Goal: Task Accomplishment & Management: Manage account settings

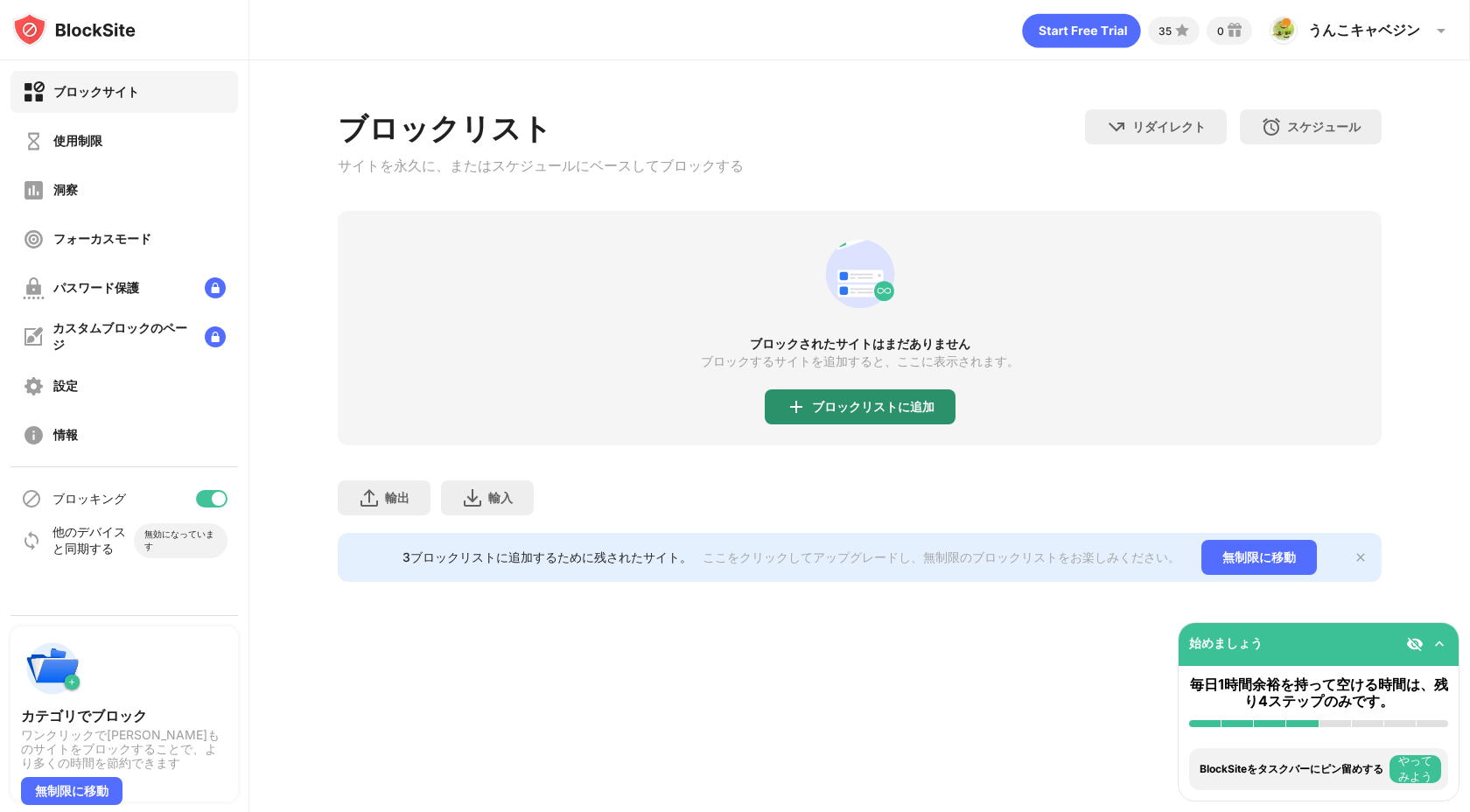
click at [874, 414] on font "ブロックリストに追加" at bounding box center [873, 406] width 123 height 15
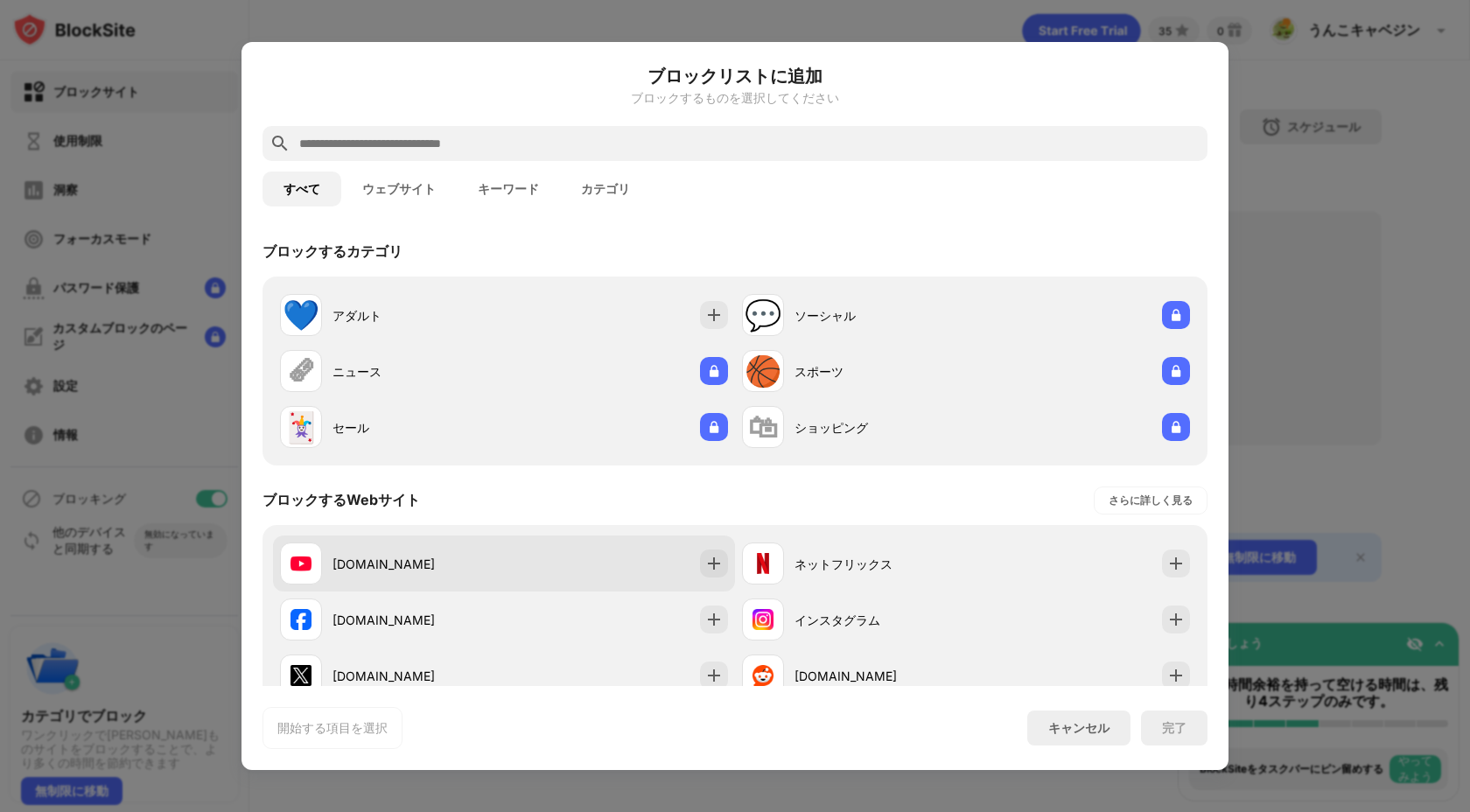
click at [635, 588] on div "youtube.com" at bounding box center [504, 564] width 462 height 56
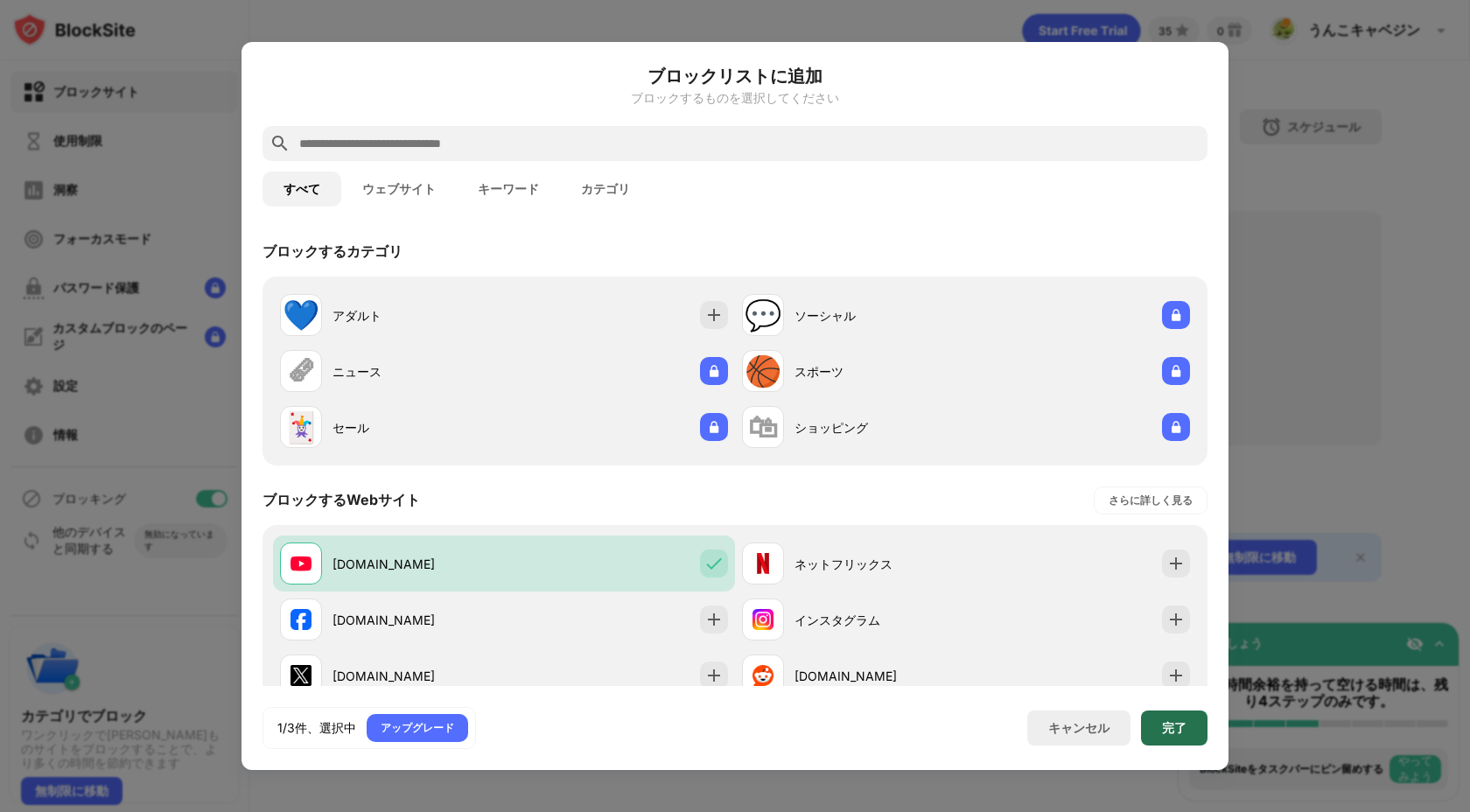
click at [1199, 733] on div "完了" at bounding box center [1174, 728] width 67 height 35
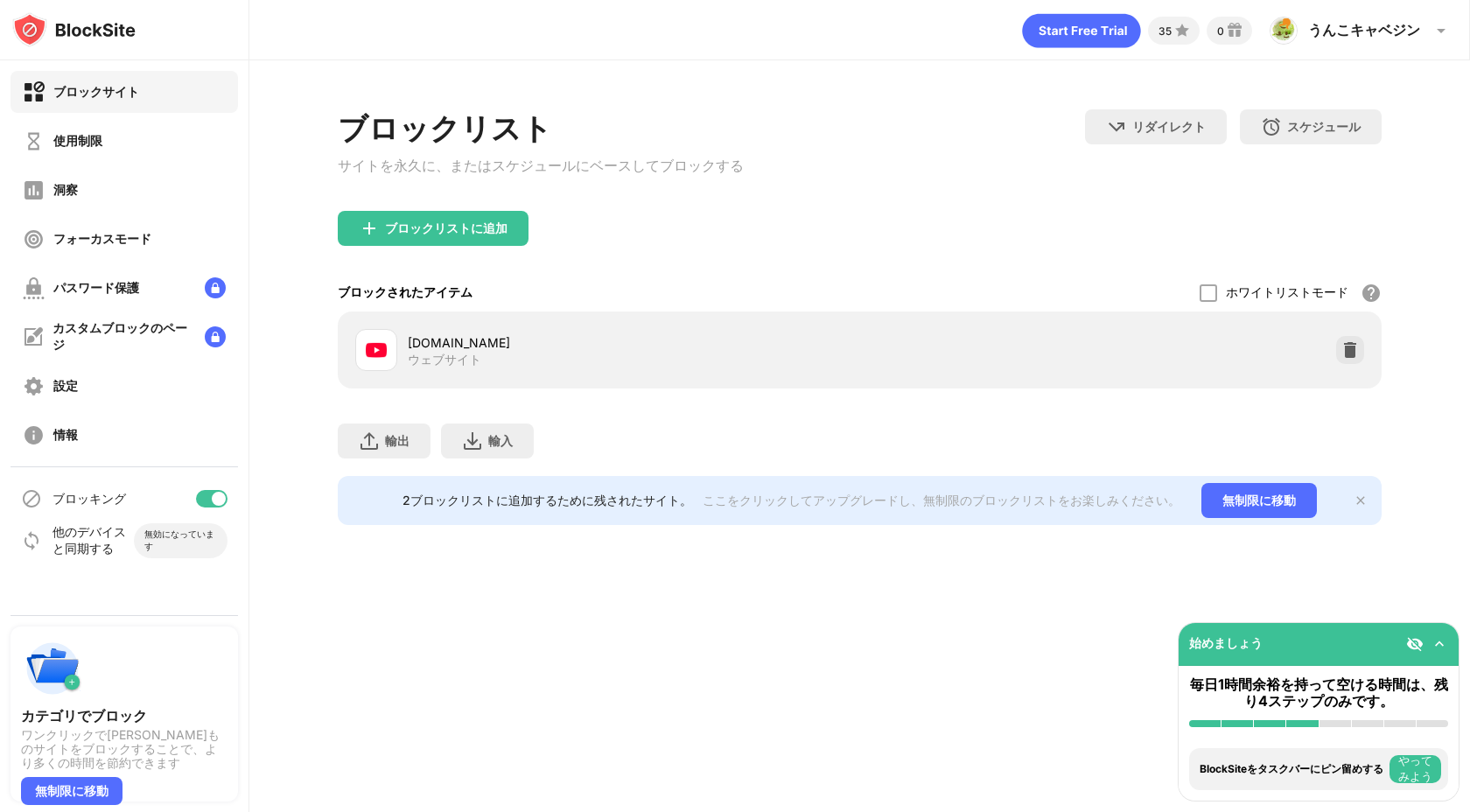
click at [1070, 389] on div "youtube.com ウェブサイト" at bounding box center [860, 349] width 1044 height 77
click at [438, 350] on font "youtube.com" at bounding box center [458, 343] width 103 height 15
click at [463, 319] on div "youtube.com ウェブサイト" at bounding box center [860, 349] width 1044 height 77
click at [1362, 357] on div at bounding box center [1350, 350] width 28 height 28
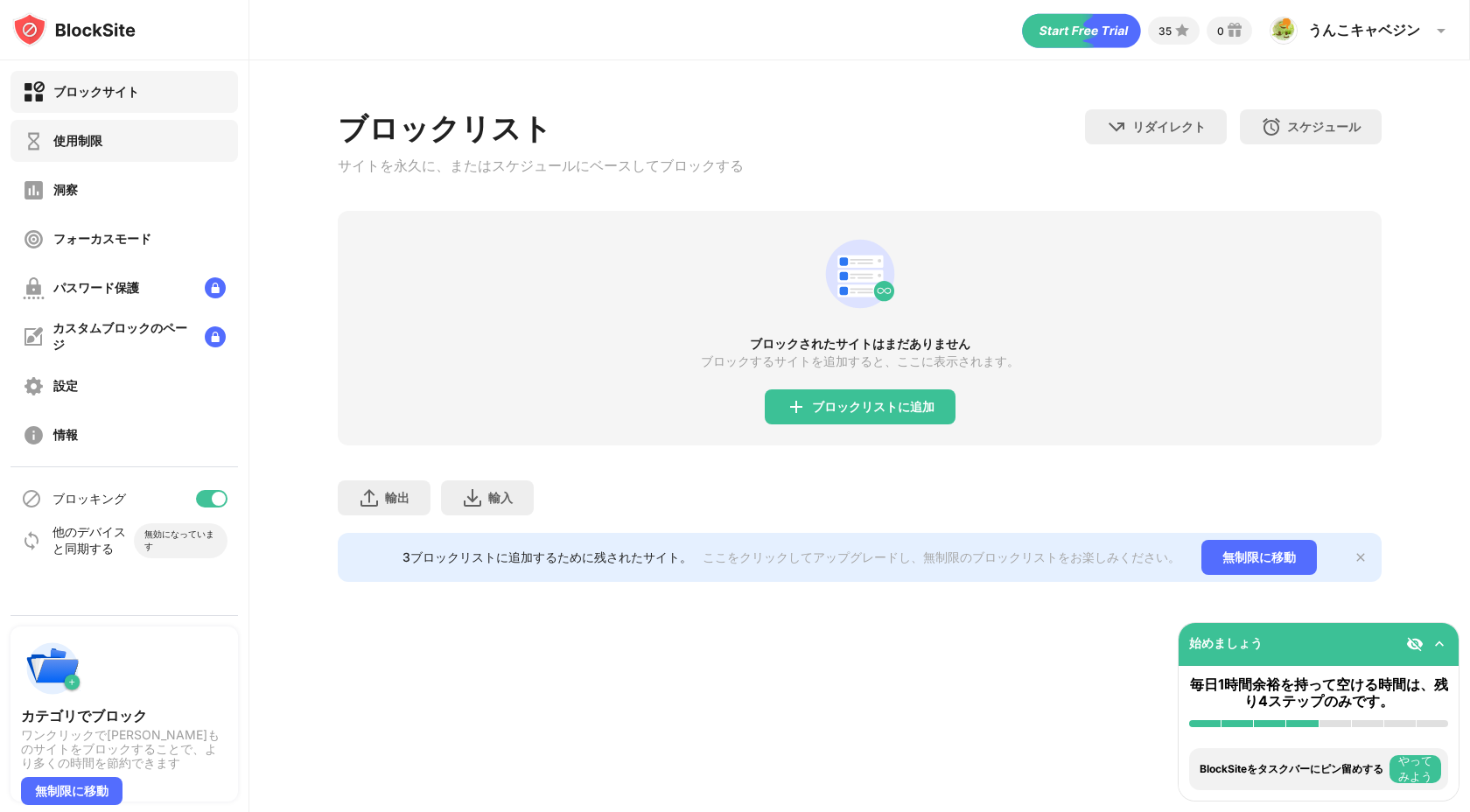
click at [174, 161] on div "使用制限" at bounding box center [124, 140] width 227 height 42
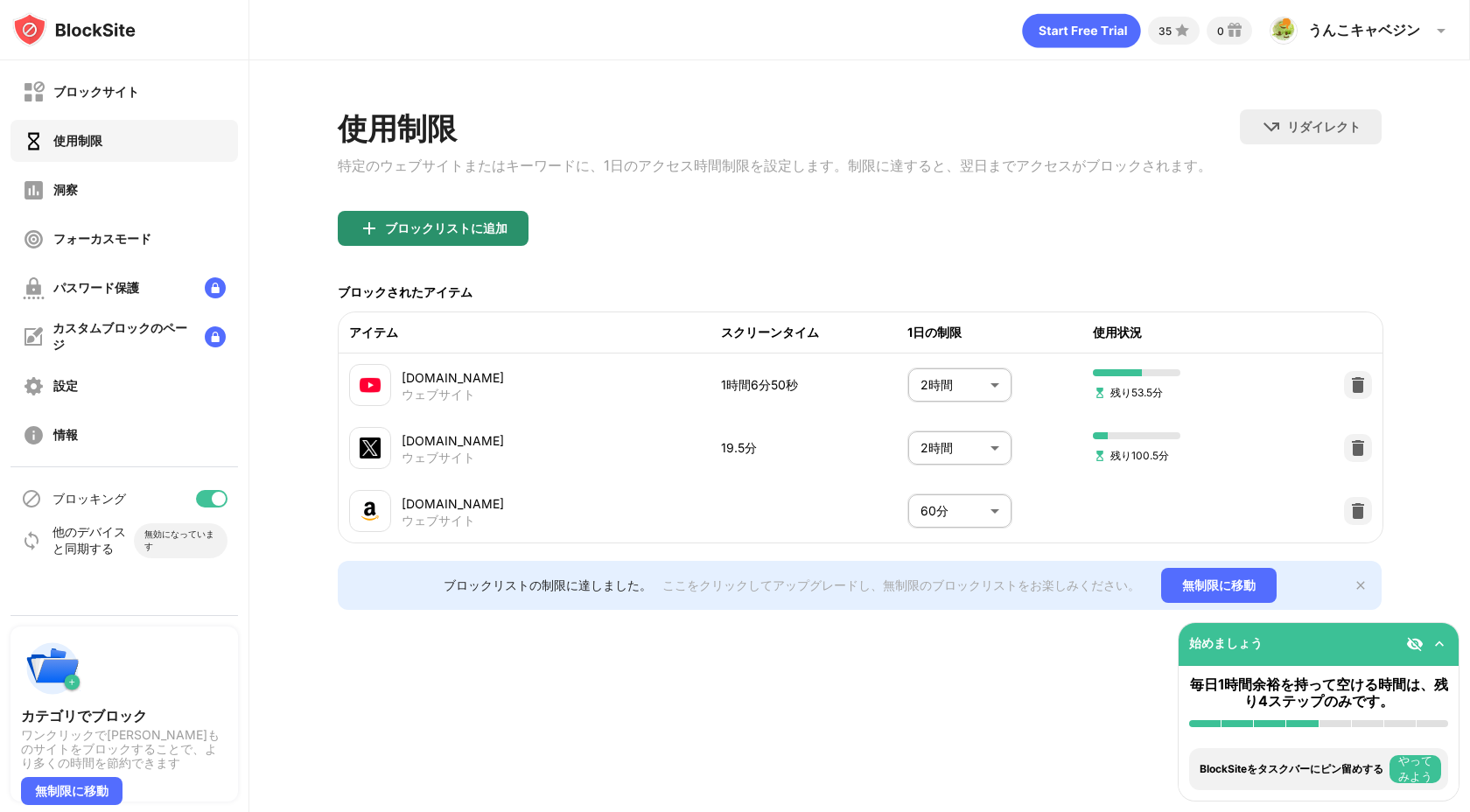
click at [423, 236] on font "ブロックリストに追加" at bounding box center [446, 228] width 123 height 15
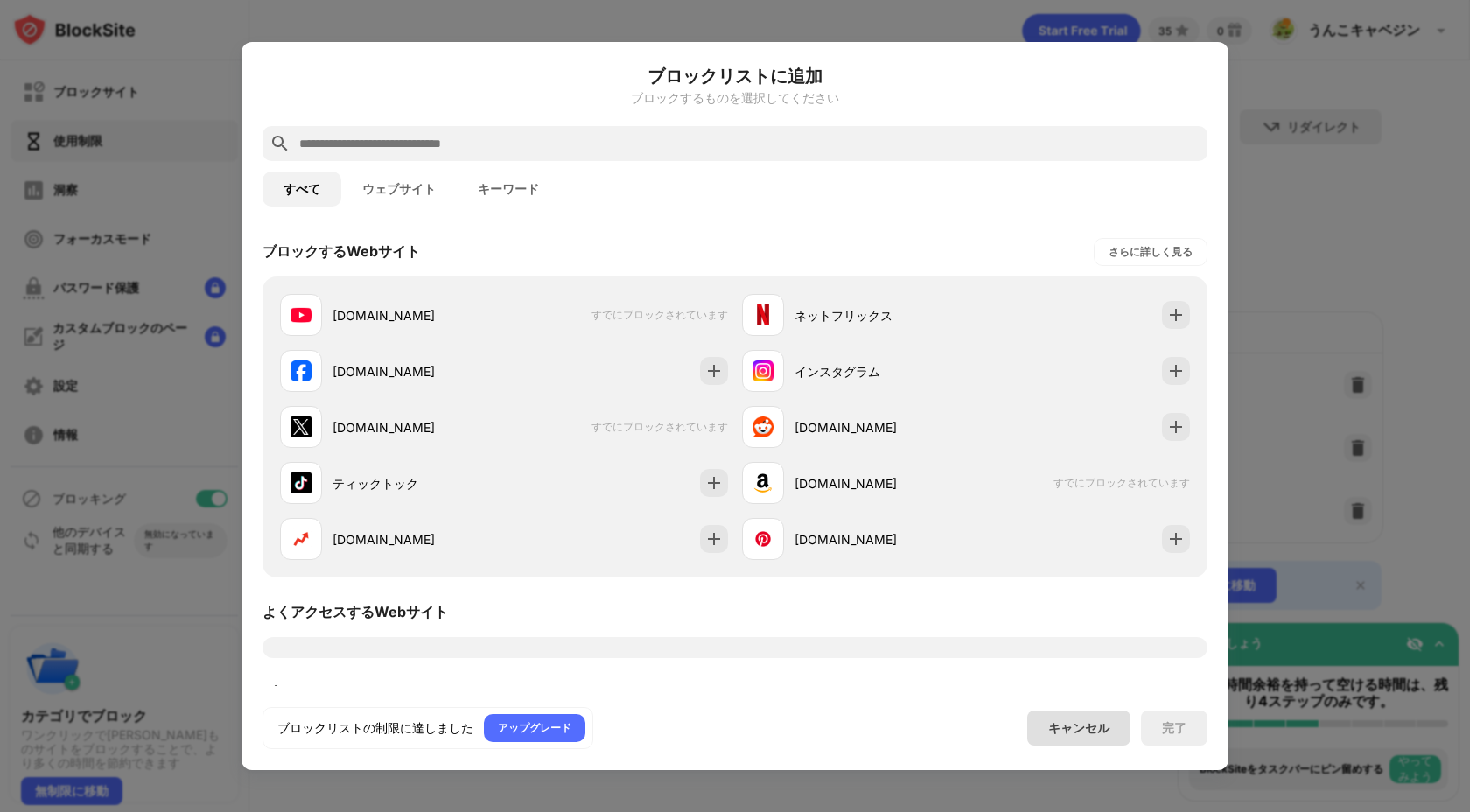
click at [1083, 721] on font "キャンセル" at bounding box center [1079, 728] width 61 height 15
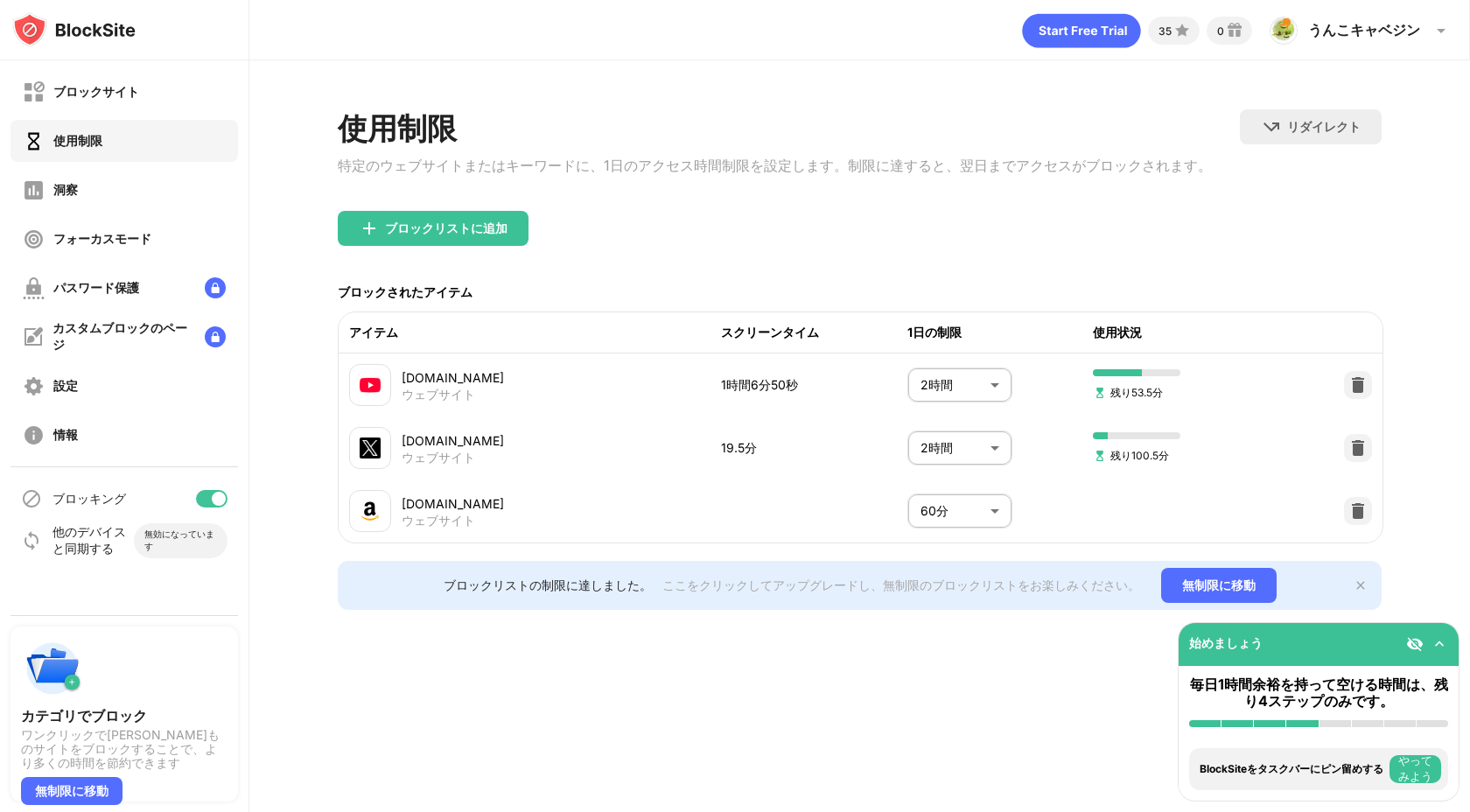
click at [1443, 637] on img at bounding box center [1440, 644] width 18 height 18
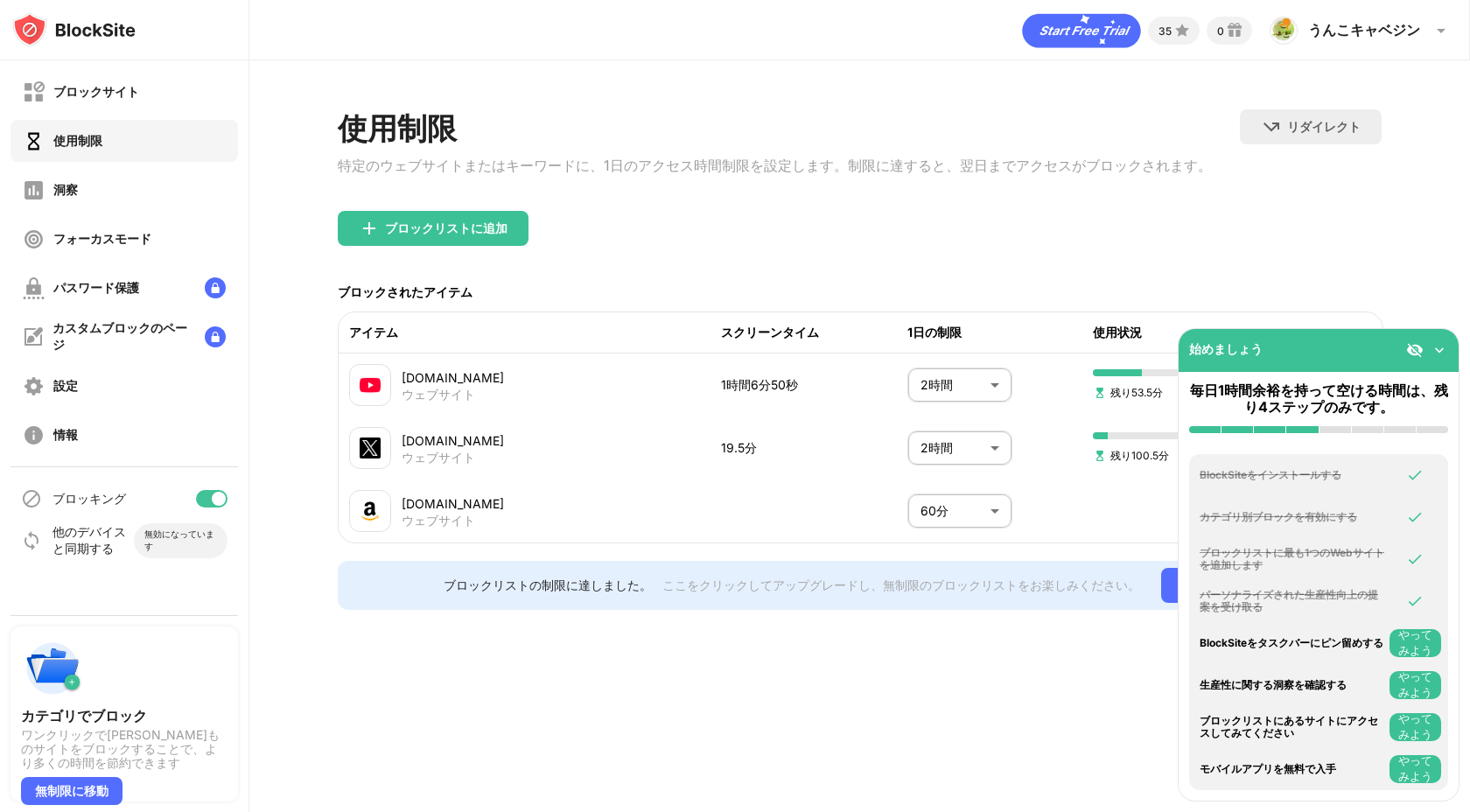
click at [1440, 346] on img at bounding box center [1440, 349] width 18 height 18
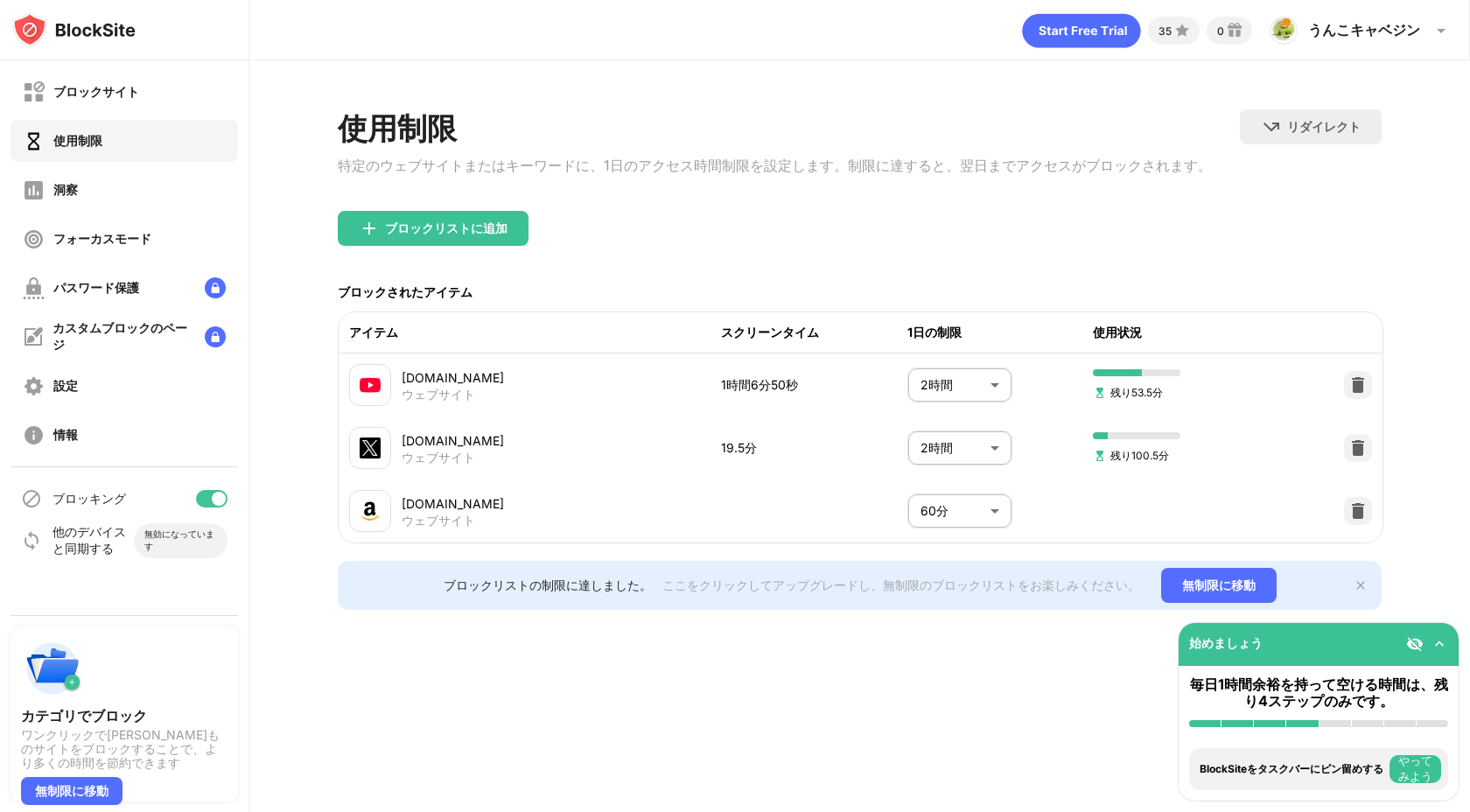
click at [1420, 641] on img at bounding box center [1415, 644] width 18 height 18
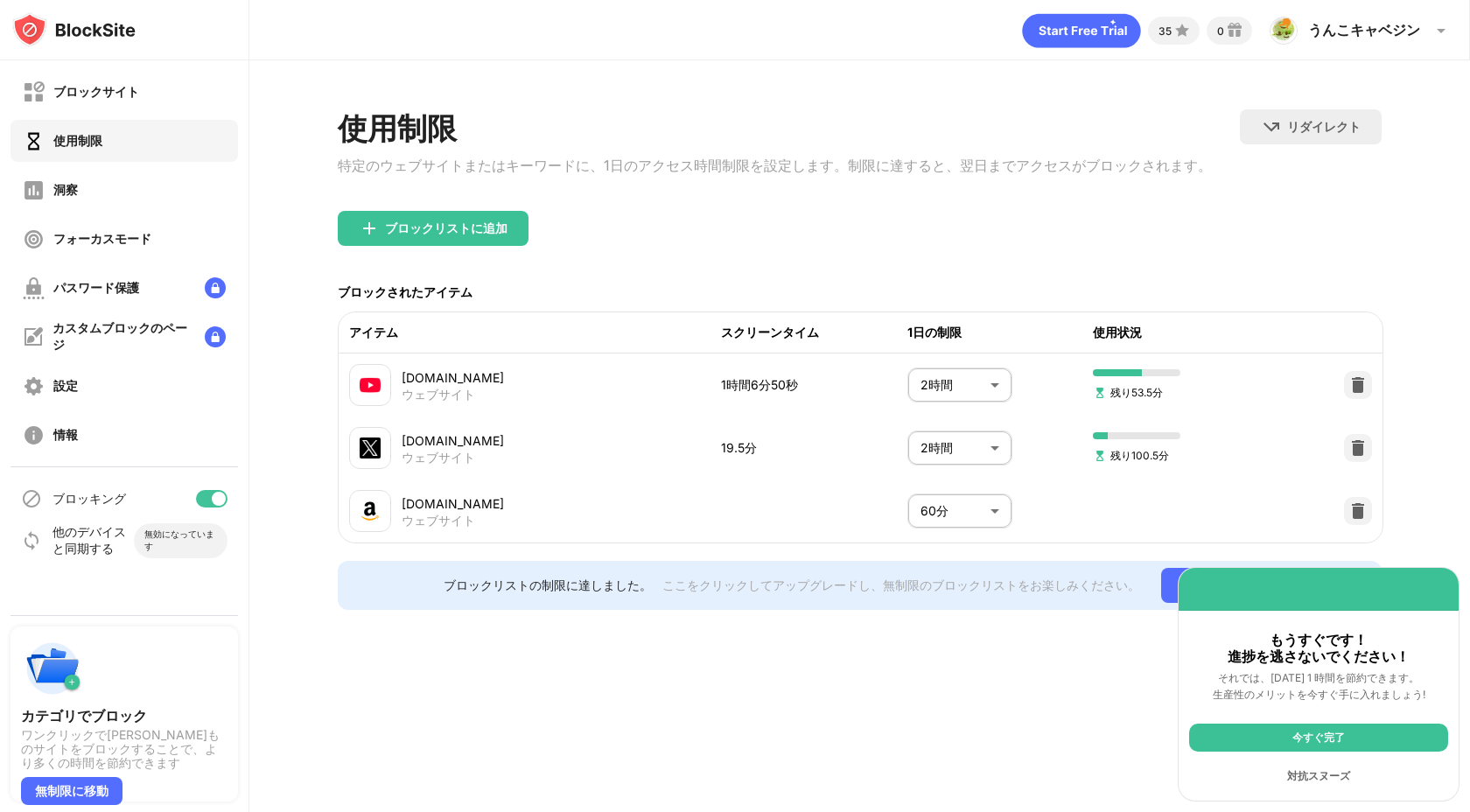
click at [96, 544] on font "他のデバイスと同期する" at bounding box center [90, 539] width 74 height 31
click at [81, 346] on div "カスタムブロックのページ" at bounding box center [122, 337] width 139 height 33
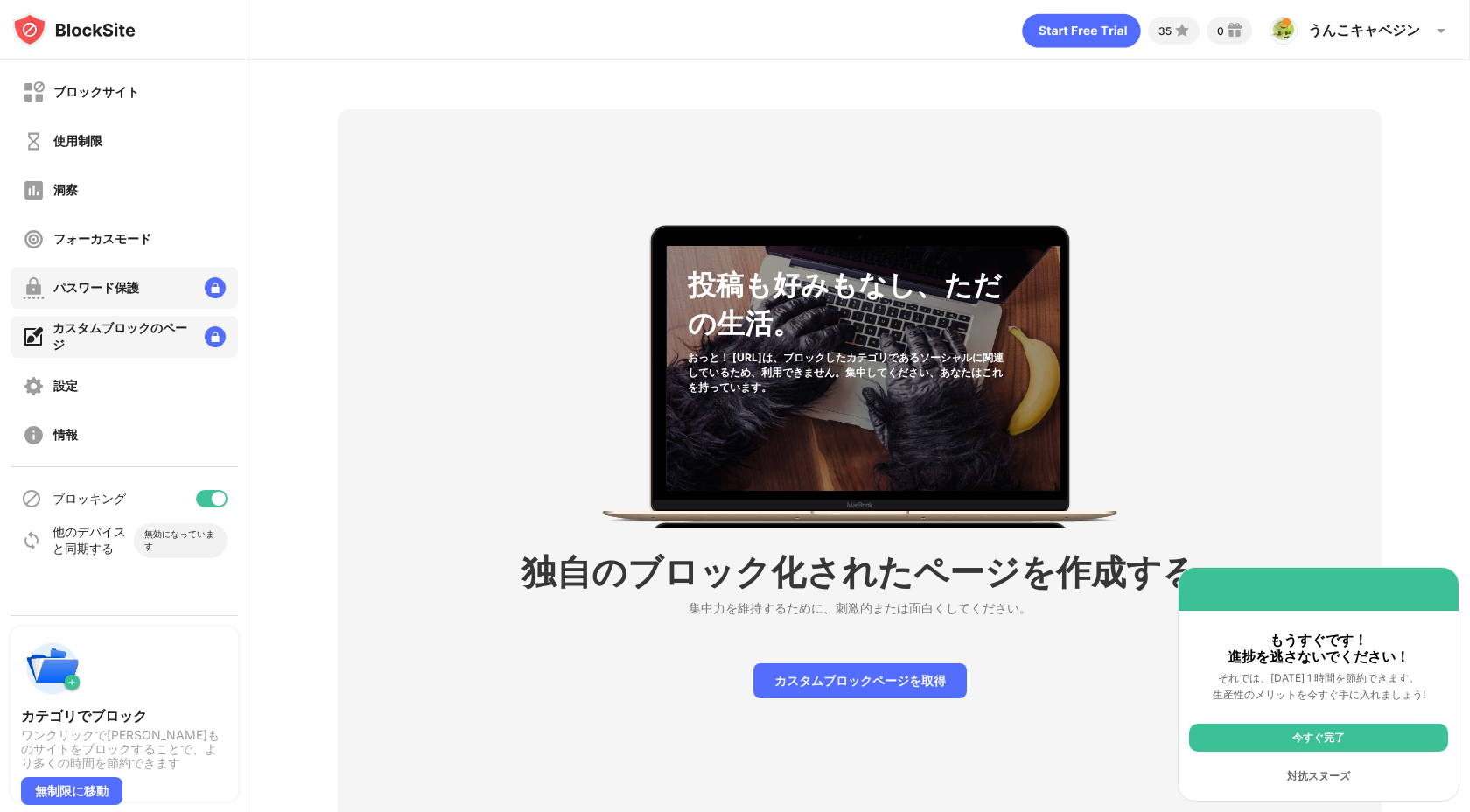
click at [103, 291] on font "パスワード保護" at bounding box center [96, 287] width 86 height 15
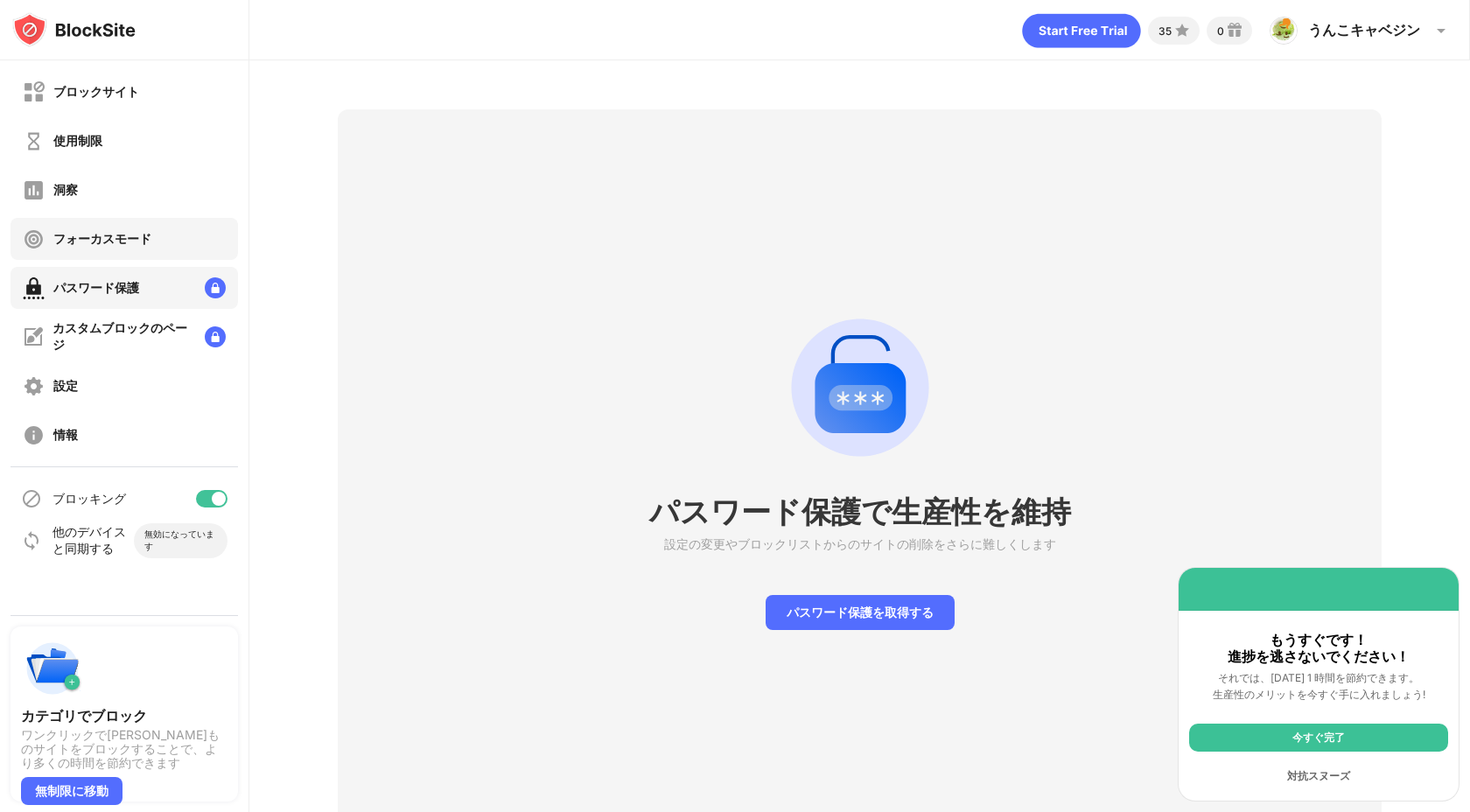
click at [112, 234] on font "フォーカスモード" at bounding box center [103, 238] width 98 height 15
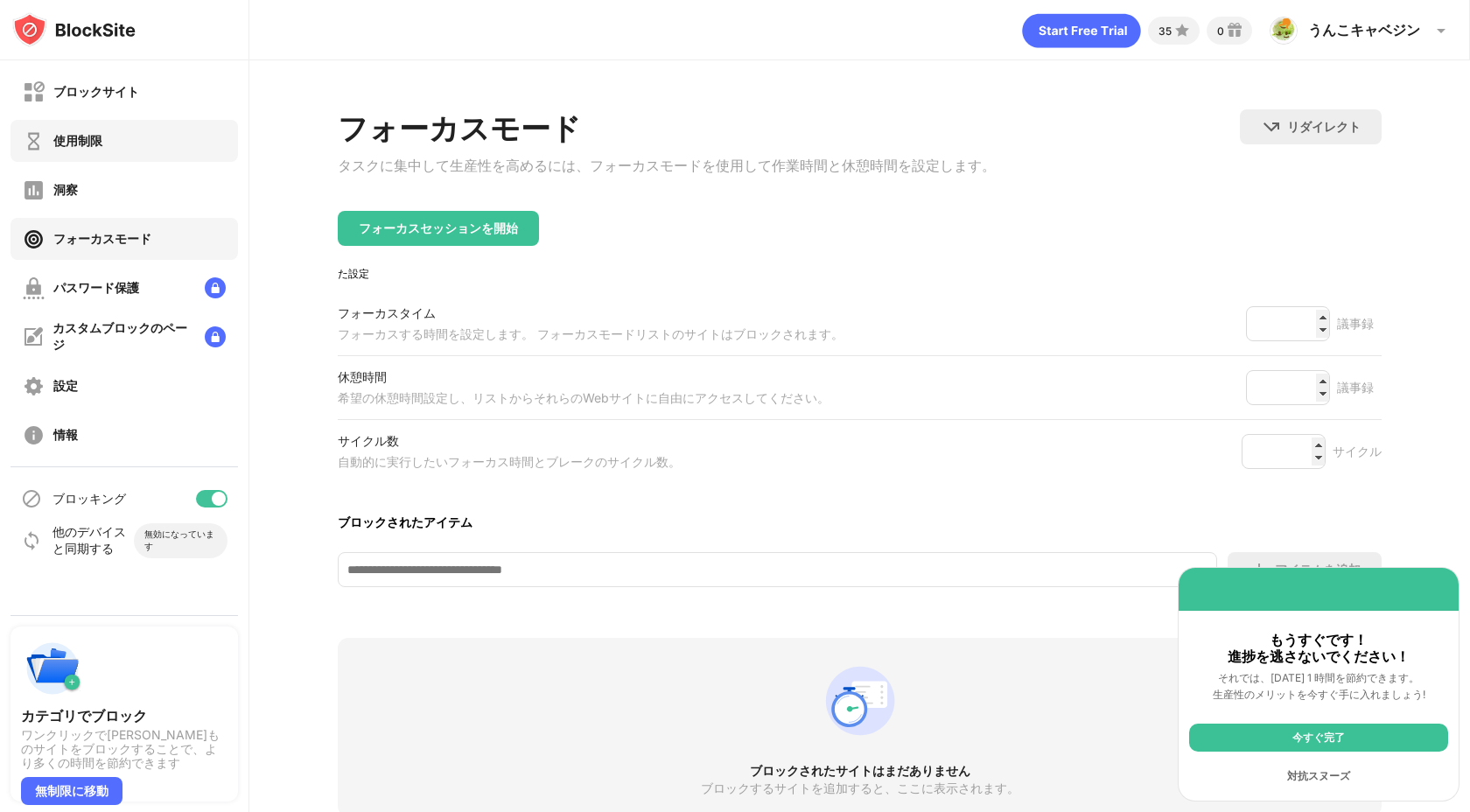
click at [98, 124] on div "使用制限" at bounding box center [124, 140] width 227 height 42
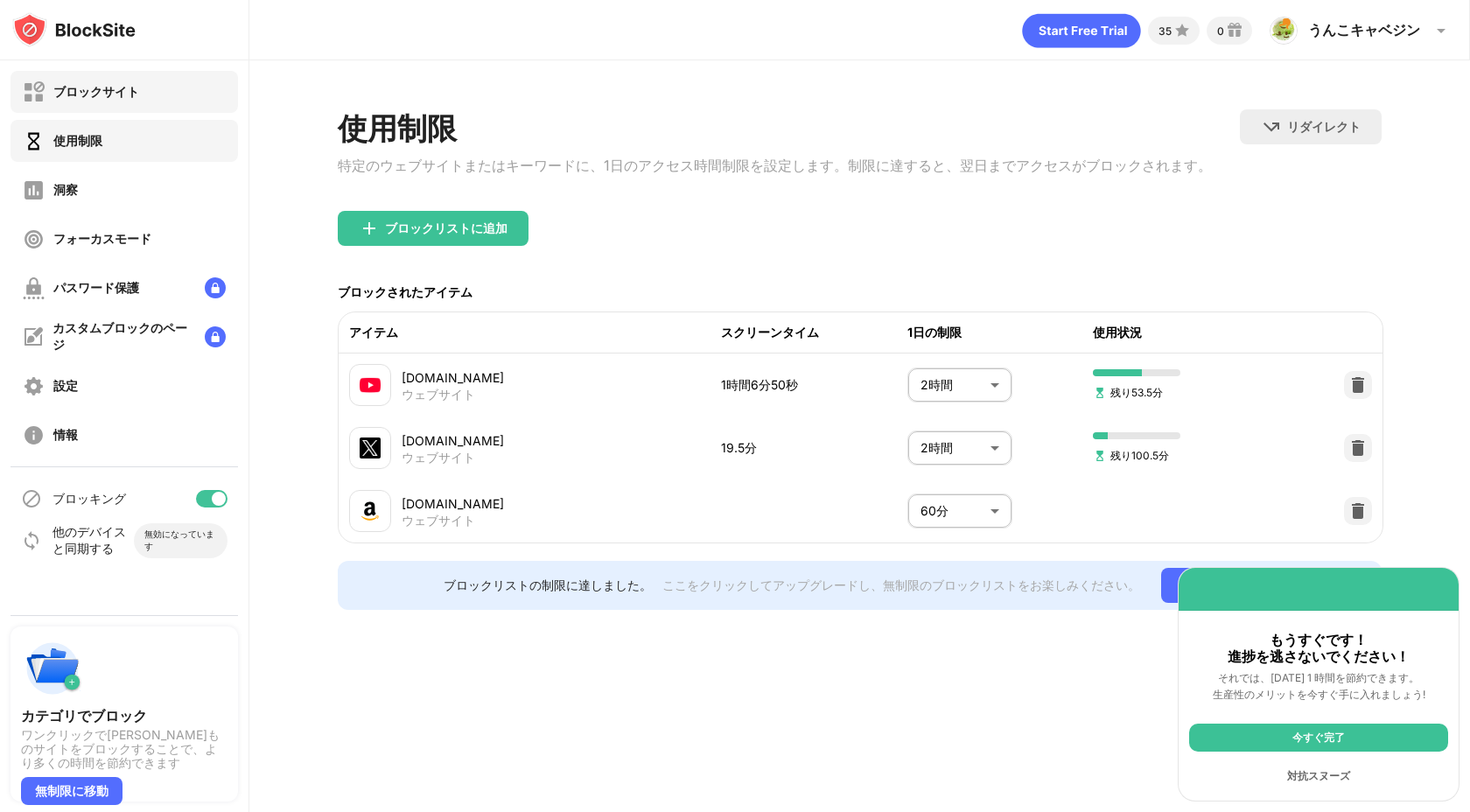
click at [165, 79] on div "ブロックサイト" at bounding box center [124, 91] width 227 height 42
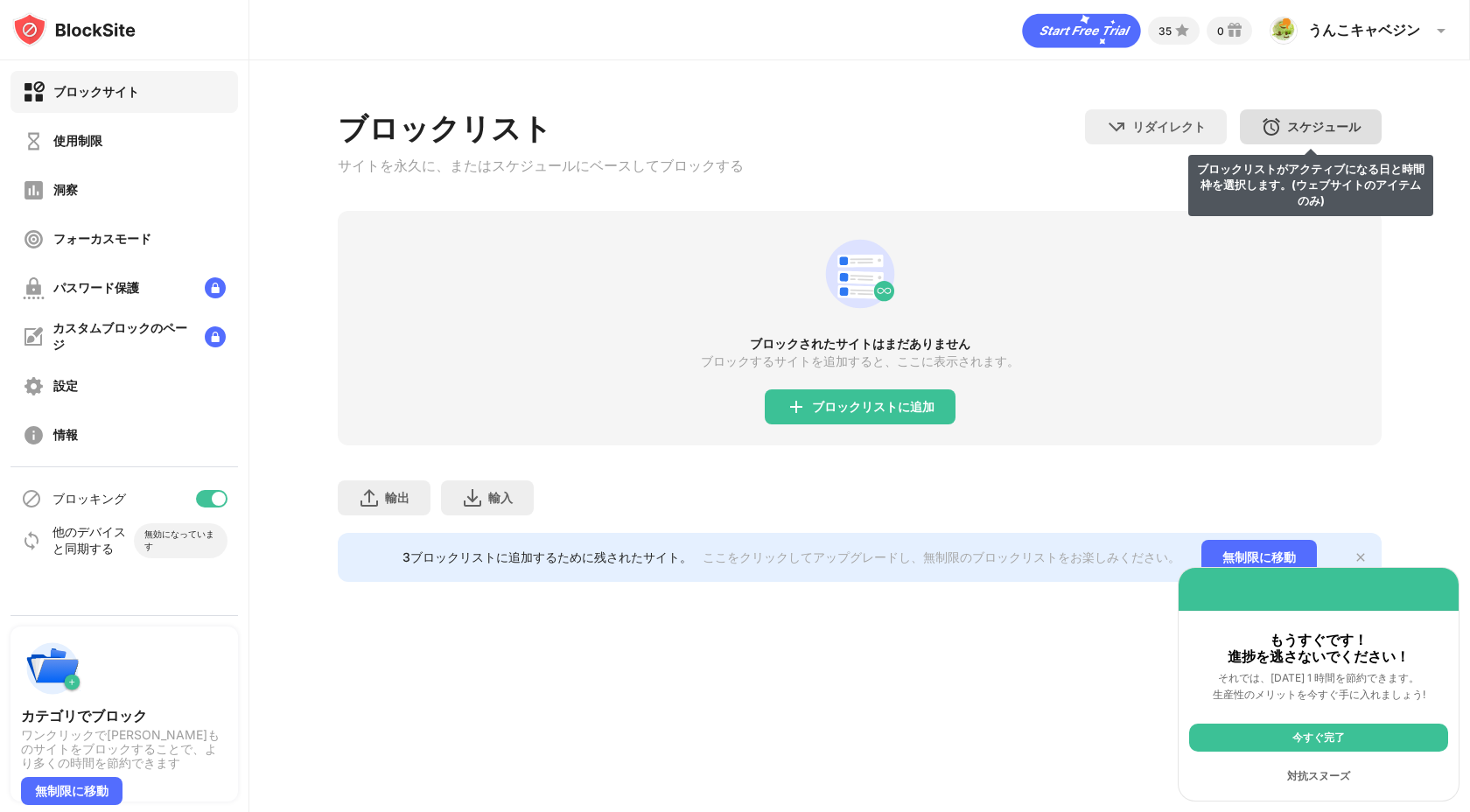
click at [1313, 141] on div "スケジュール ブロックリストがアクティブになる日と時間枠を選択します。(ウェブサイトのアイテムのみ)" at bounding box center [1310, 127] width 141 height 35
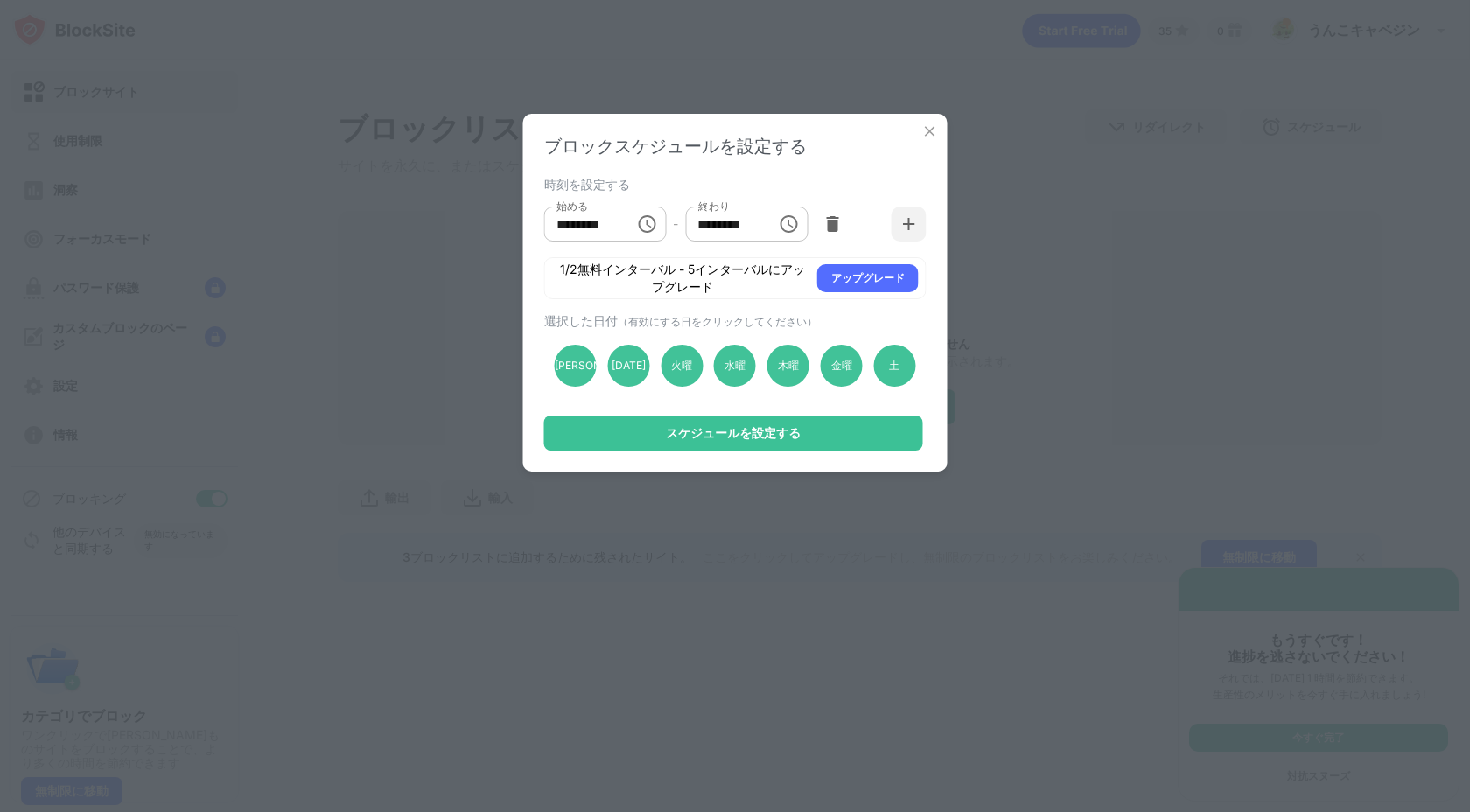
click at [664, 218] on div "******** 始める" at bounding box center [605, 224] width 123 height 35
click at [782, 223] on icon "時間を選択してください。選択された時間は午後1時です。" at bounding box center [788, 224] width 18 height 18
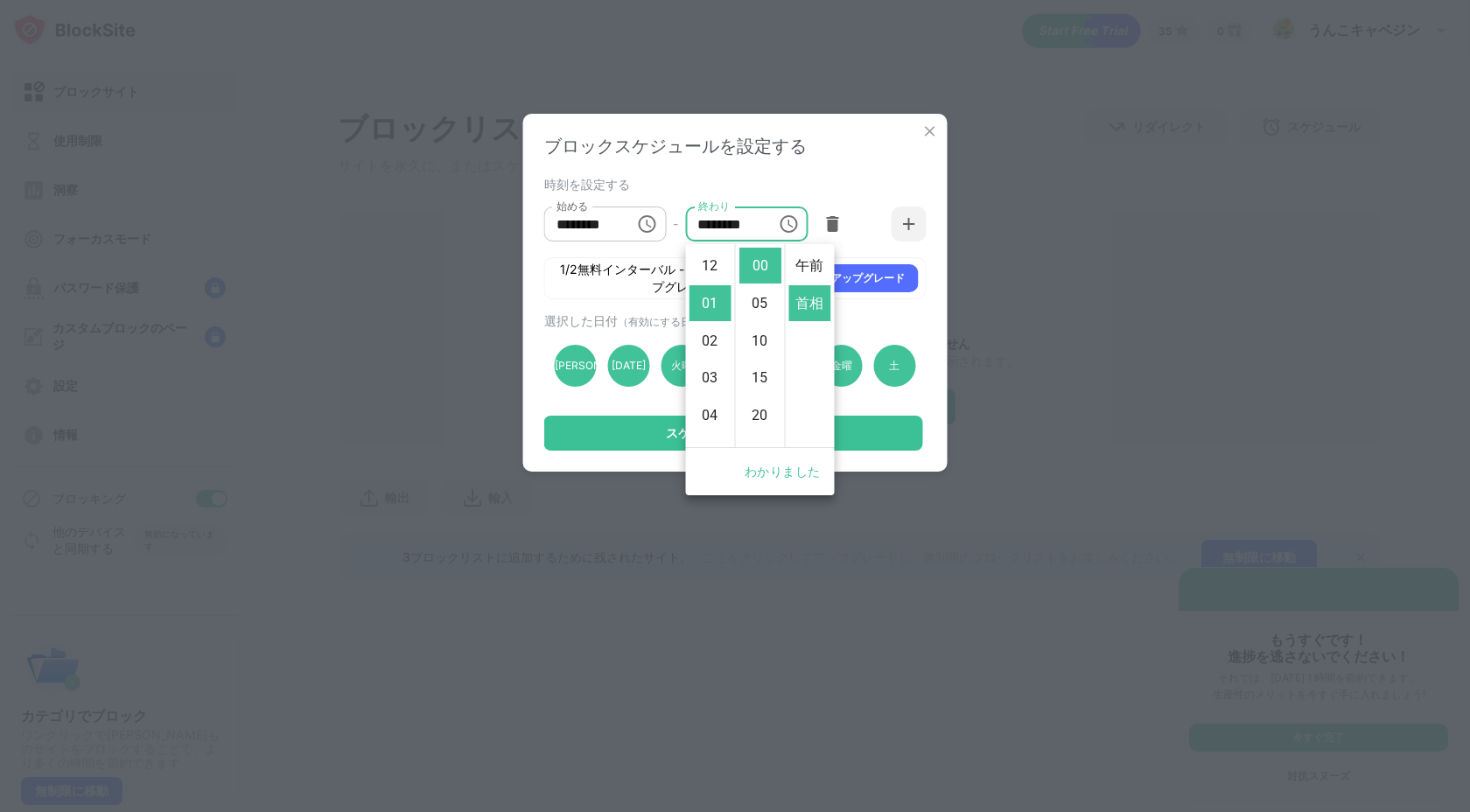
scroll to position [37, 0]
click at [720, 273] on li "06" at bounding box center [710, 254] width 42 height 36
type input "********"
click at [771, 467] on font "わかりました" at bounding box center [782, 471] width 75 height 14
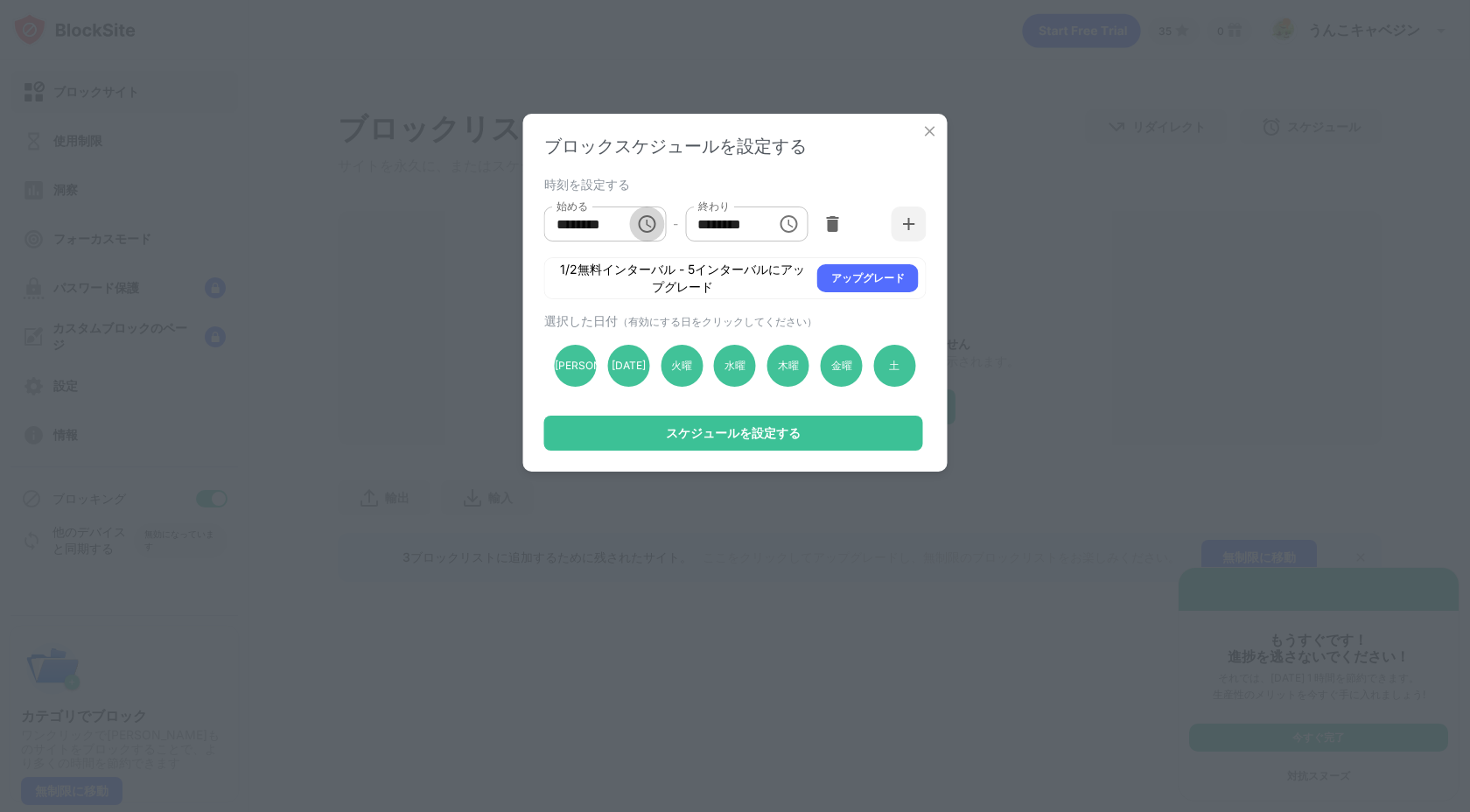
click at [636, 237] on button "時間を選択してください。選択された時間は午前10時です。" at bounding box center [647, 224] width 35 height 35
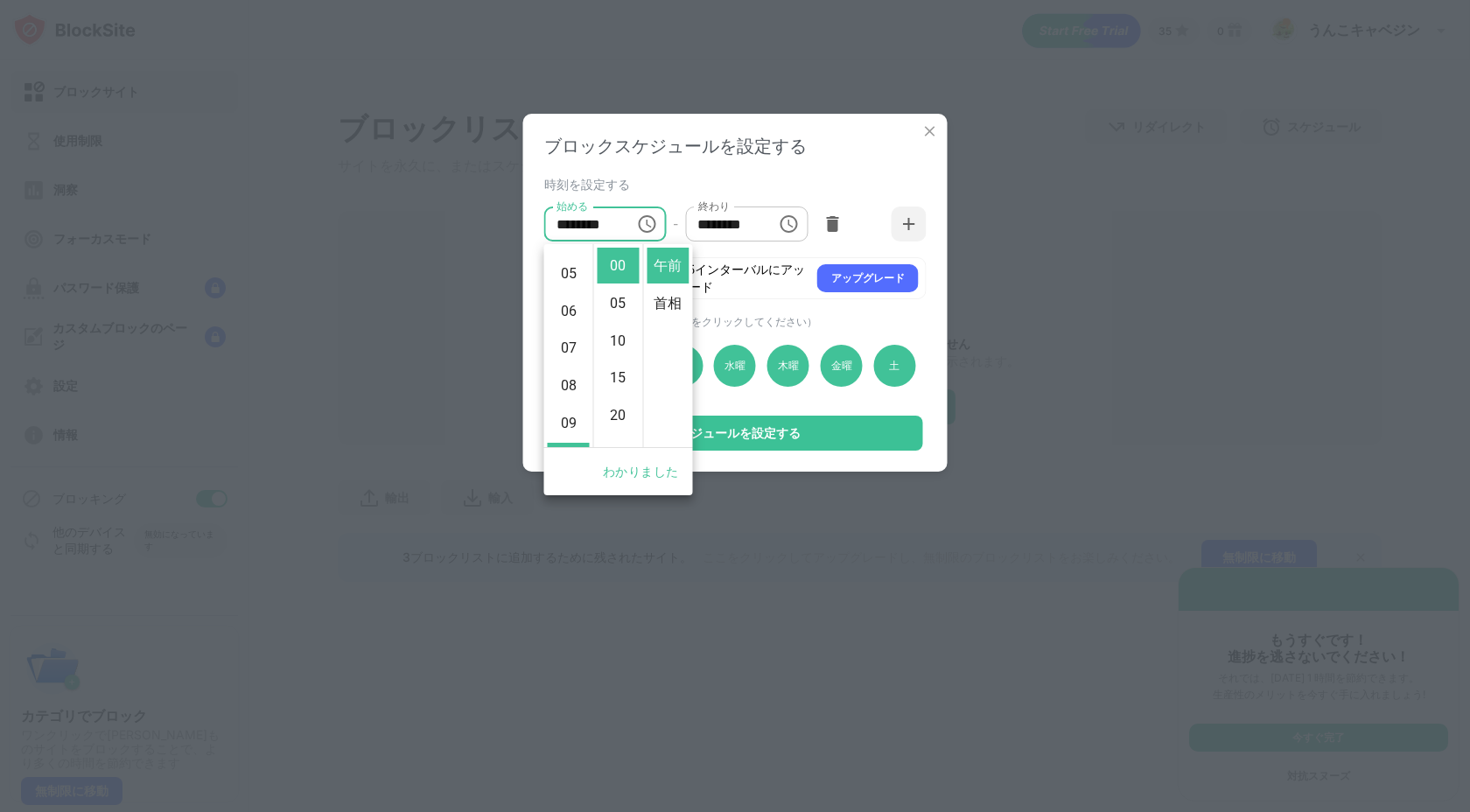
scroll to position [0, 0]
click at [667, 297] on font "首相" at bounding box center [668, 303] width 28 height 17
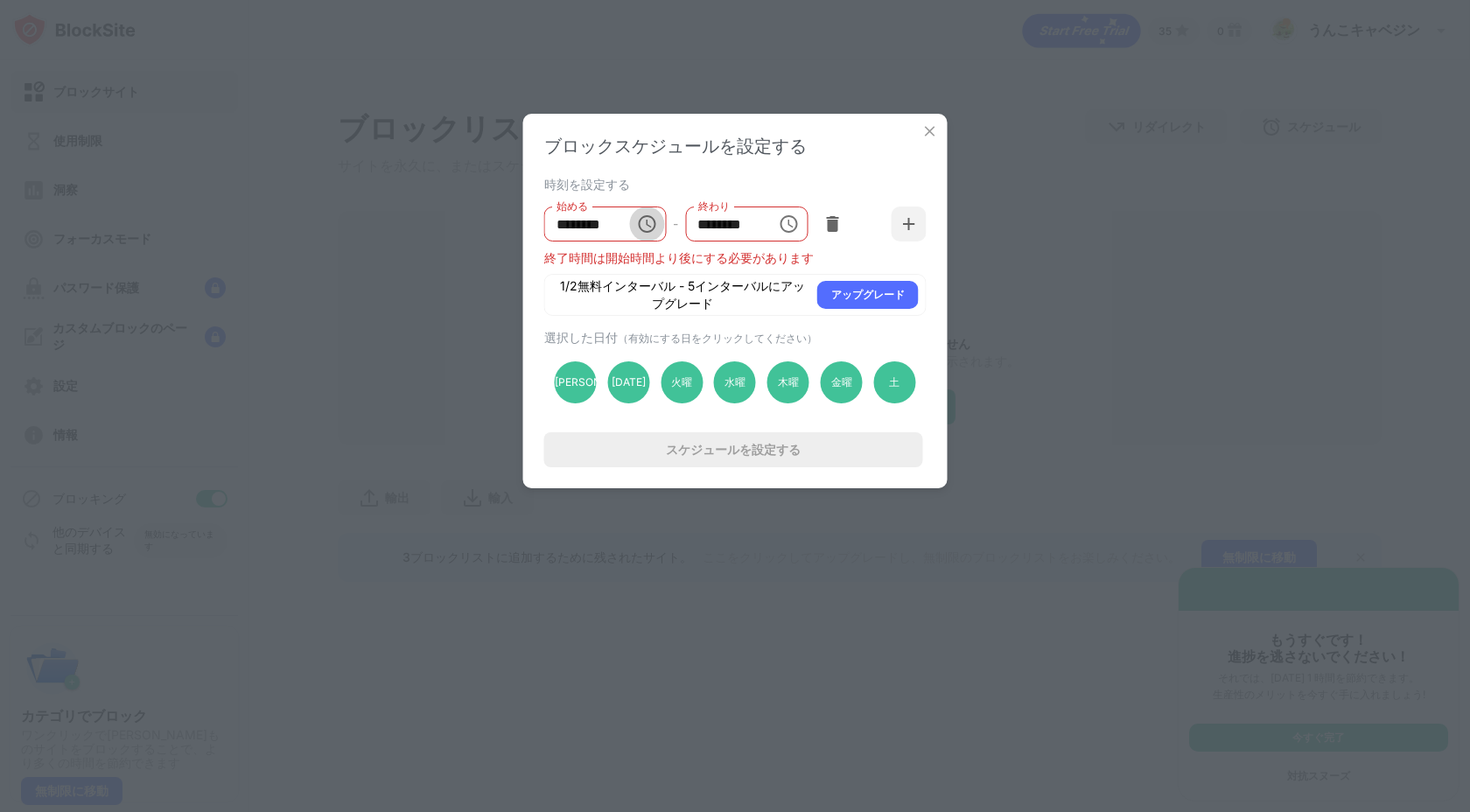
click at [659, 225] on button "Choose time, selected time is 10:00 PM" at bounding box center [647, 224] width 35 height 35
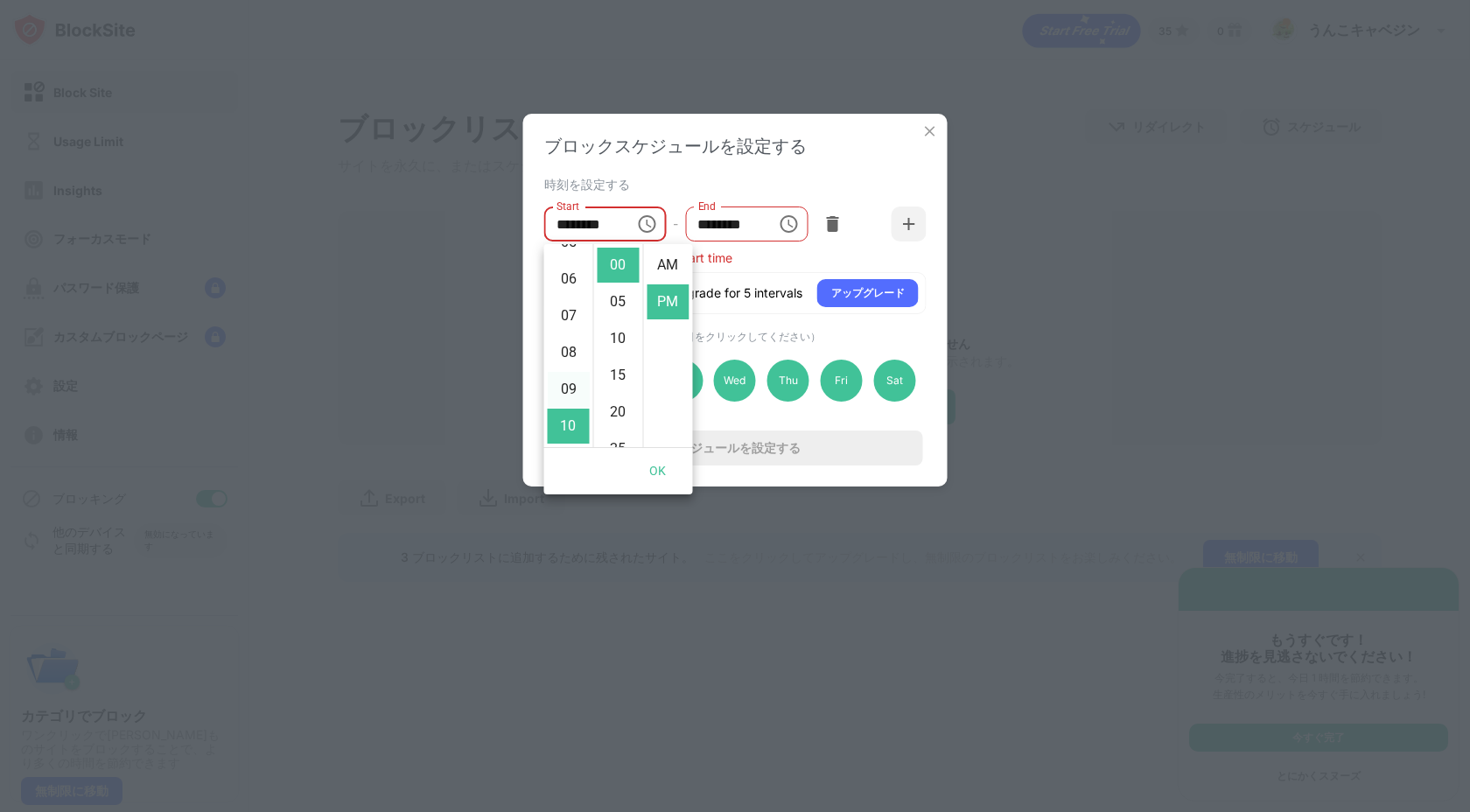
scroll to position [207, 0]
click at [663, 261] on li "AM" at bounding box center [668, 265] width 42 height 35
type input "********"
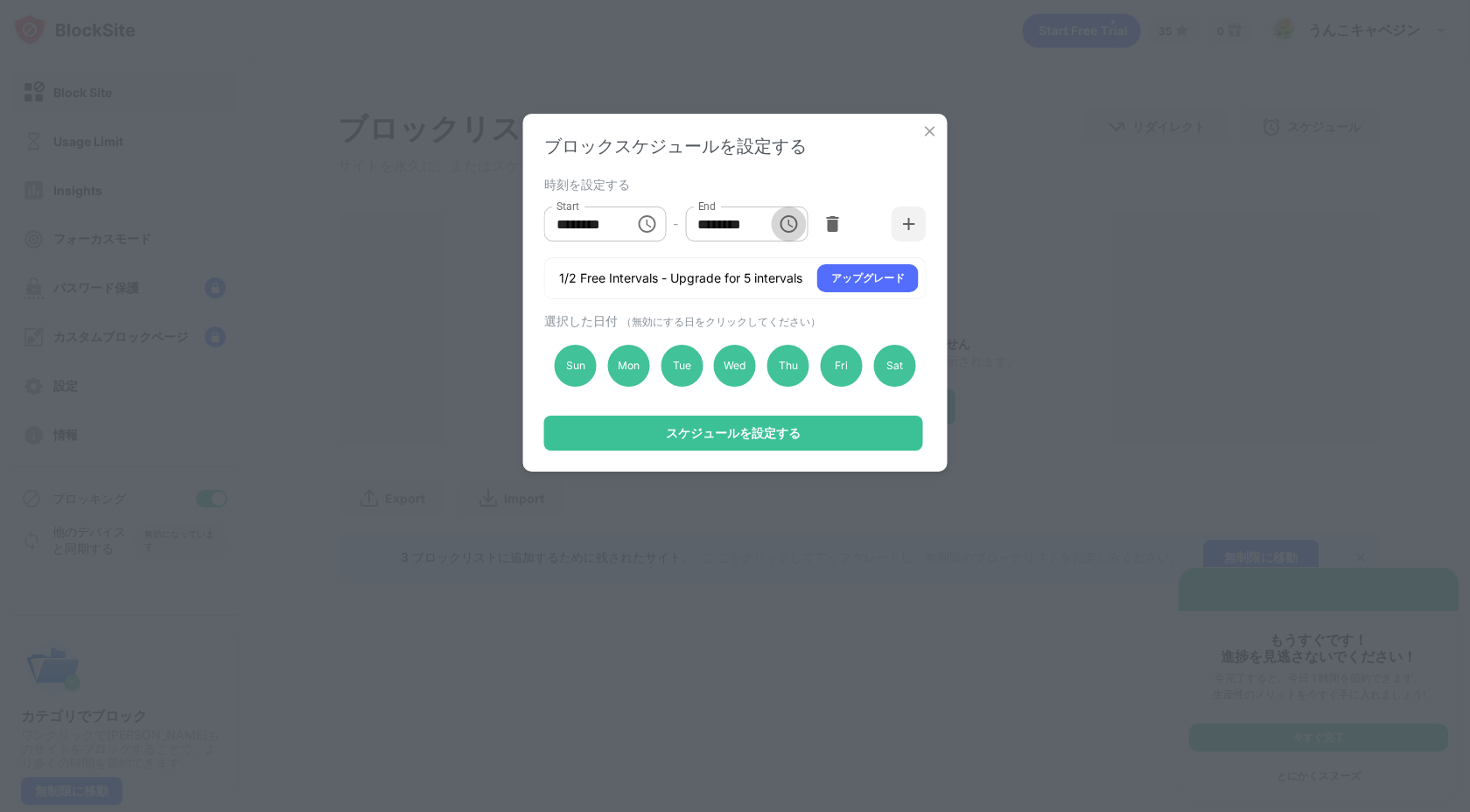
click at [786, 226] on icon "Choose time, selected time is 1:00 PM" at bounding box center [788, 224] width 21 height 21
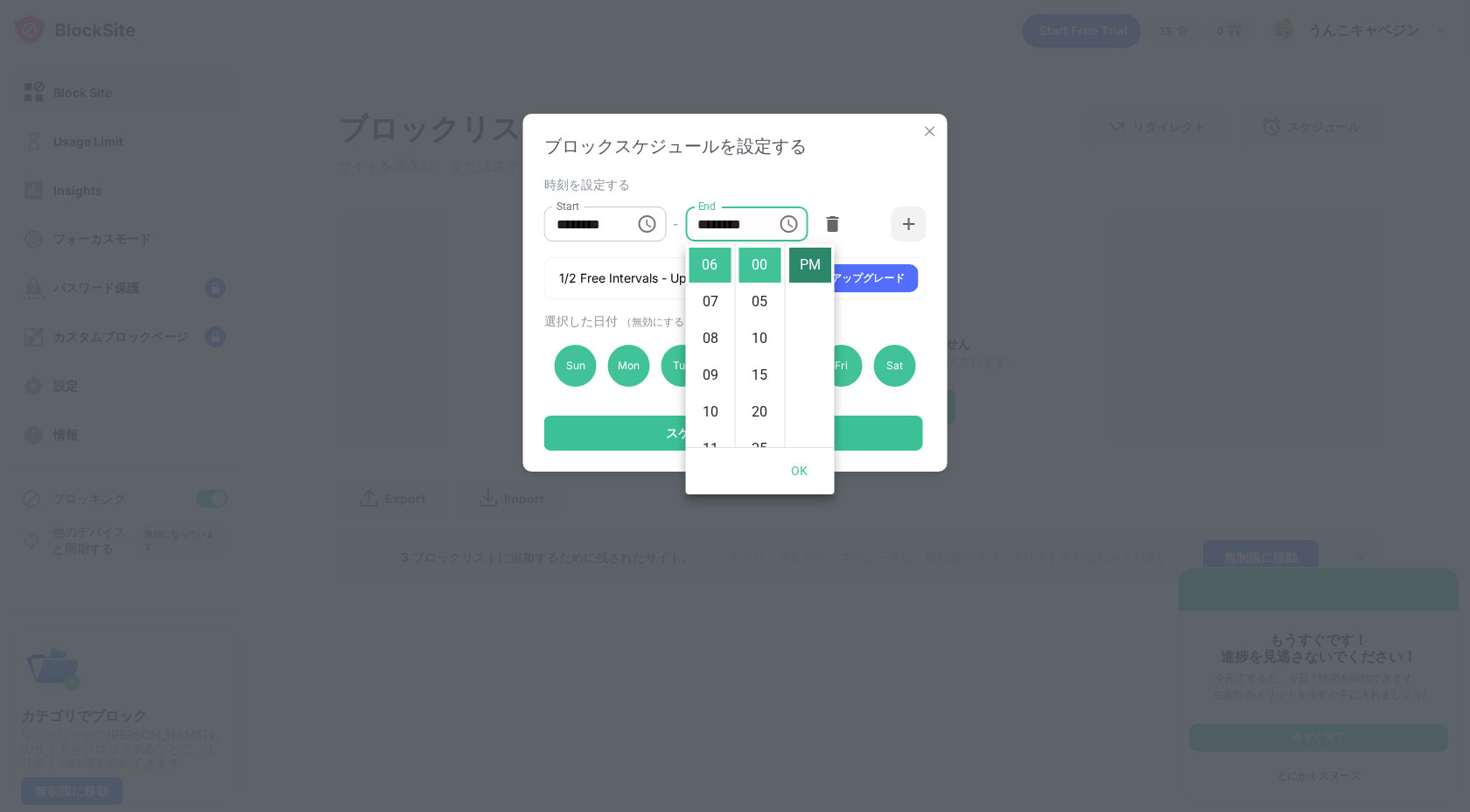
scroll to position [0, 0]
click at [806, 261] on li "AM" at bounding box center [809, 265] width 42 height 35
type input "********"
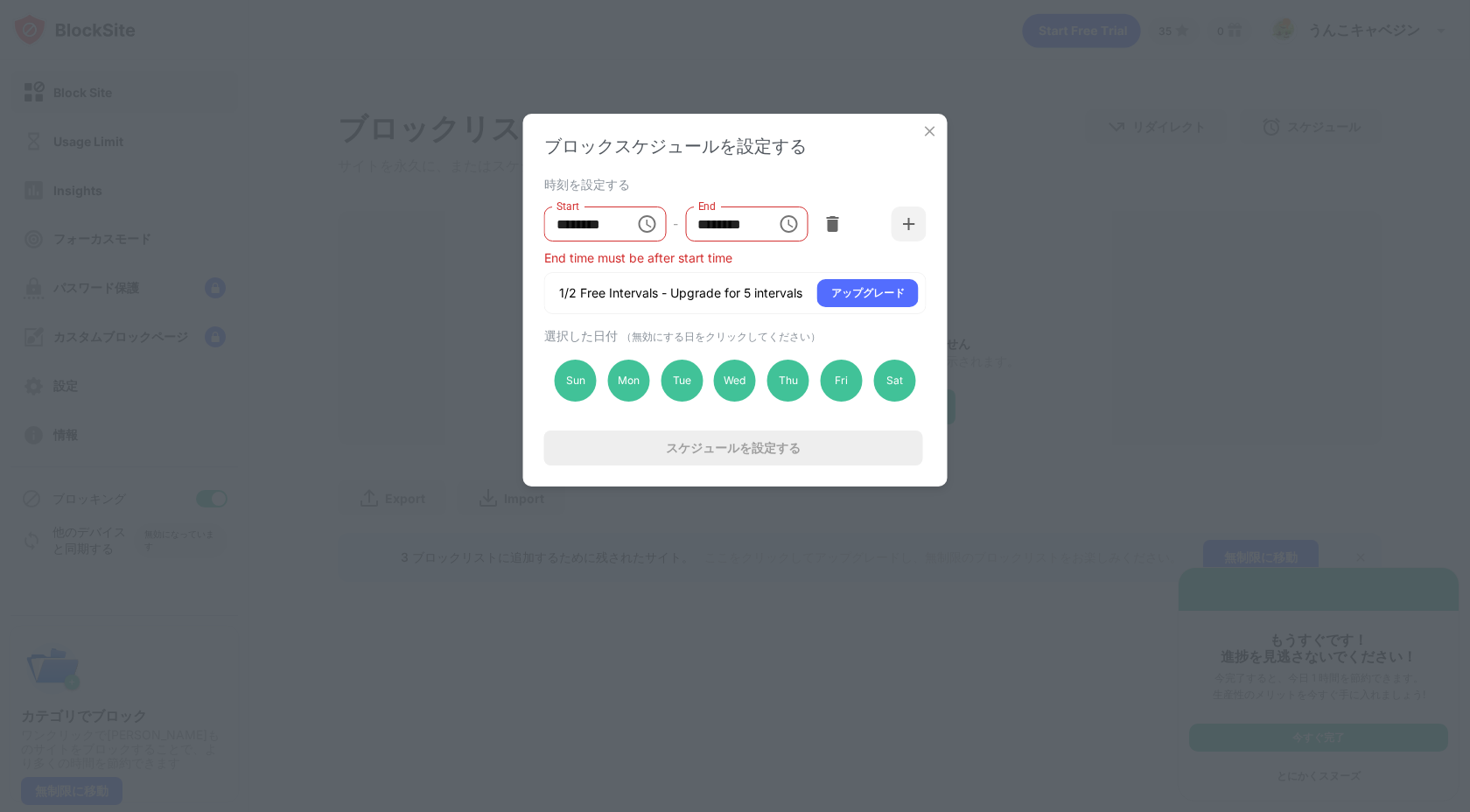
click at [655, 237] on button "Choose time, selected time is 10:00 AM" at bounding box center [647, 224] width 35 height 35
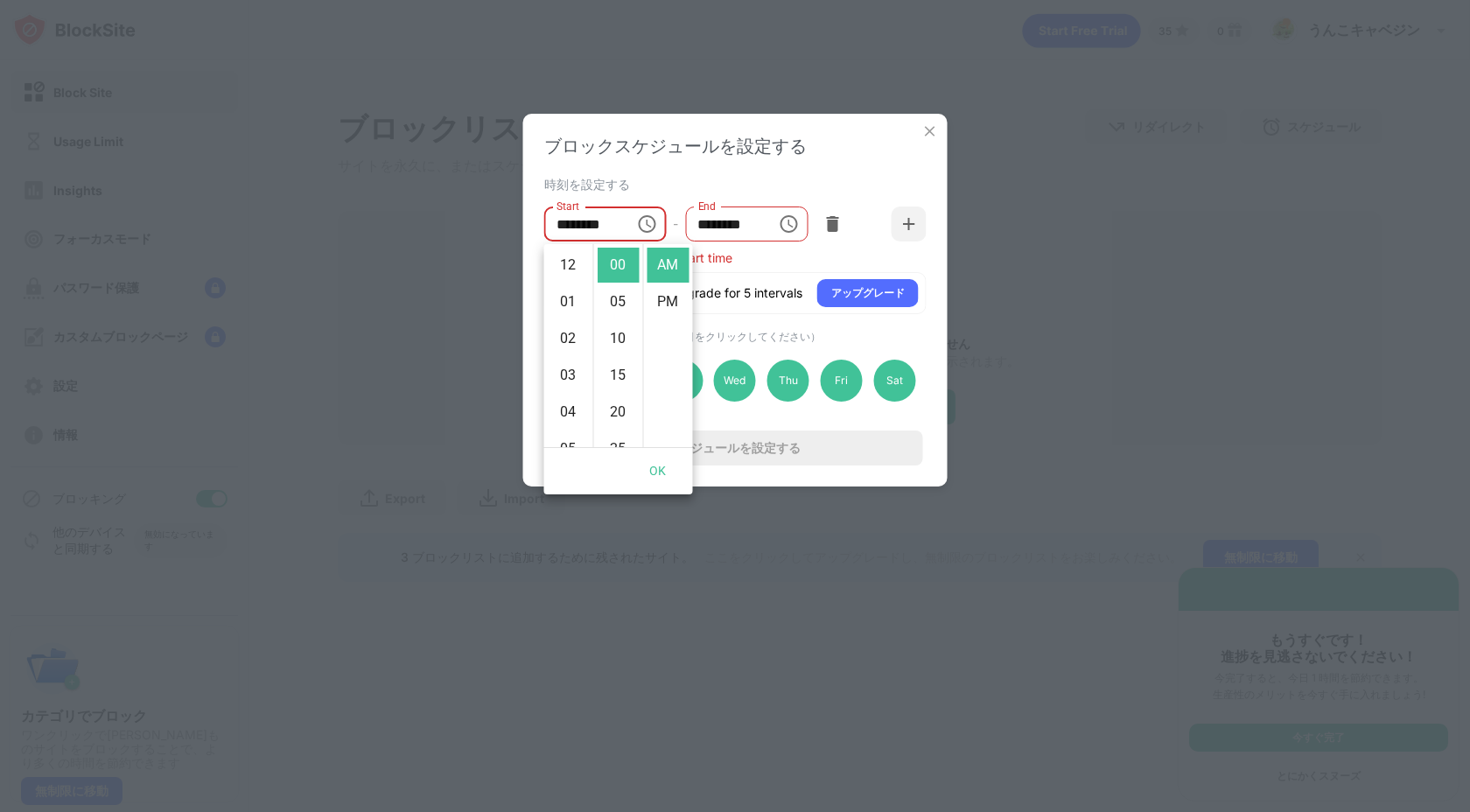
scroll to position [368, 0]
click at [671, 297] on li "PM" at bounding box center [668, 302] width 42 height 35
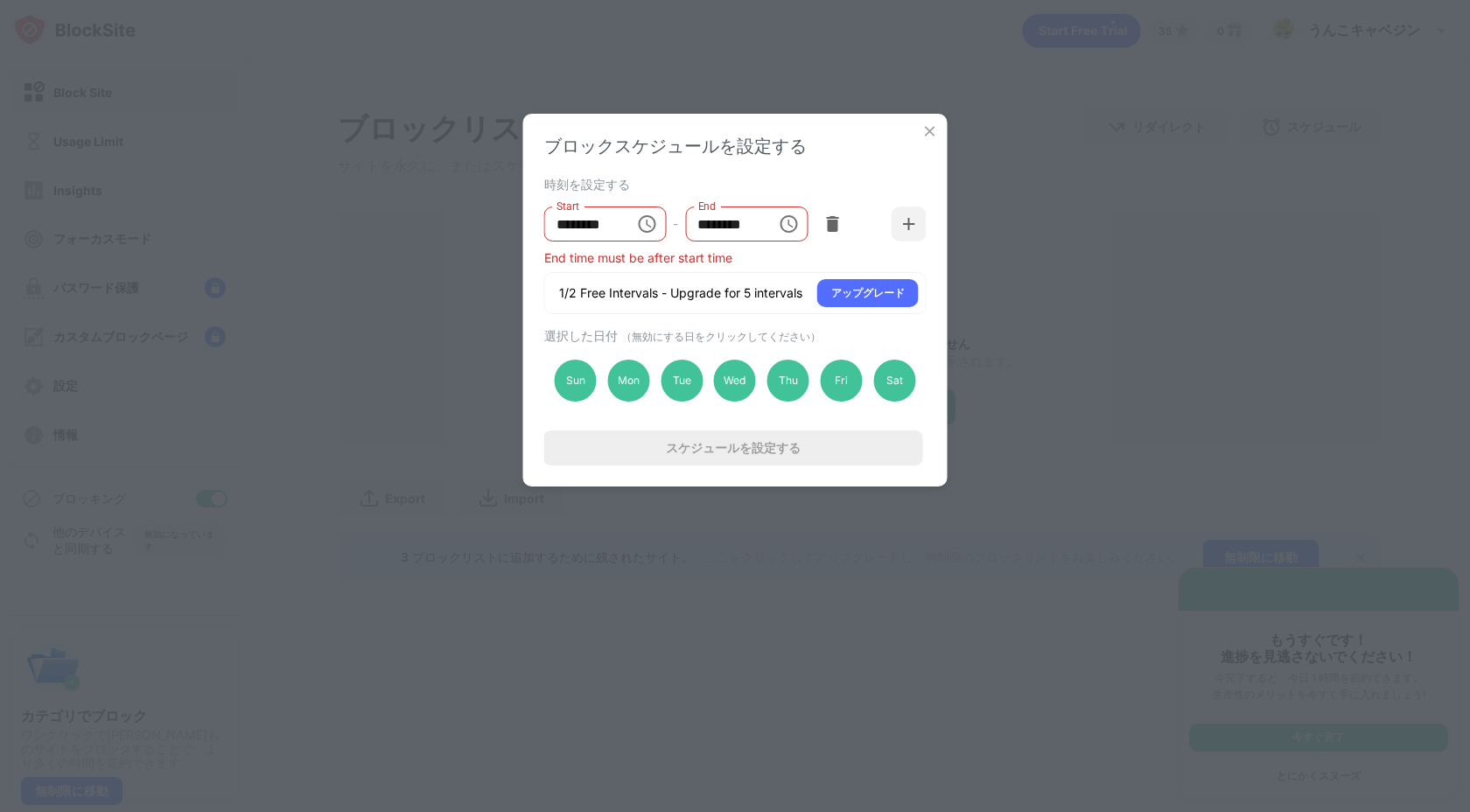
scroll to position [37, 0]
click at [653, 225] on icon "Choose time, selected time is 10:00 PM" at bounding box center [647, 224] width 21 height 21
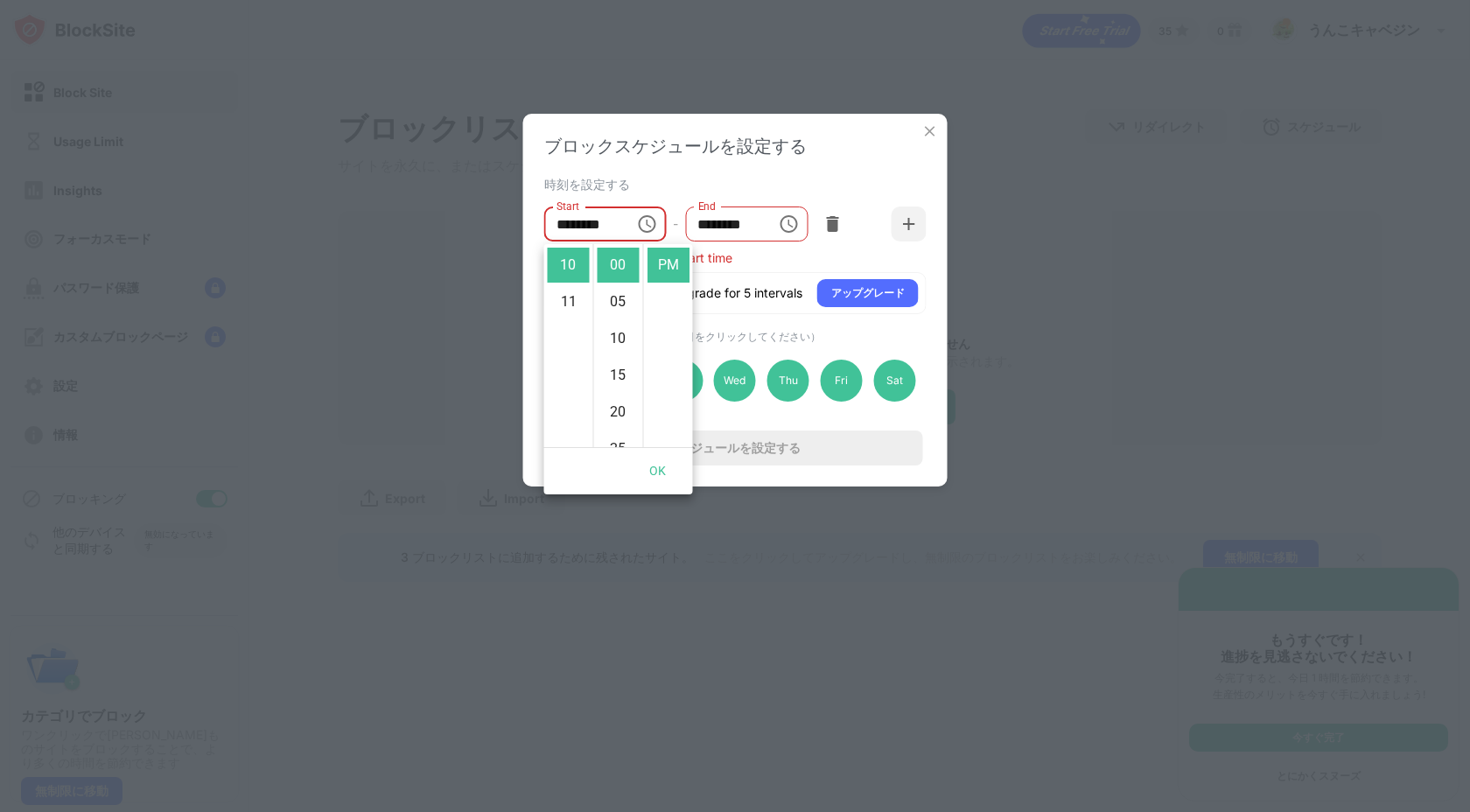
click at [762, 268] on div "時刻を設定する Start ******** Start - End ******** End End time must be after start ti…" at bounding box center [735, 243] width 383 height 141
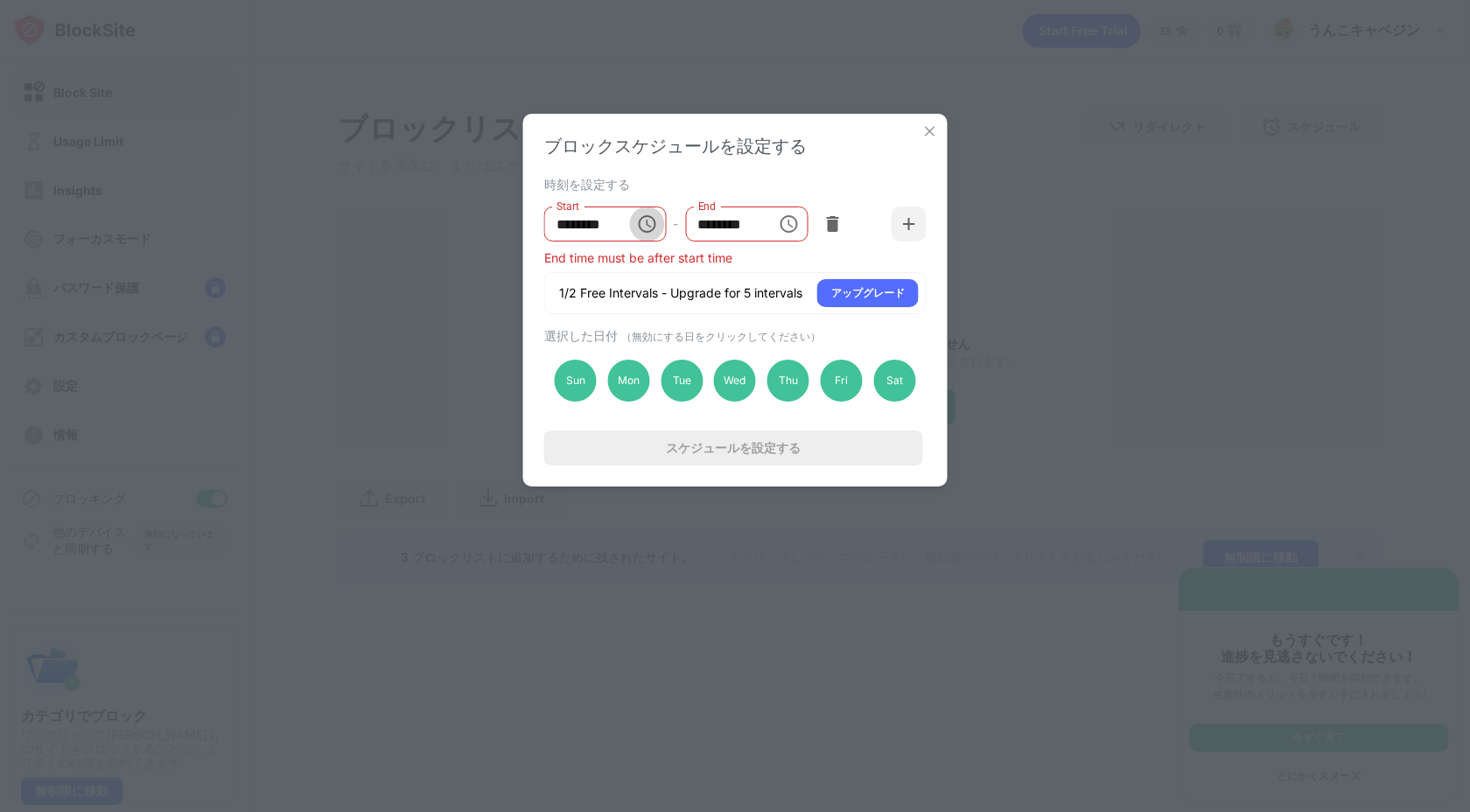
click at [655, 232] on icon "Choose time, selected time is 10:00 PM" at bounding box center [647, 224] width 21 height 21
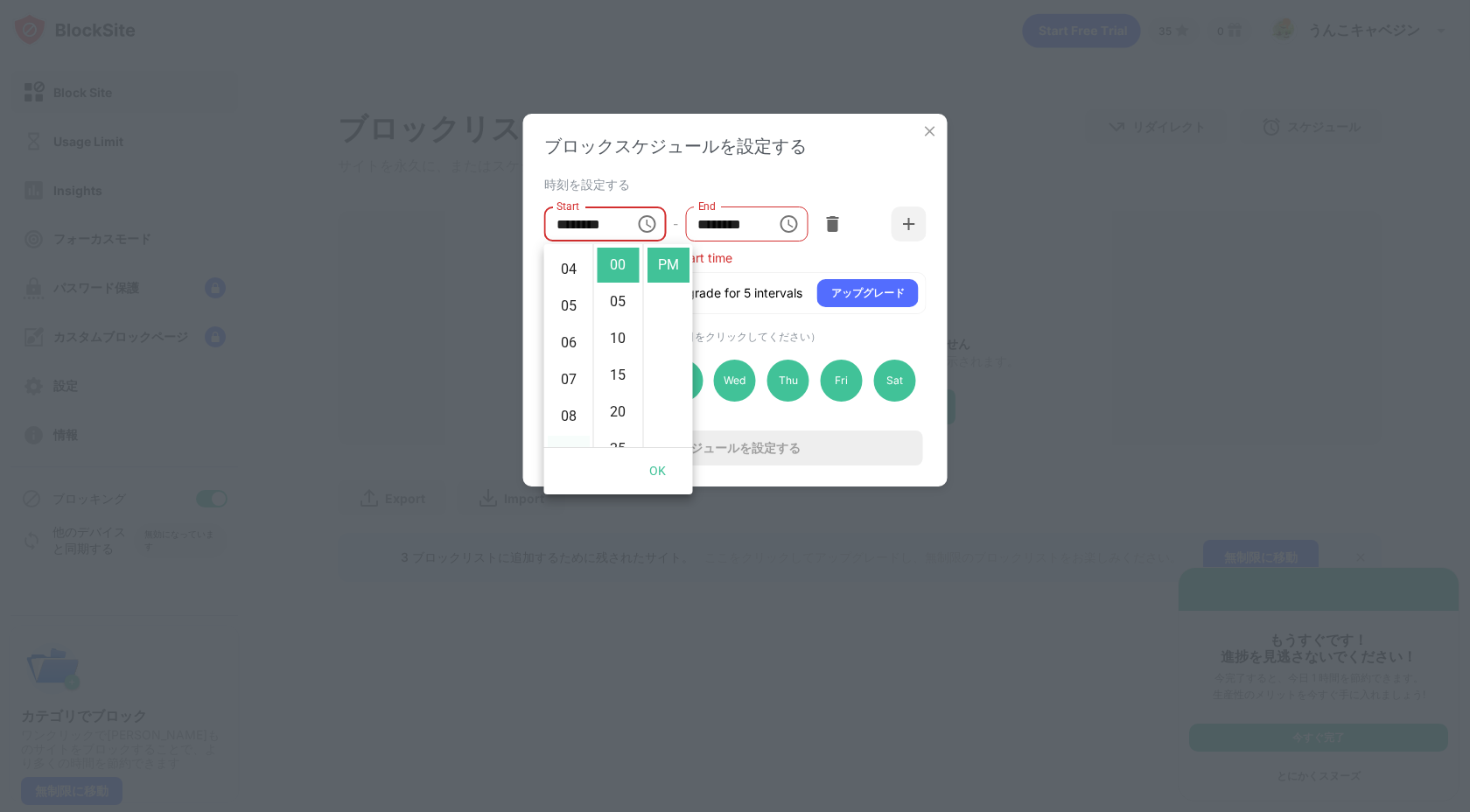
scroll to position [109, 0]
click at [572, 333] on li "05" at bounding box center [568, 340] width 42 height 35
click at [567, 324] on li "07" at bounding box center [568, 339] width 42 height 35
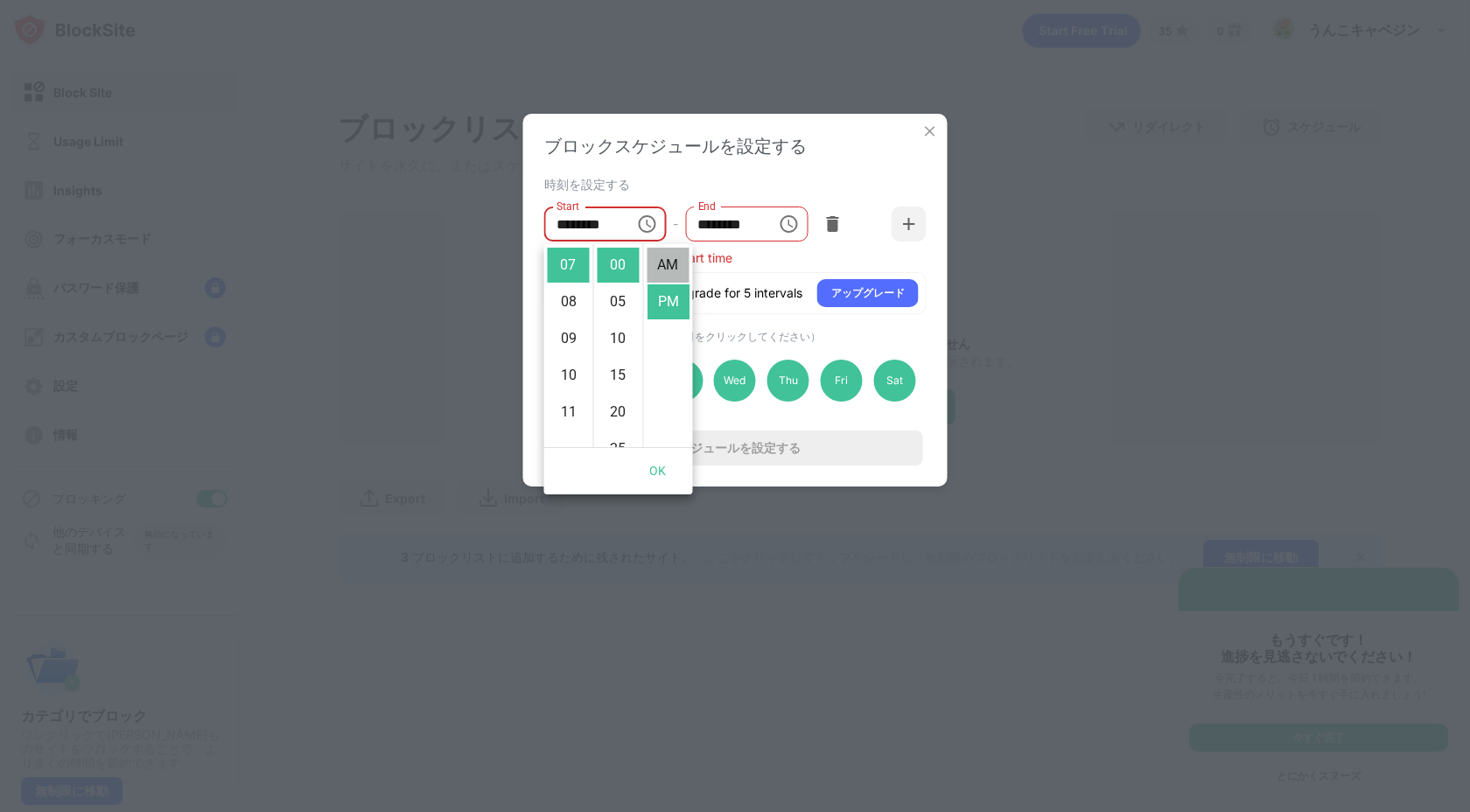
click at [666, 261] on li "AM" at bounding box center [668, 265] width 42 height 35
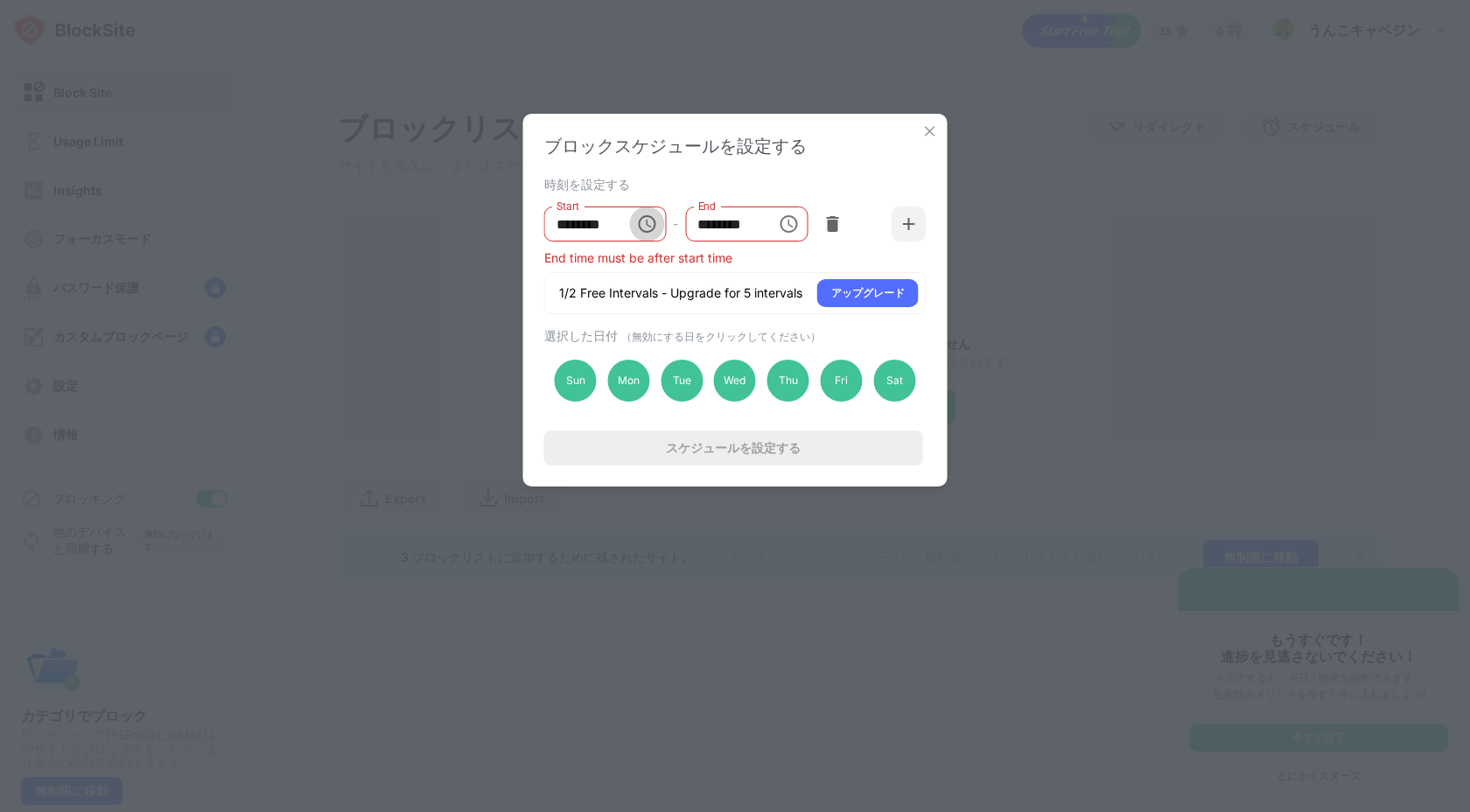
click at [649, 220] on icon "Choose time, selected time is 7:00 AM" at bounding box center [647, 224] width 21 height 21
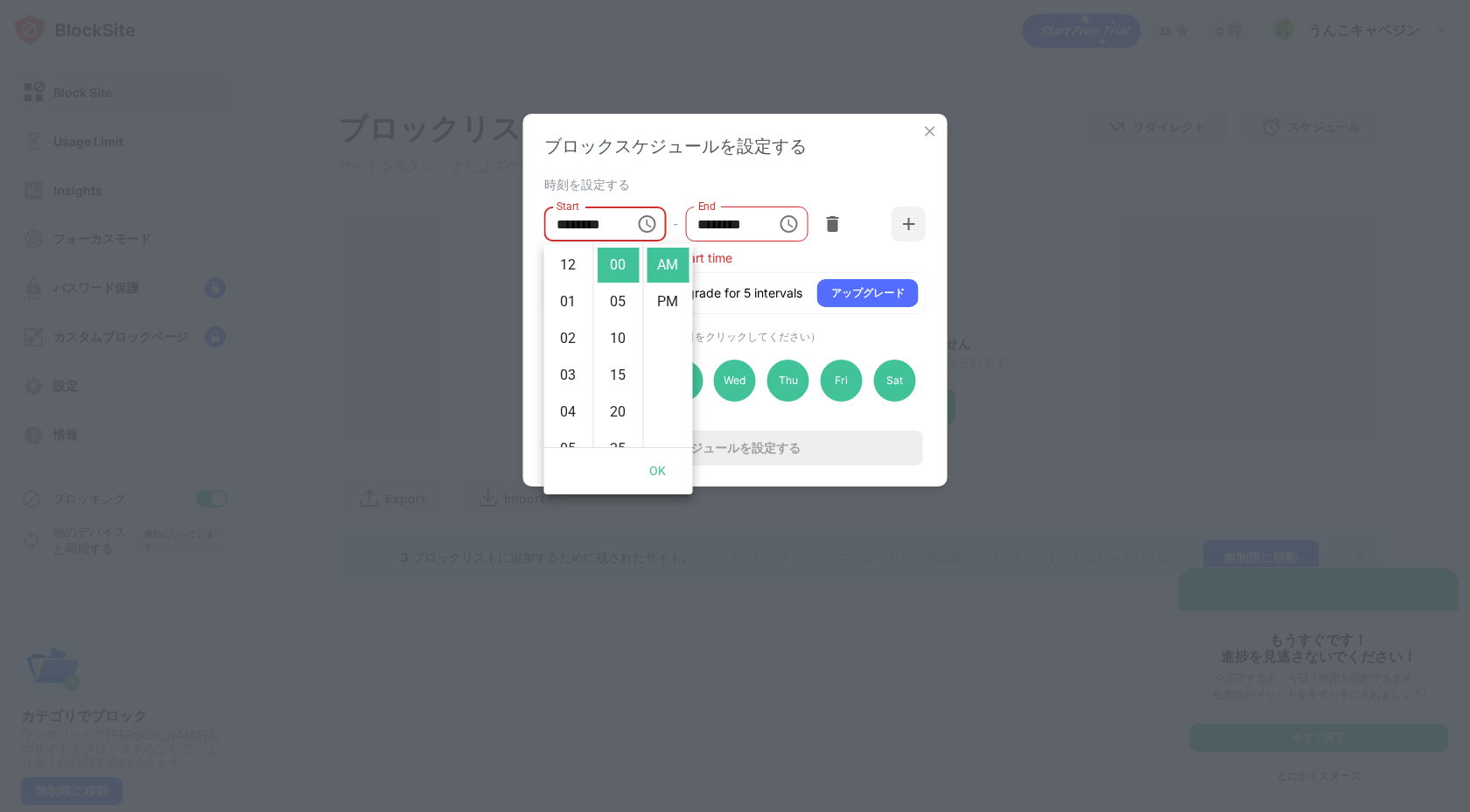
scroll to position [257, 0]
click at [568, 372] on li "10" at bounding box center [568, 375] width 42 height 35
click at [662, 303] on li "PM" at bounding box center [668, 302] width 42 height 35
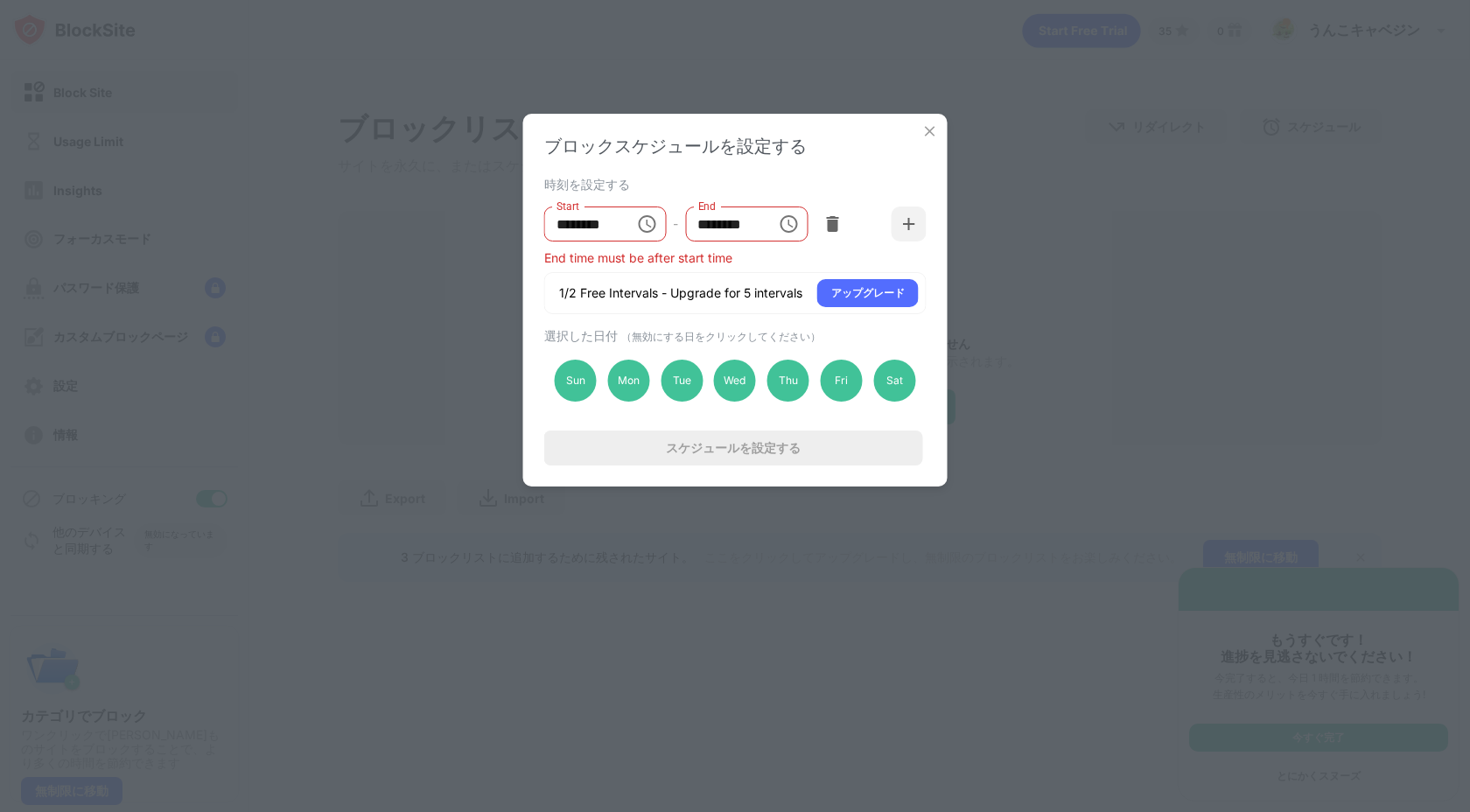
scroll to position [37, 0]
click at [776, 226] on button "Choose time, selected time is 6:00 AM" at bounding box center [788, 224] width 35 height 35
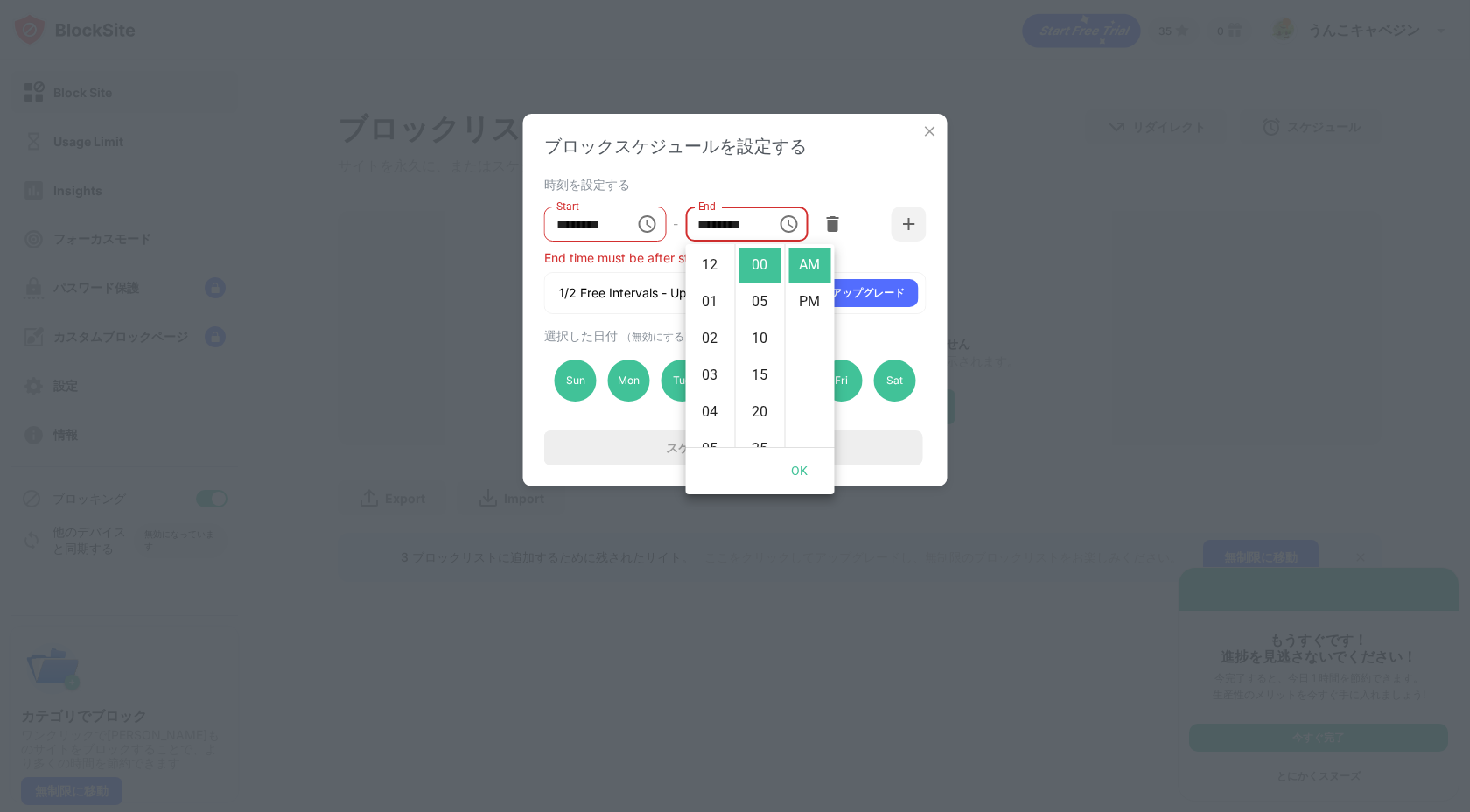
scroll to position [221, 0]
click at [797, 459] on button "OK" at bounding box center [799, 471] width 56 height 32
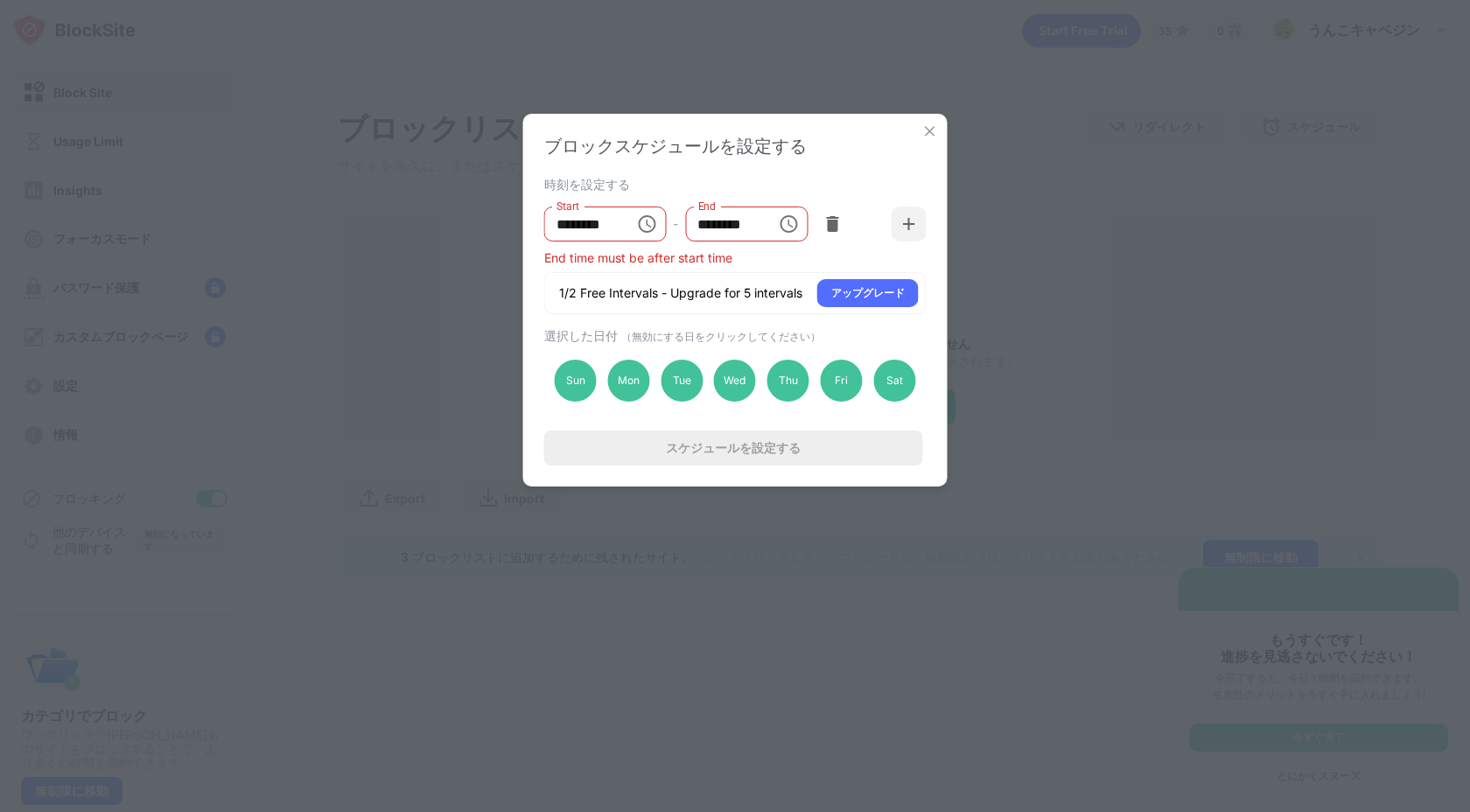
click at [638, 231] on icon "Choose time, selected time is 10:00 PM" at bounding box center [647, 224] width 21 height 21
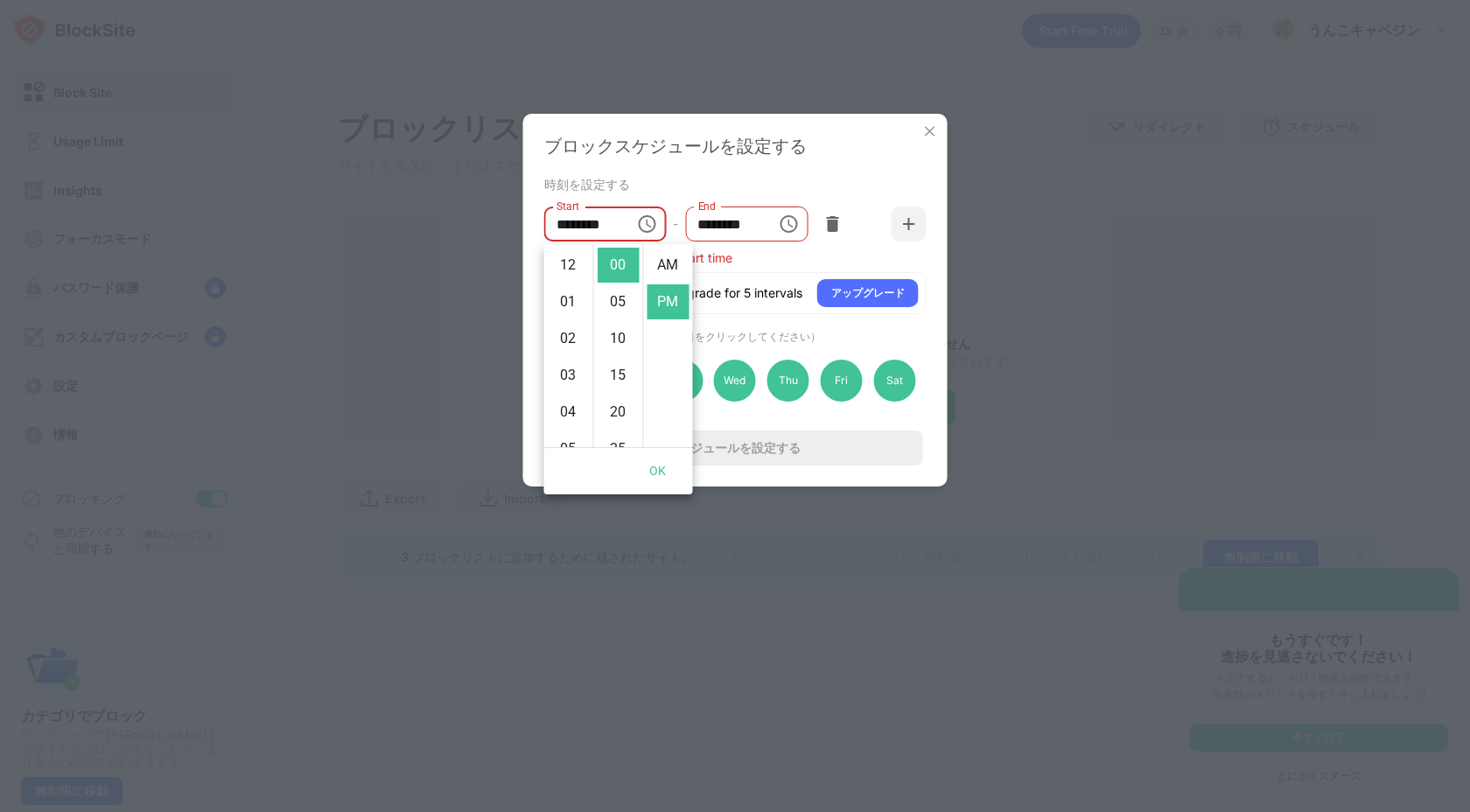
scroll to position [37, 0]
click at [617, 403] on li "30" at bounding box center [618, 415] width 42 height 35
click at [658, 471] on button "OK" at bounding box center [658, 471] width 56 height 32
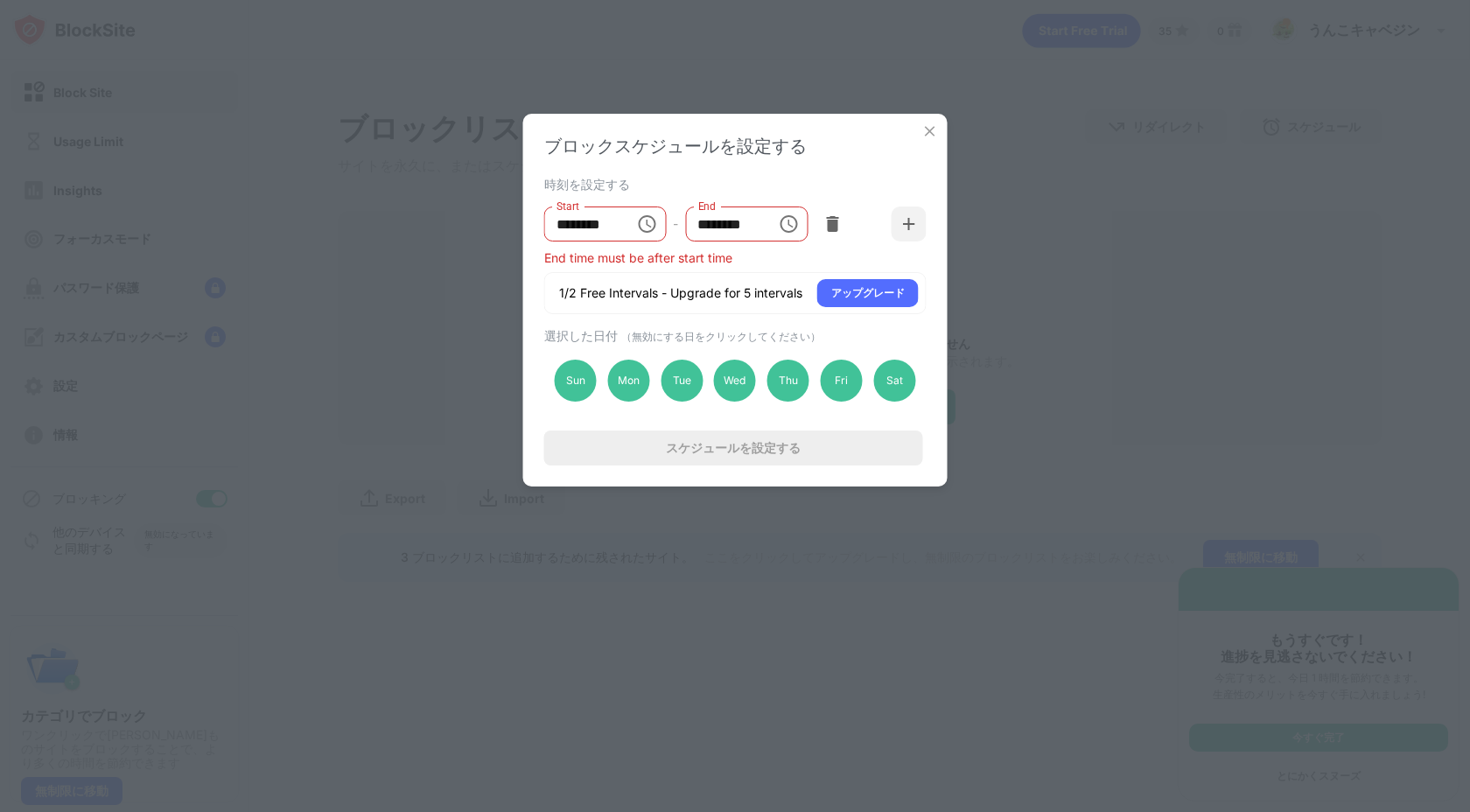
click at [650, 235] on icon "Choose time, selected time is 10:30 PM" at bounding box center [647, 224] width 21 height 21
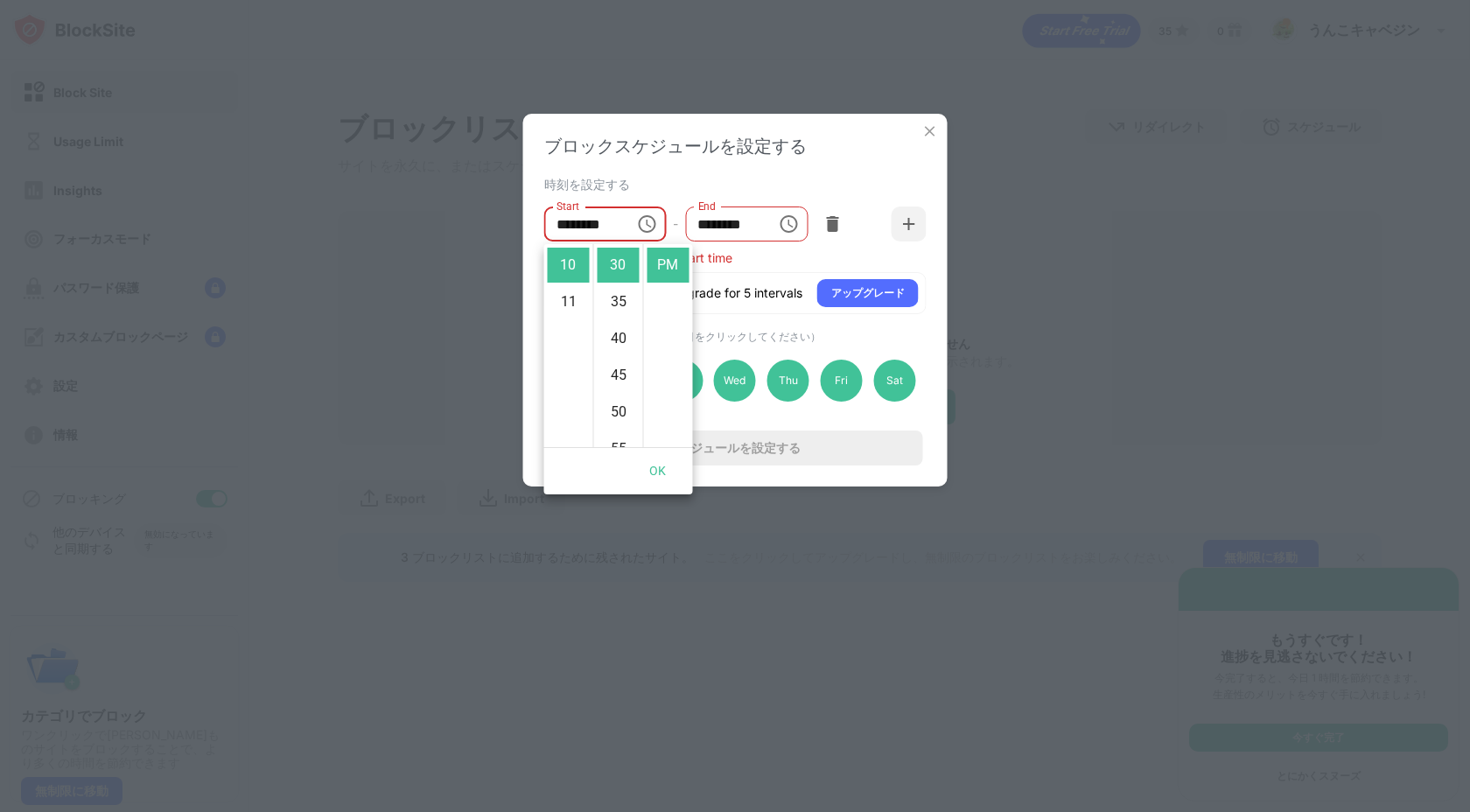
scroll to position [0, 0]
click at [657, 283] on li "AM" at bounding box center [668, 265] width 42 height 35
type input "********"
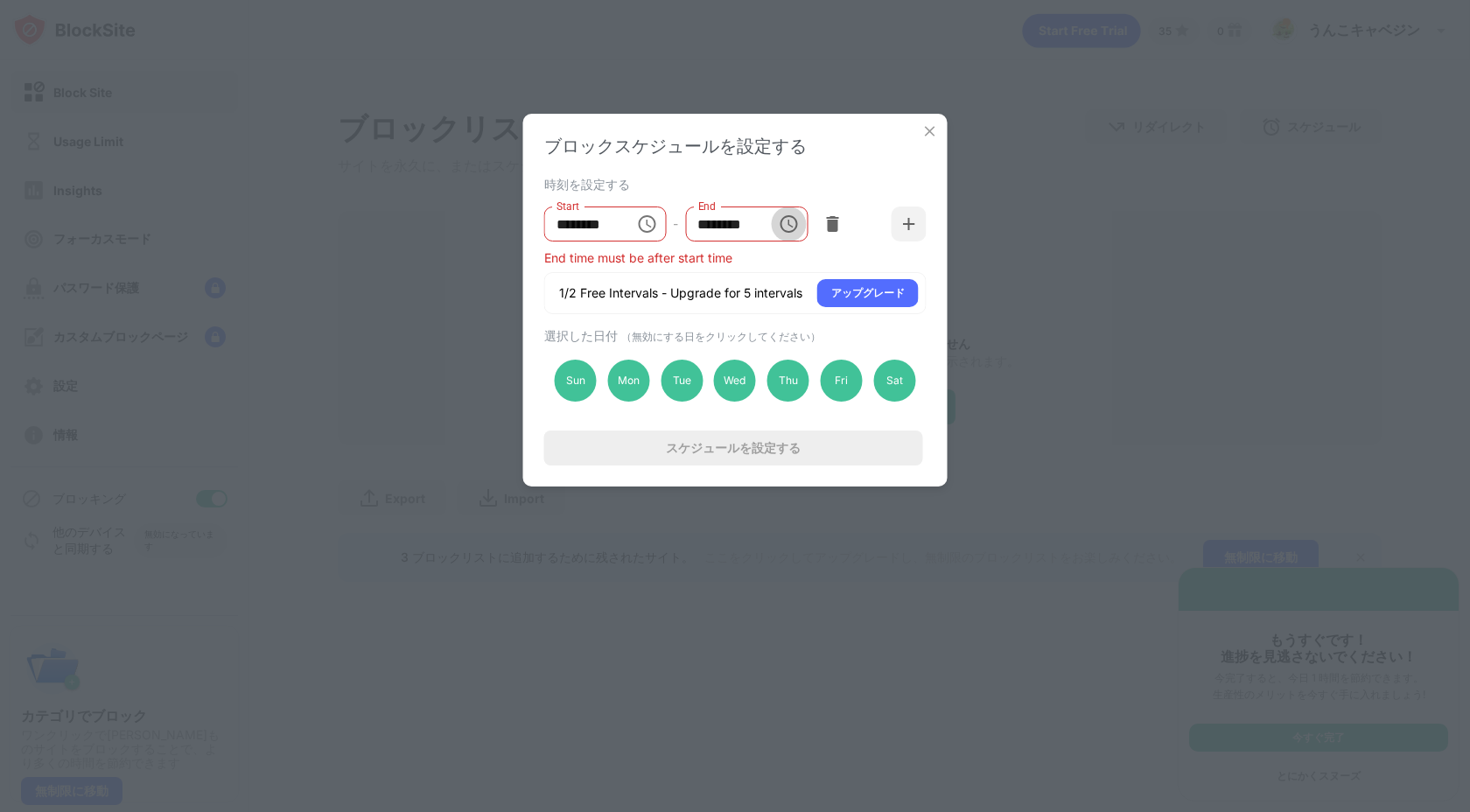
click at [780, 229] on icon "Choose time, selected time is 6:00 AM" at bounding box center [788, 224] width 21 height 21
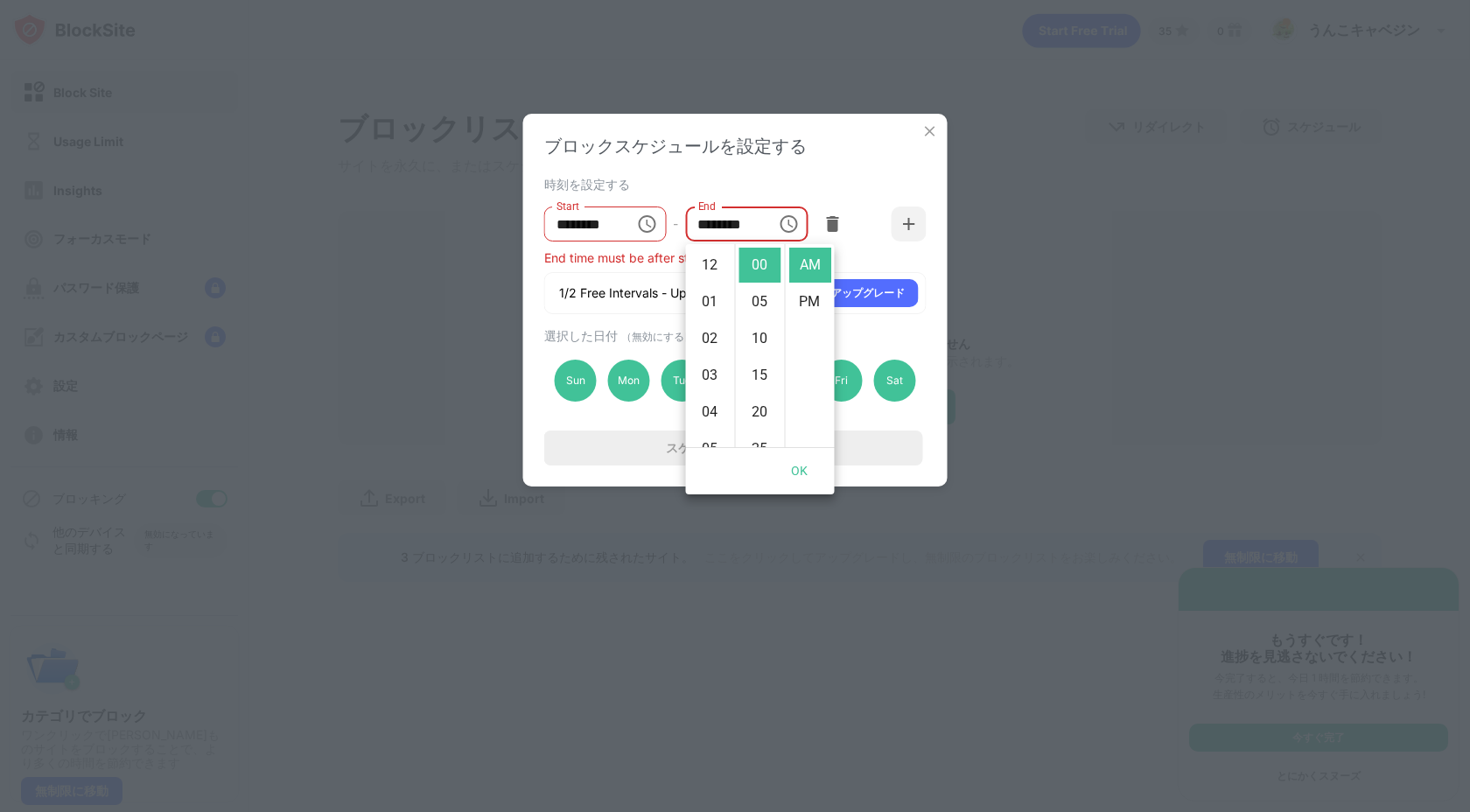
scroll to position [221, 0]
click at [808, 305] on li "PM" at bounding box center [809, 302] width 42 height 35
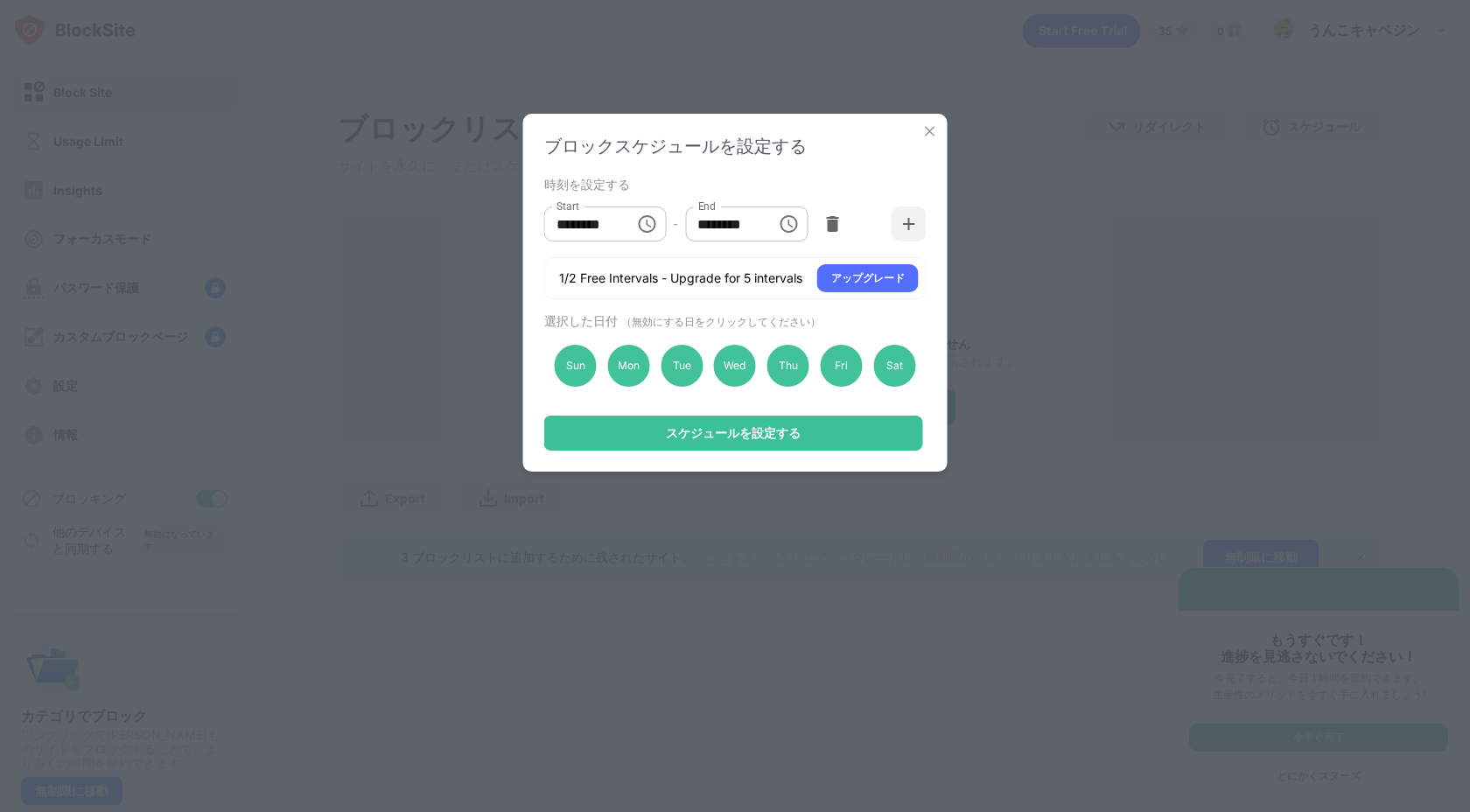
scroll to position [37, 0]
click at [654, 221] on icon "Choose time, selected time is 10:30 AM" at bounding box center [647, 224] width 21 height 21
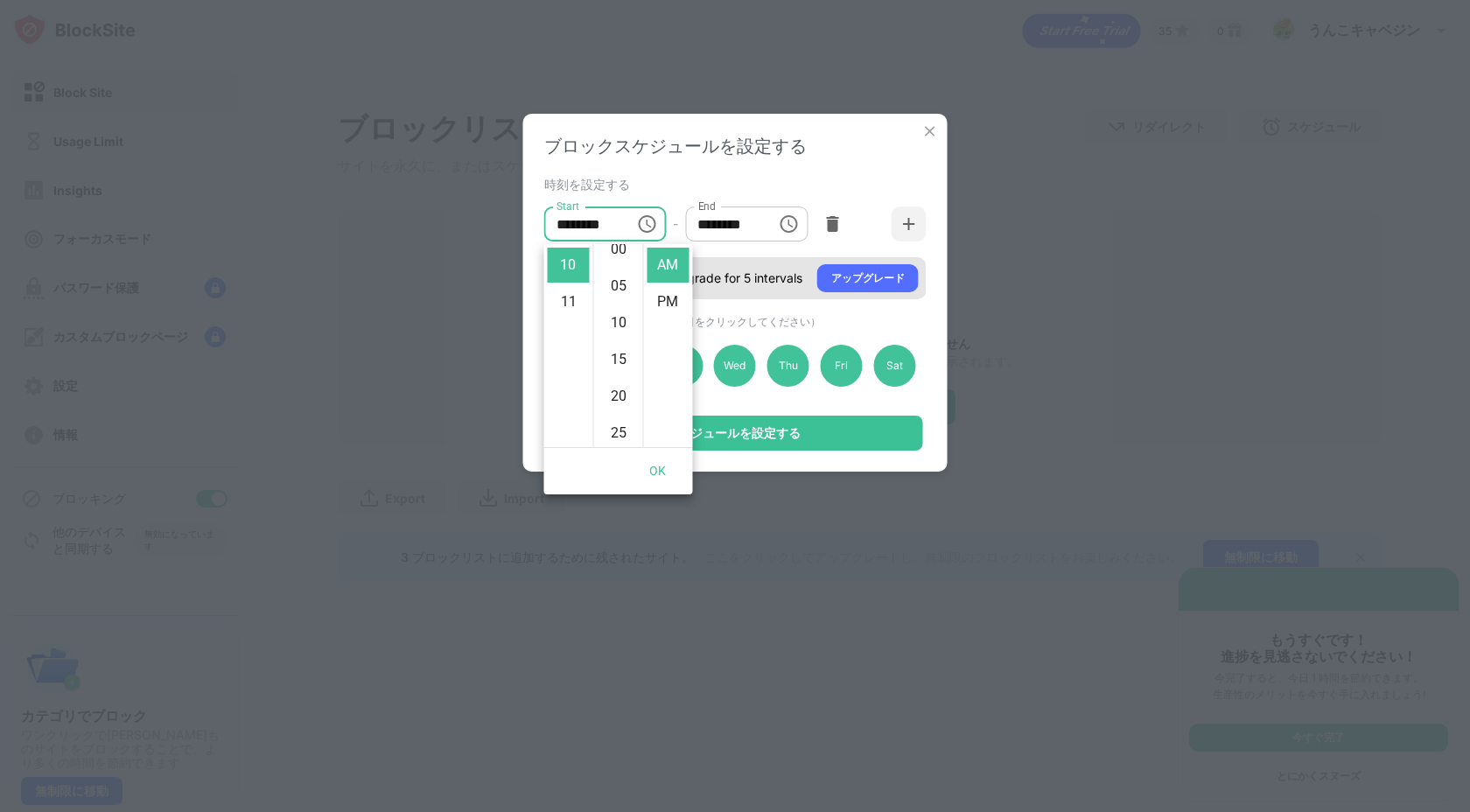
scroll to position [16, 0]
click at [786, 232] on icon "Choose time, selected time is 6:00 PM" at bounding box center [788, 224] width 21 height 21
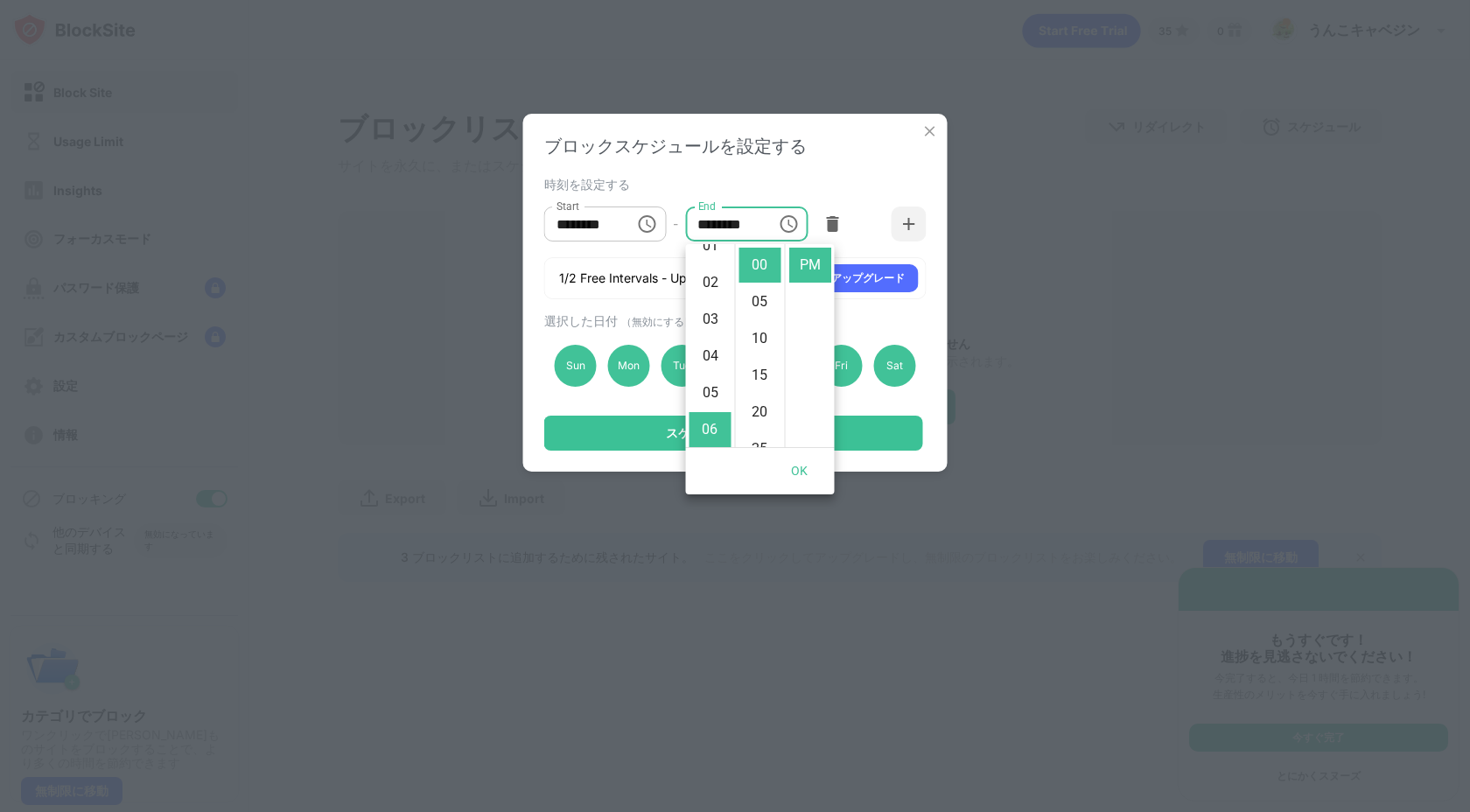
scroll to position [0, 0]
click at [706, 267] on li "12" at bounding box center [710, 265] width 42 height 35
type input "********"
click at [638, 228] on icon "Choose time, selected time is 10:30 AM" at bounding box center [647, 224] width 21 height 21
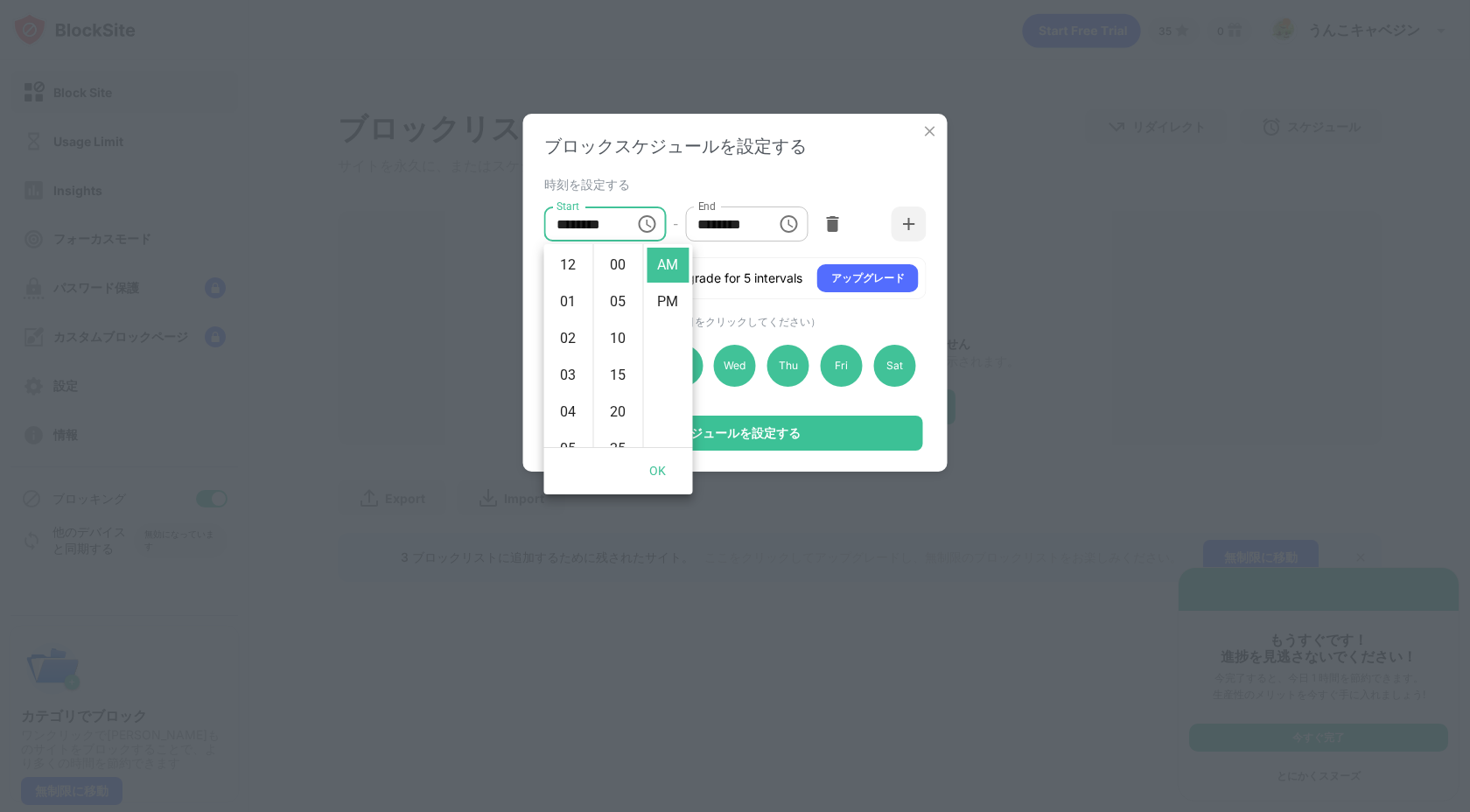
scroll to position [221, 0]
click at [649, 277] on li "AM" at bounding box center [668, 265] width 42 height 35
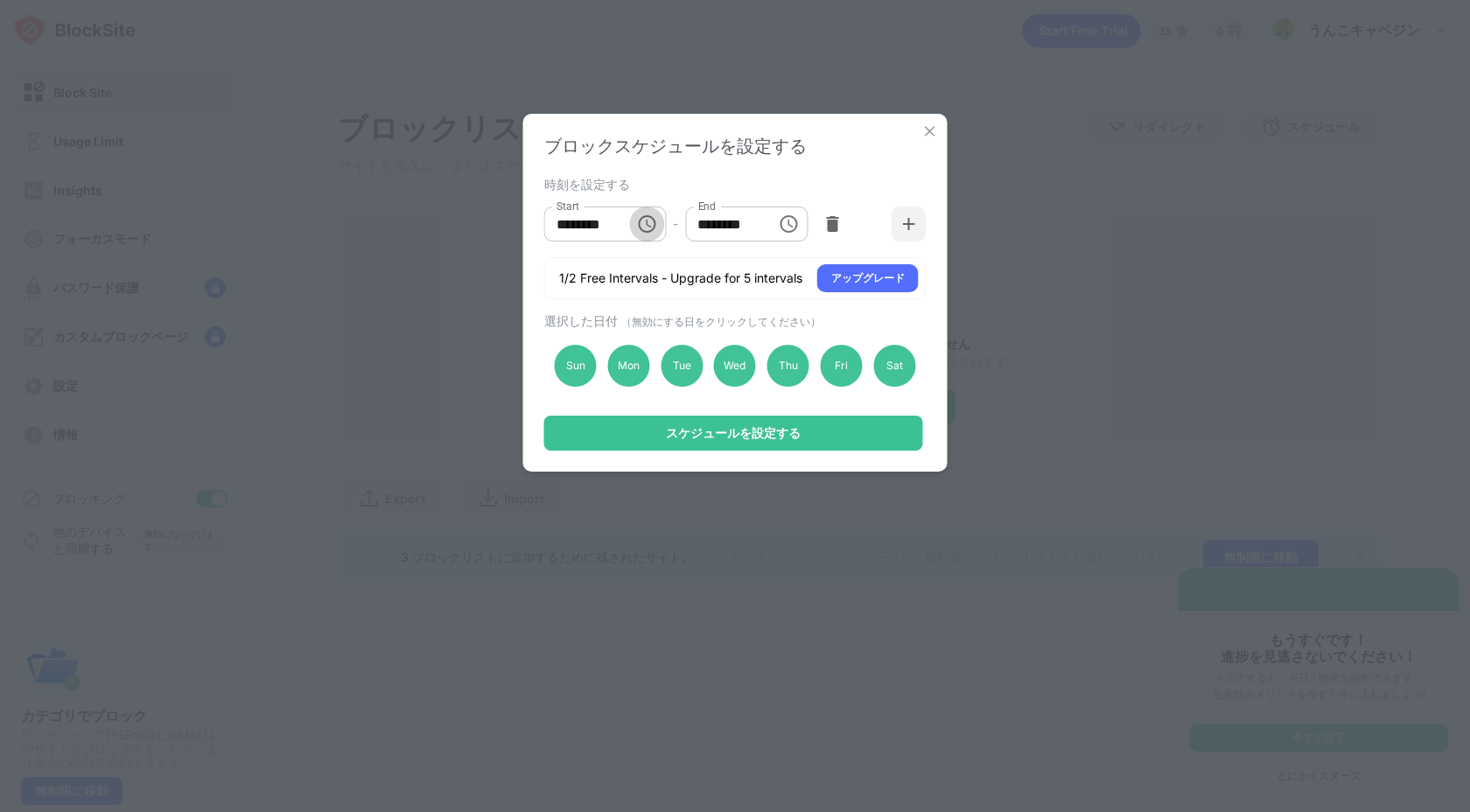
click at [655, 222] on icon "Choose time, selected time is 10:30 AM" at bounding box center [647, 224] width 21 height 21
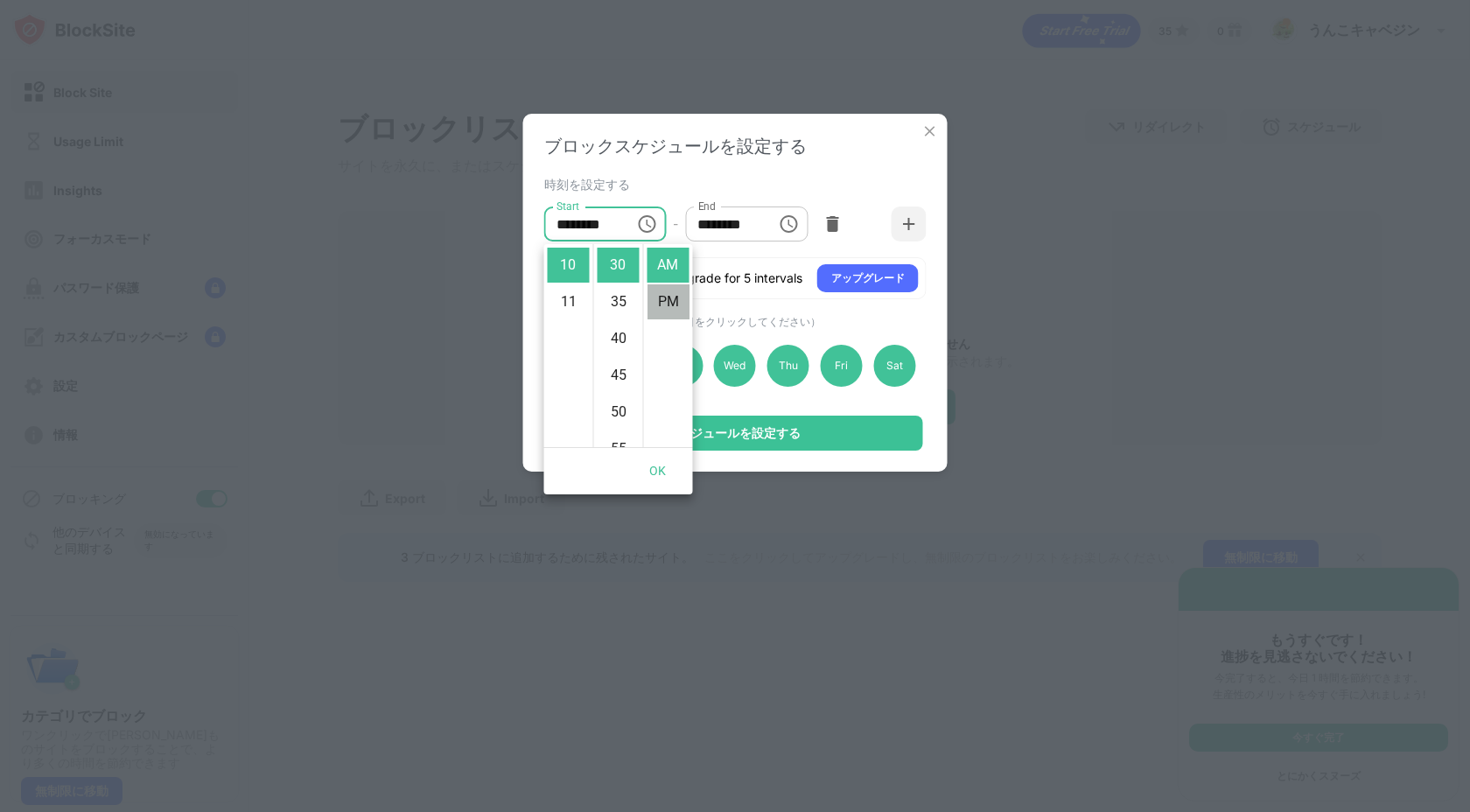
click at [667, 303] on li "PM" at bounding box center [668, 302] width 42 height 35
type input "********"
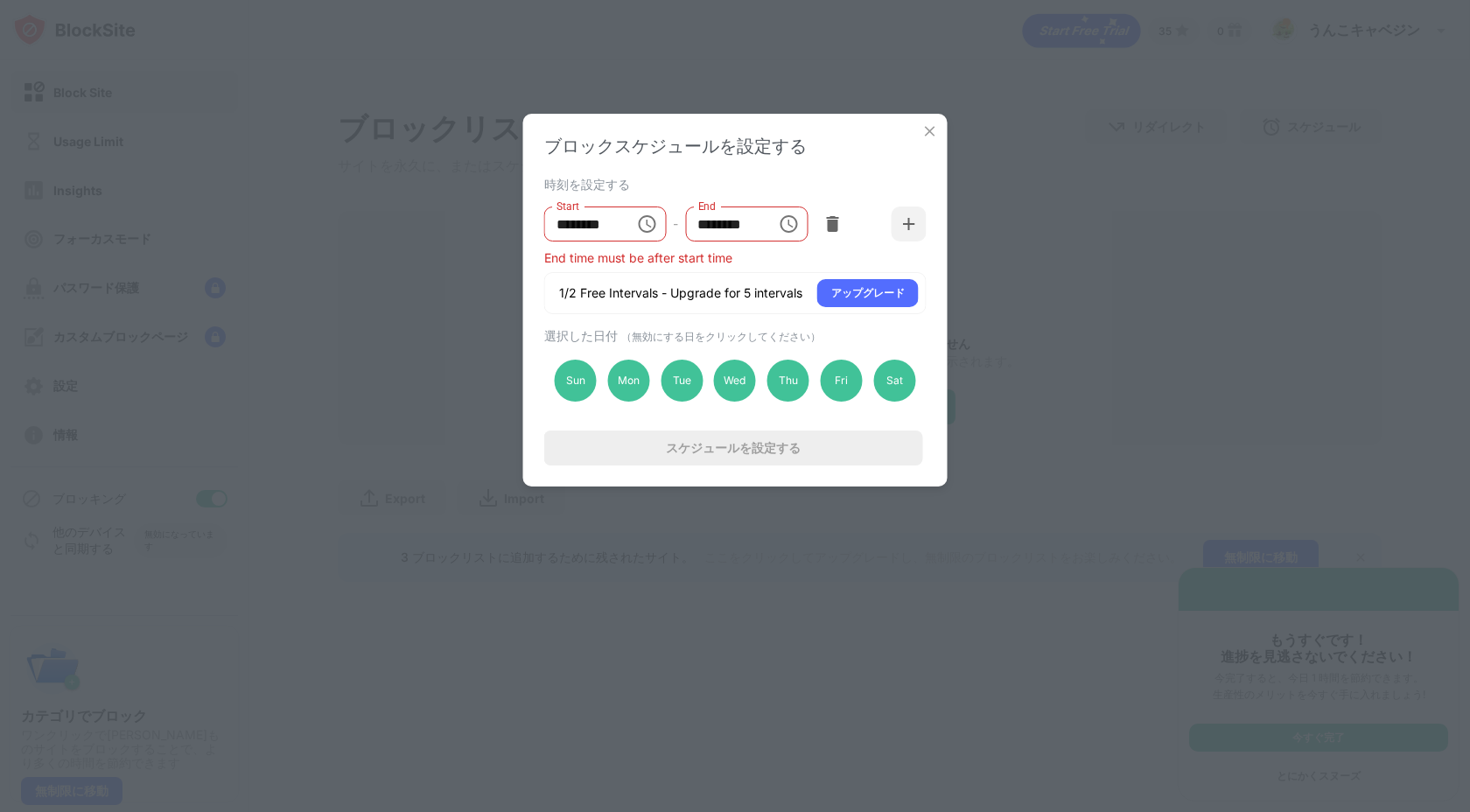
scroll to position [37, 0]
click at [784, 221] on icon "Choose time, selected time is 12:00 PM" at bounding box center [788, 224] width 18 height 18
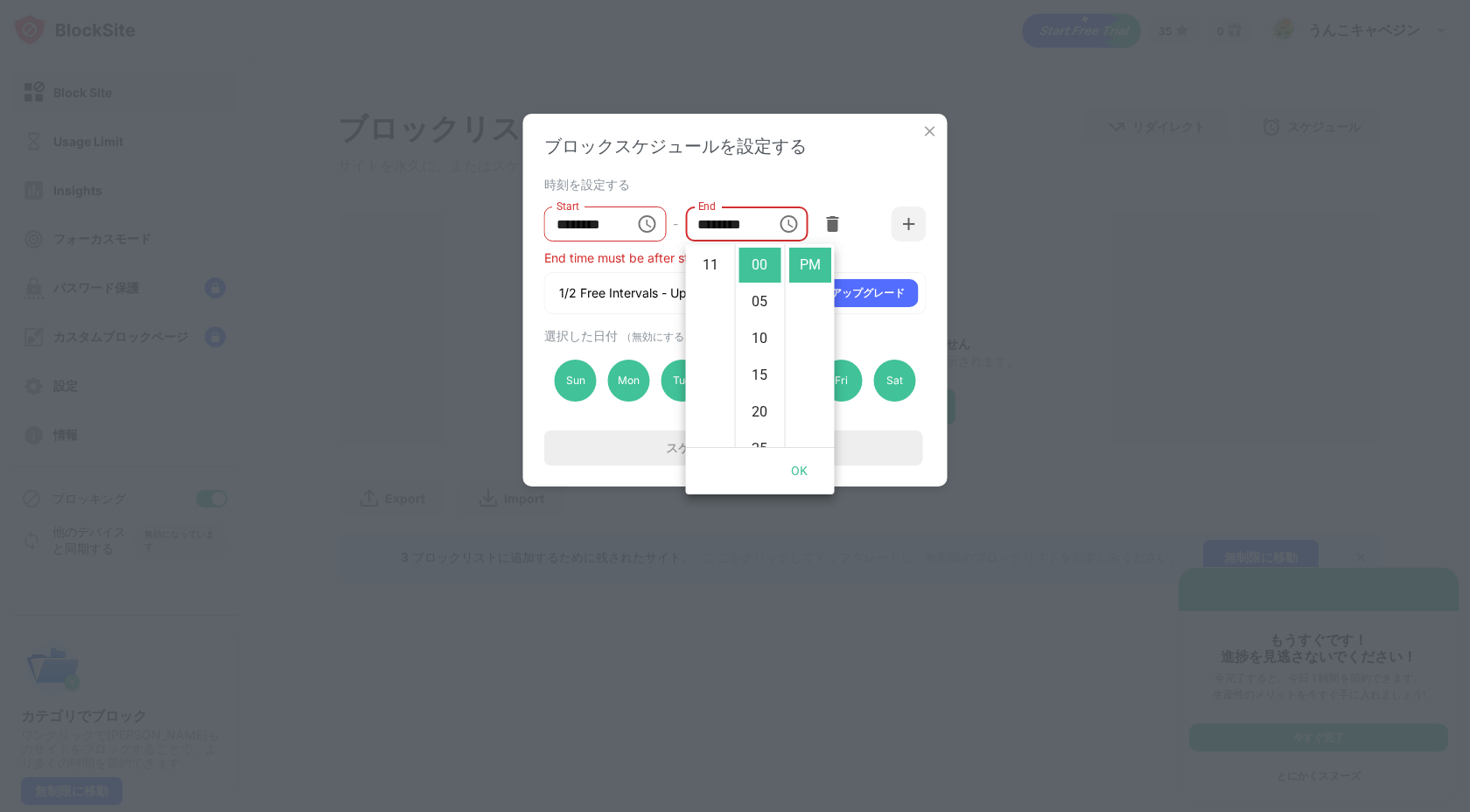
scroll to position [405, 0]
click at [712, 267] on li "11" at bounding box center [710, 265] width 42 height 35
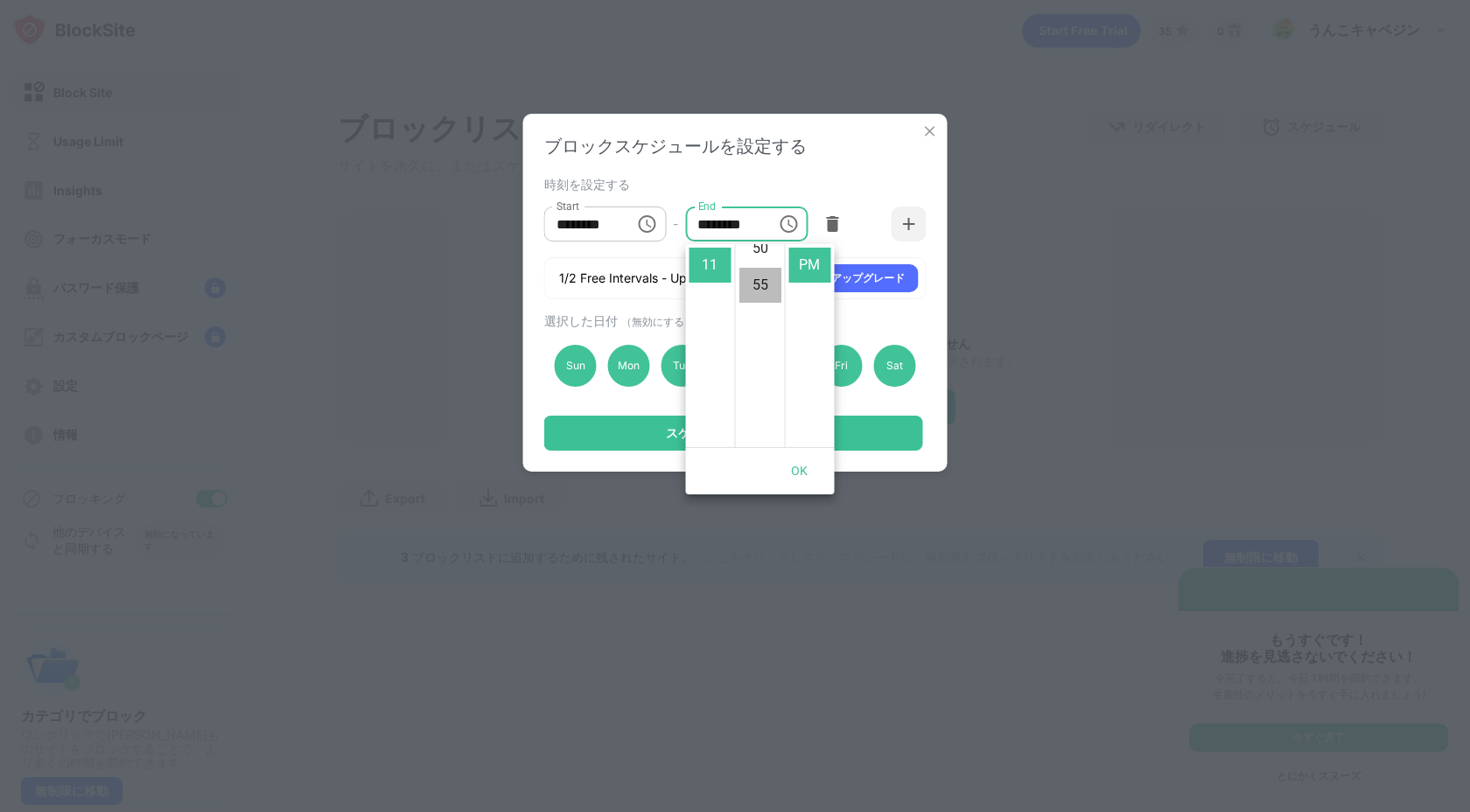
click at [761, 300] on li "55" at bounding box center [759, 285] width 42 height 35
click at [709, 257] on li "12" at bounding box center [710, 265] width 42 height 35
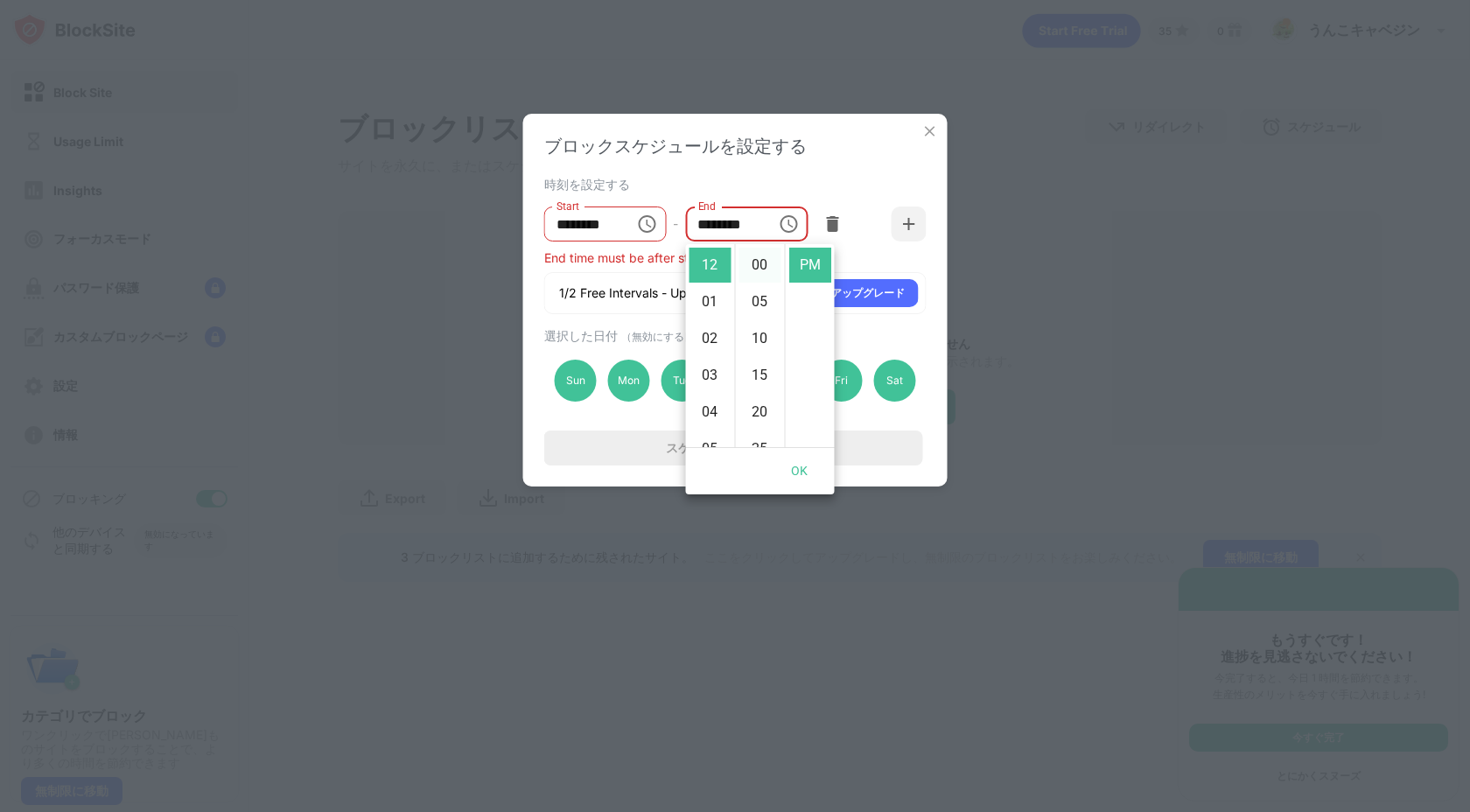
click at [746, 258] on li "00" at bounding box center [759, 265] width 42 height 35
click at [706, 374] on li "11" at bounding box center [710, 373] width 42 height 35
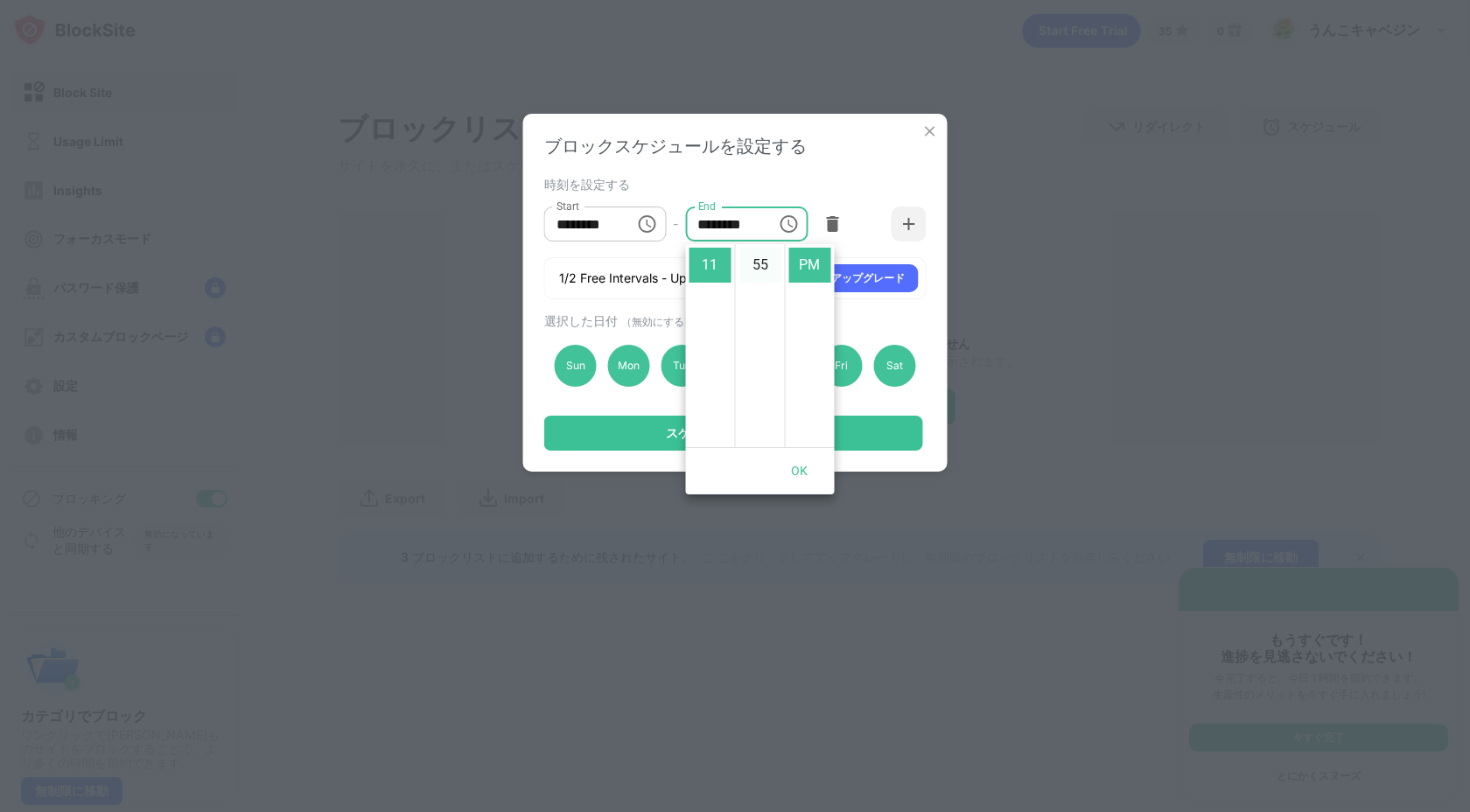
click at [765, 261] on li "55" at bounding box center [759, 265] width 42 height 35
type input "********"
click at [808, 470] on button "OK" at bounding box center [799, 471] width 56 height 32
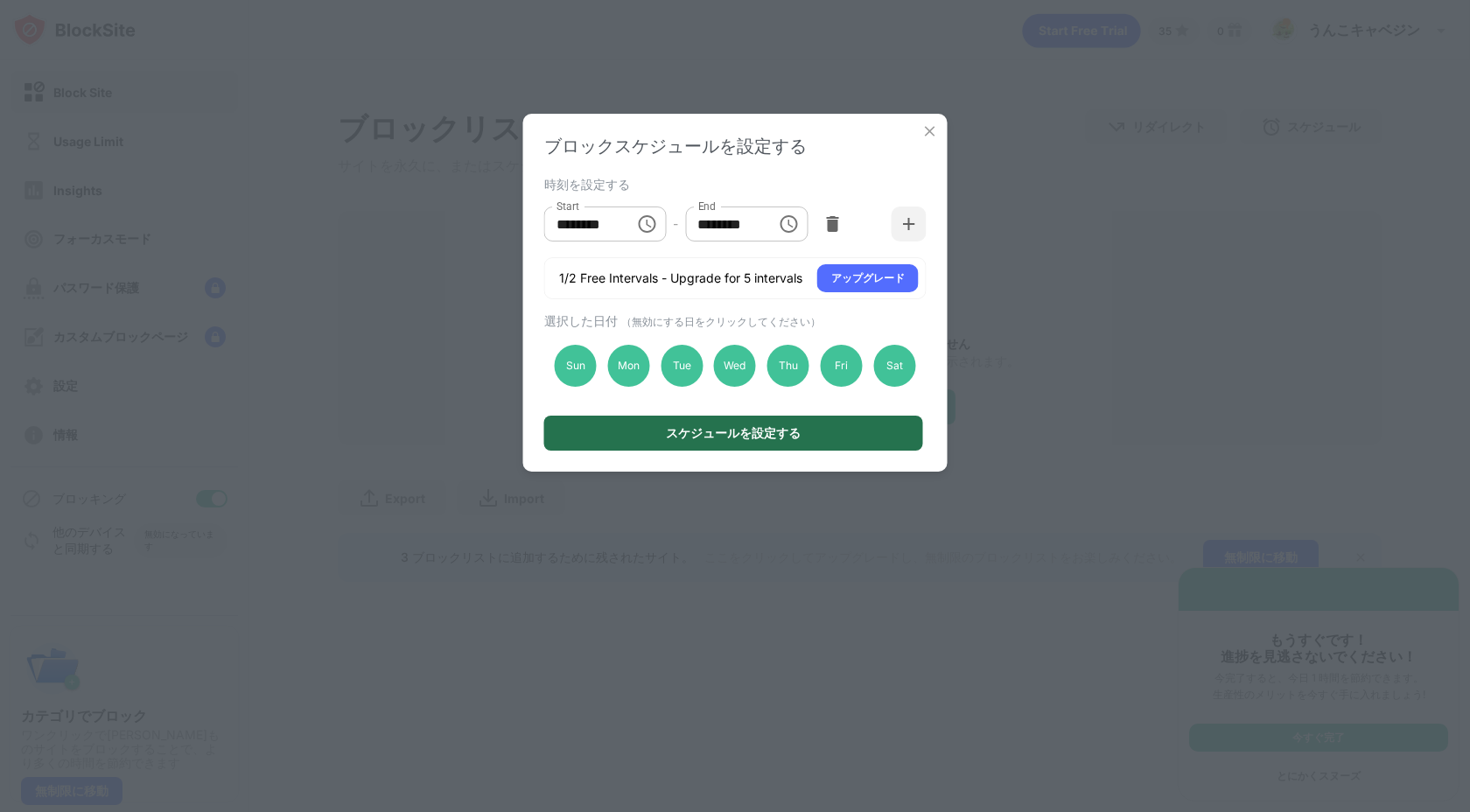
click at [805, 448] on div "スケジュールを設定する" at bounding box center [734, 433] width 379 height 35
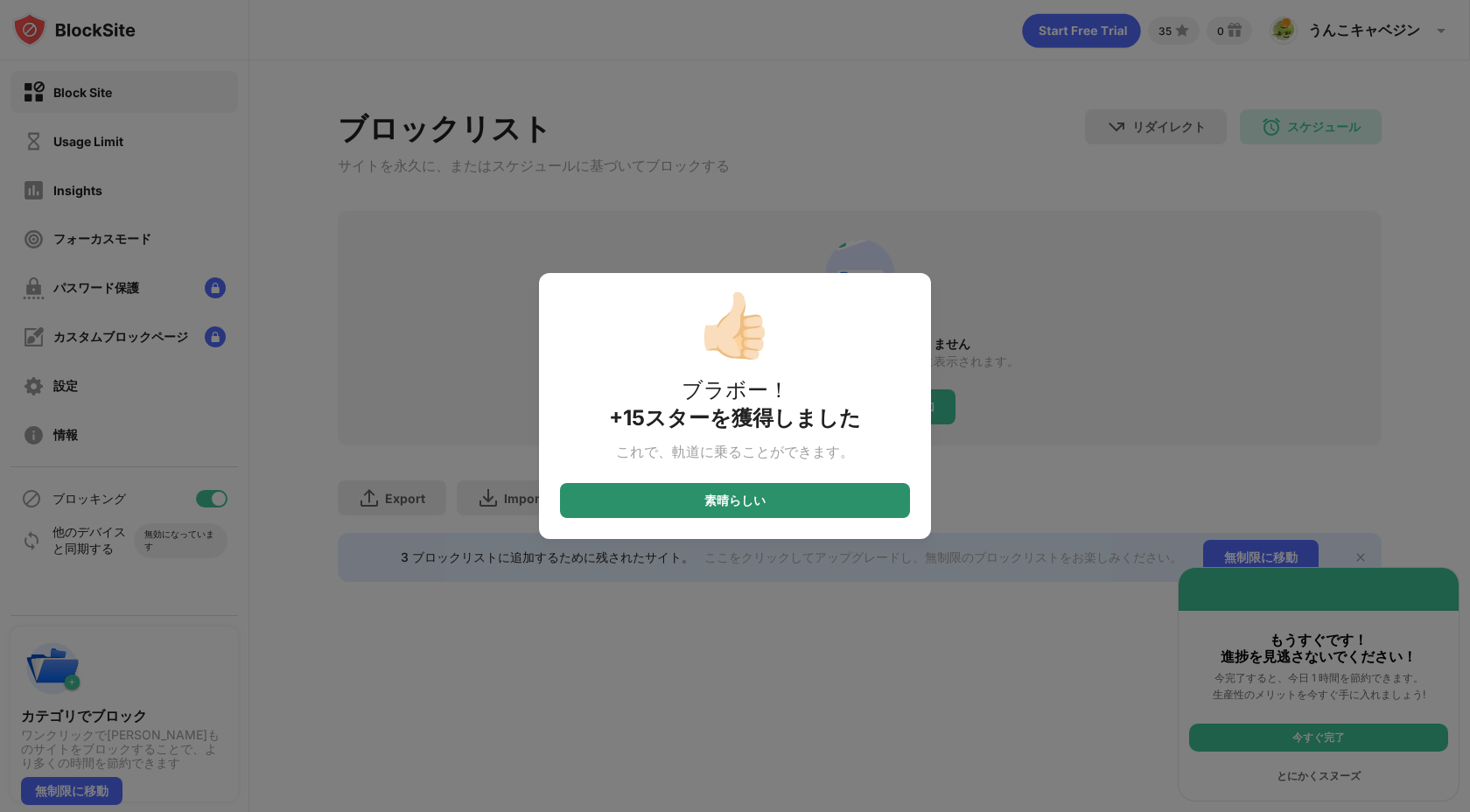
click at [798, 518] on div "素晴らしい" at bounding box center [735, 501] width 350 height 35
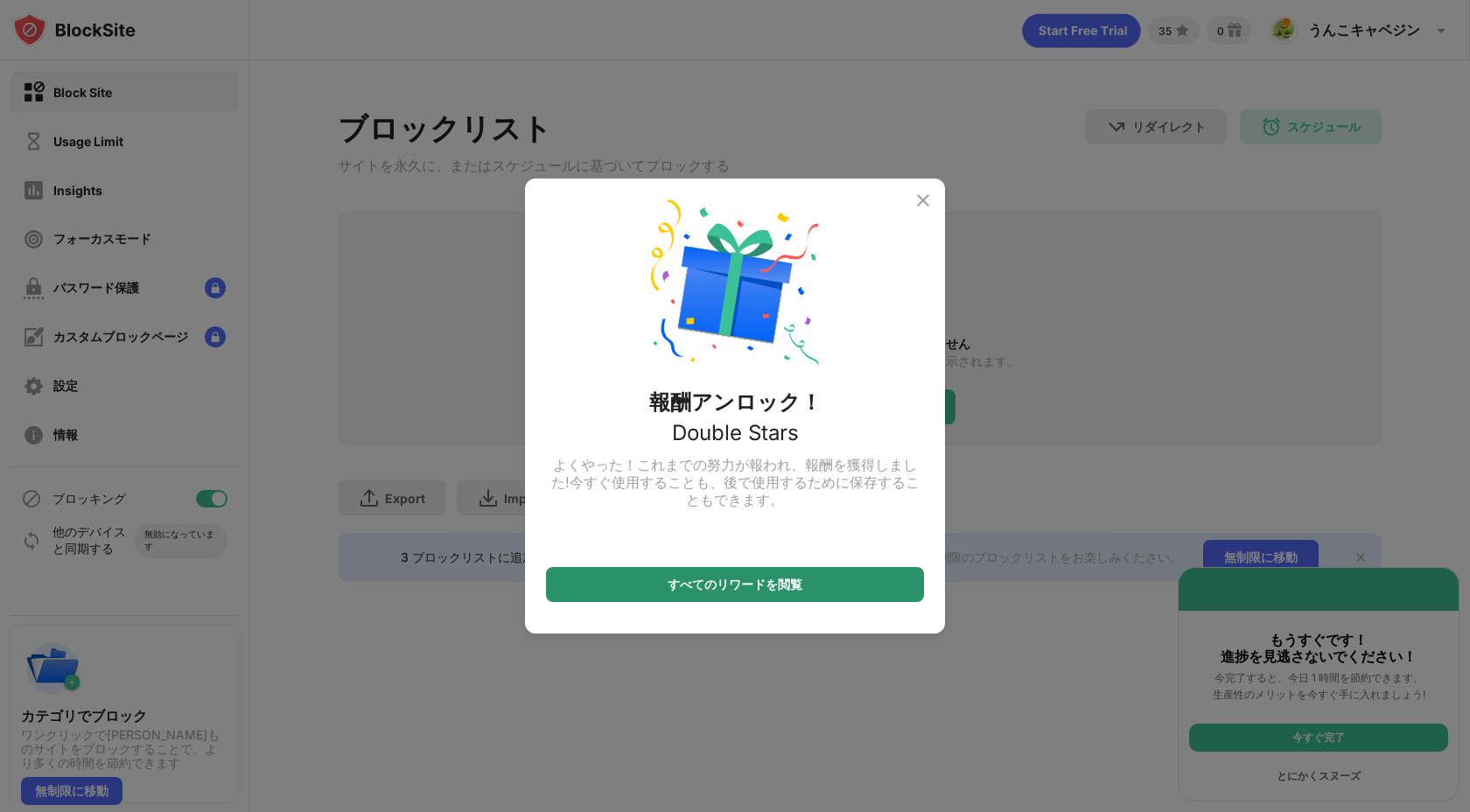
click at [851, 574] on div "すべてのリワードを閲覧" at bounding box center [735, 585] width 378 height 35
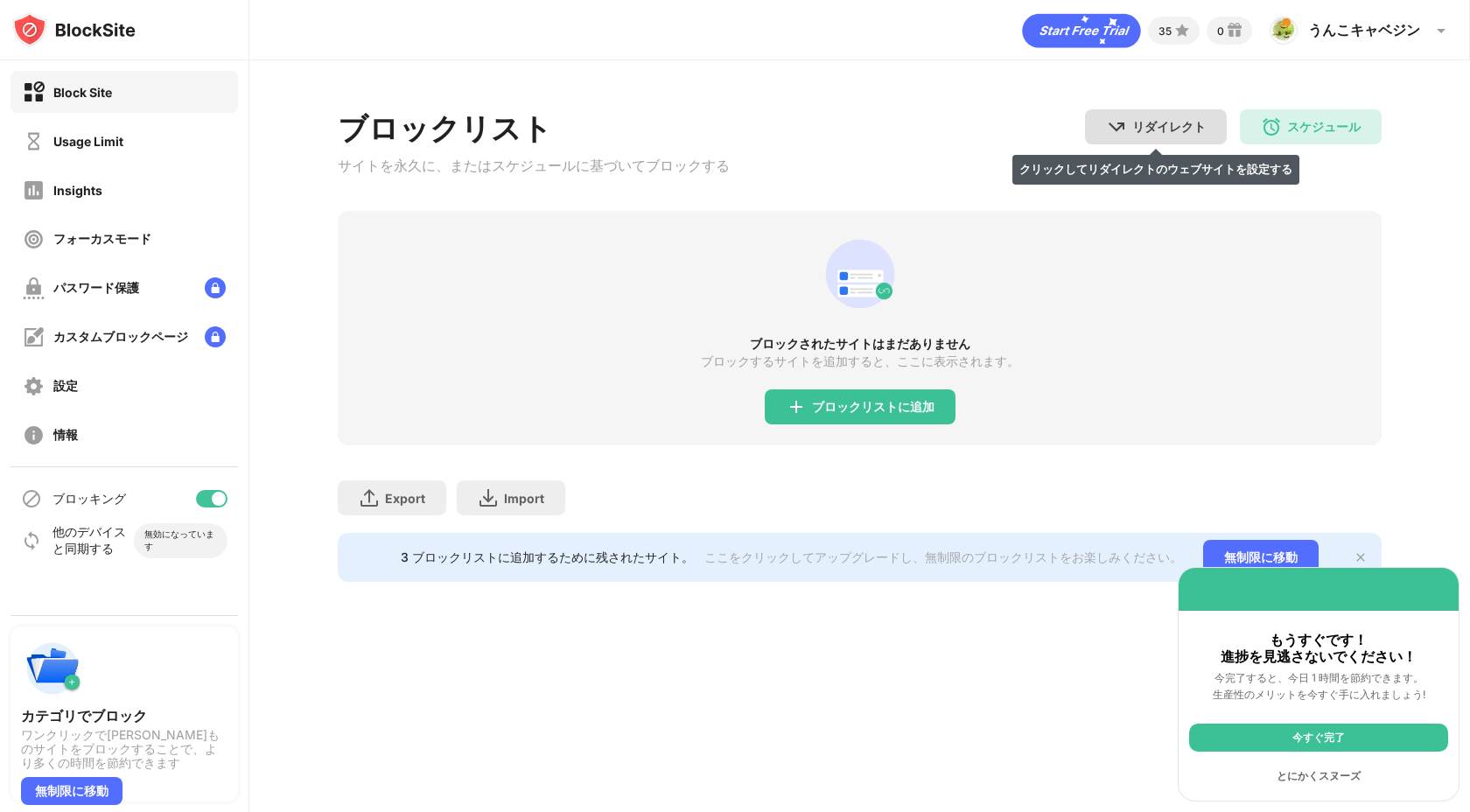
click at [1164, 111] on div "リダイレクト クリックしてリダイレクトのウェブサイトを設定する" at bounding box center [1156, 127] width 141 height 35
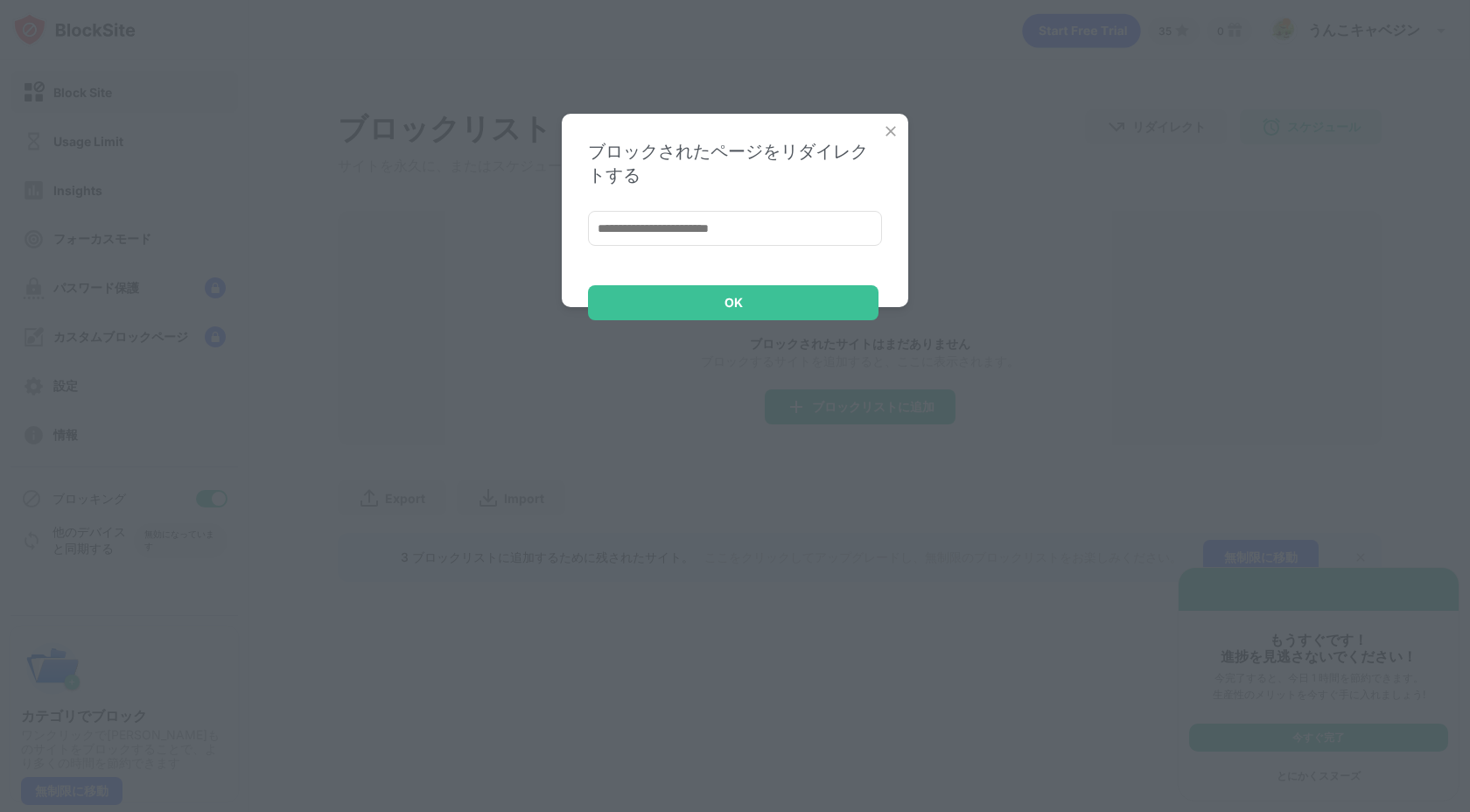
click at [889, 133] on img at bounding box center [891, 131] width 18 height 18
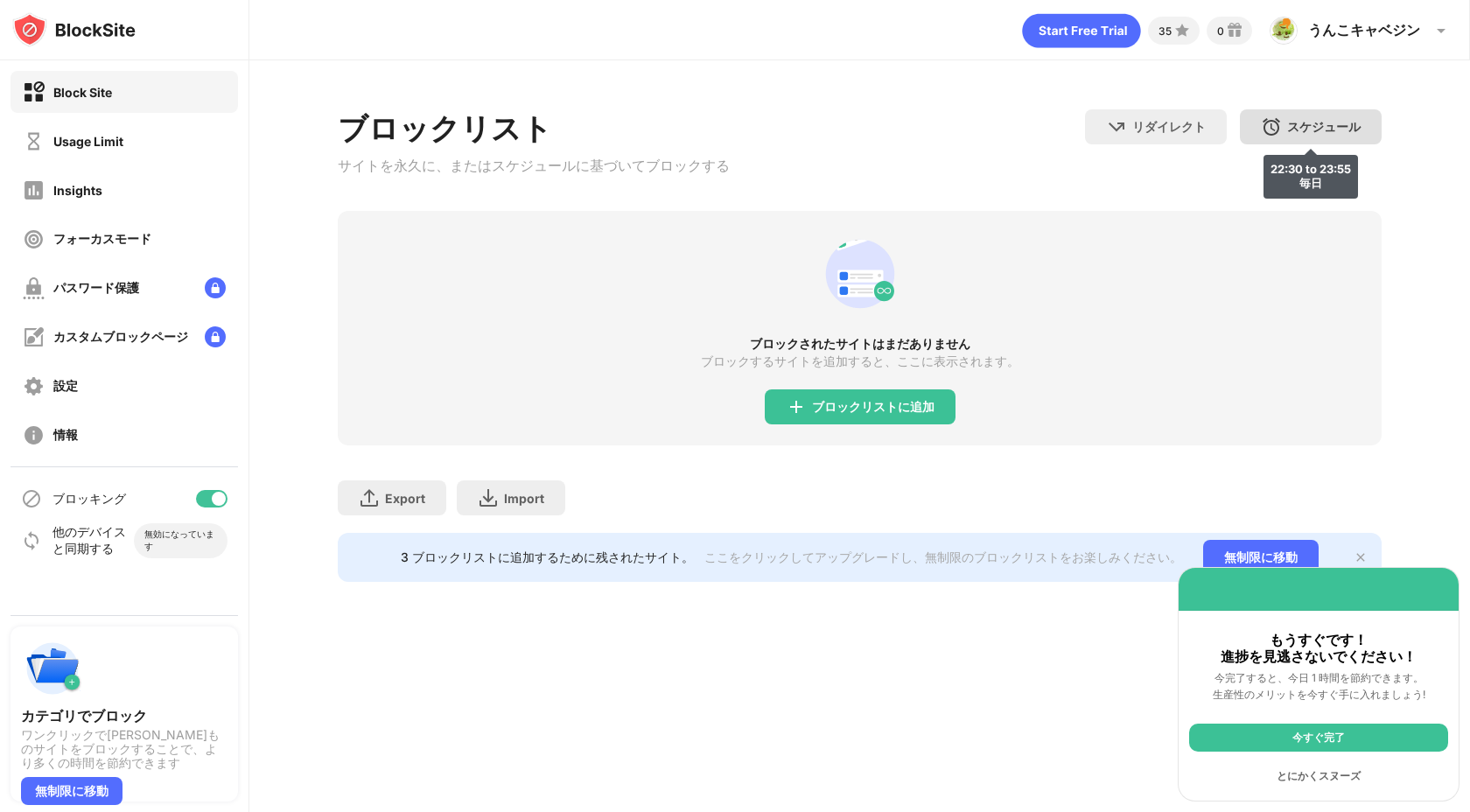
click at [1344, 111] on div "スケジュール 22:30 to 23:55 毎日" at bounding box center [1310, 127] width 141 height 35
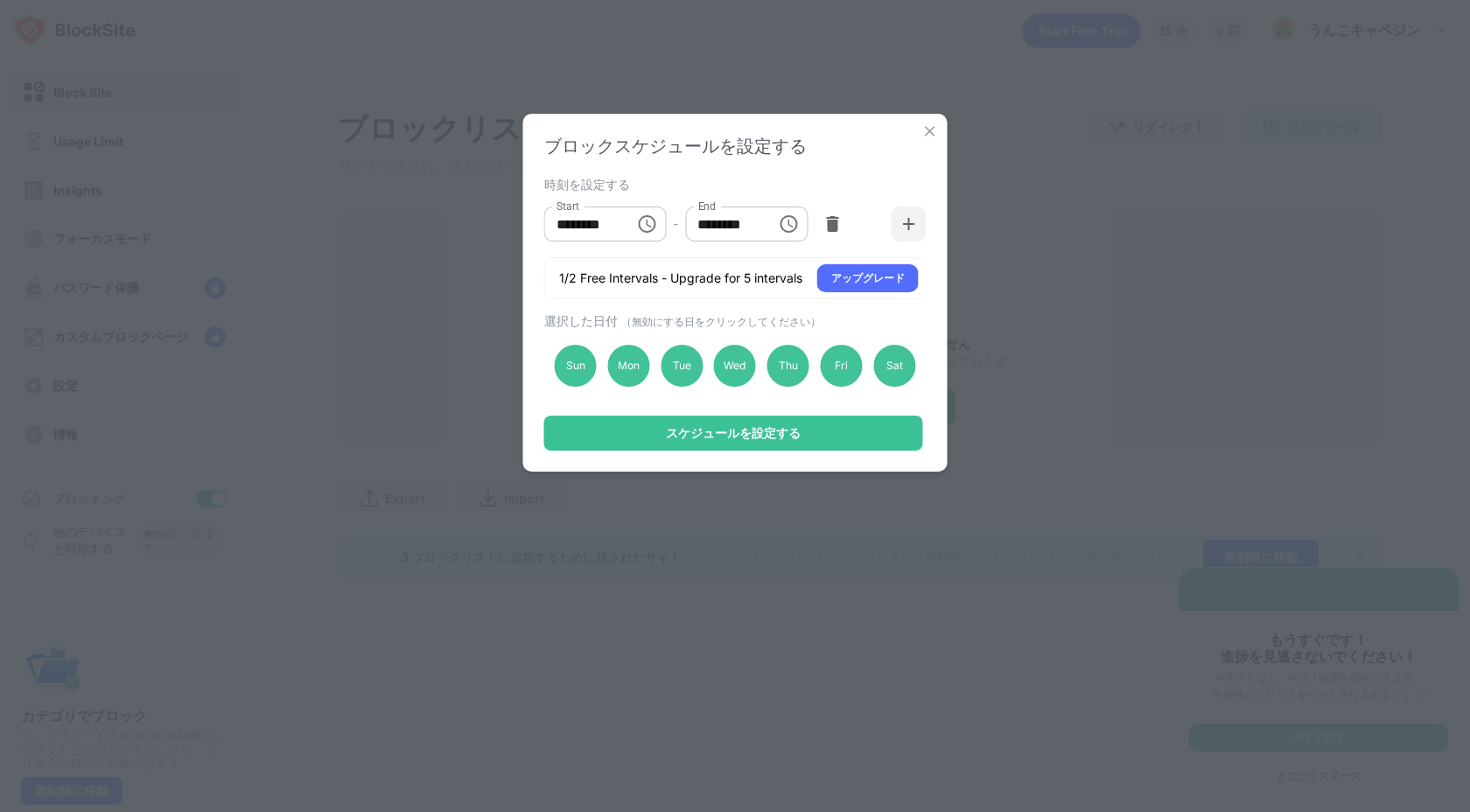
click at [786, 240] on button "Choose time, selected time is 11:55 PM" at bounding box center [788, 224] width 35 height 35
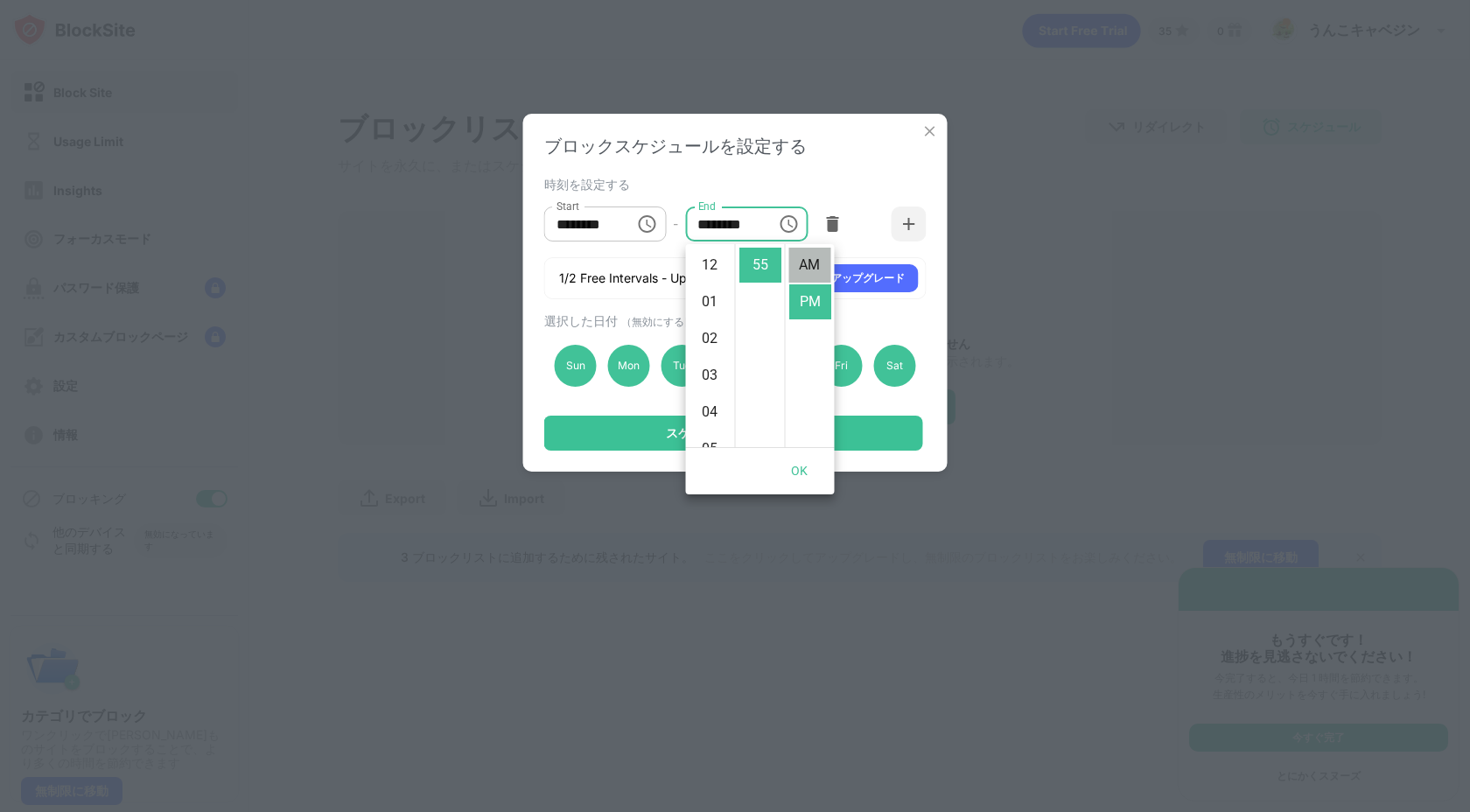
click at [807, 261] on li "AM" at bounding box center [809, 265] width 42 height 35
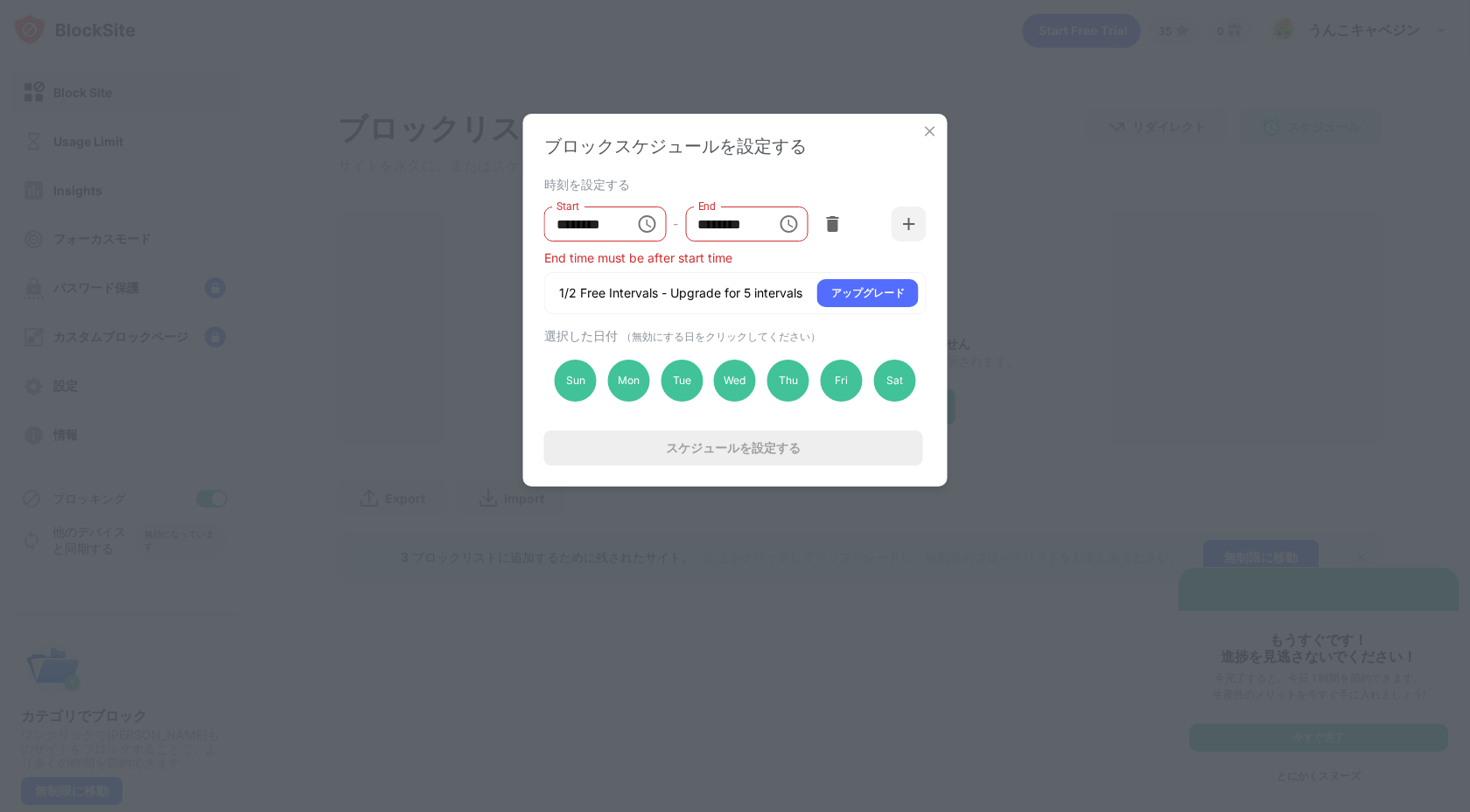
click at [778, 227] on icon "Choose time, selected time is 11:55 AM" at bounding box center [788, 224] width 21 height 21
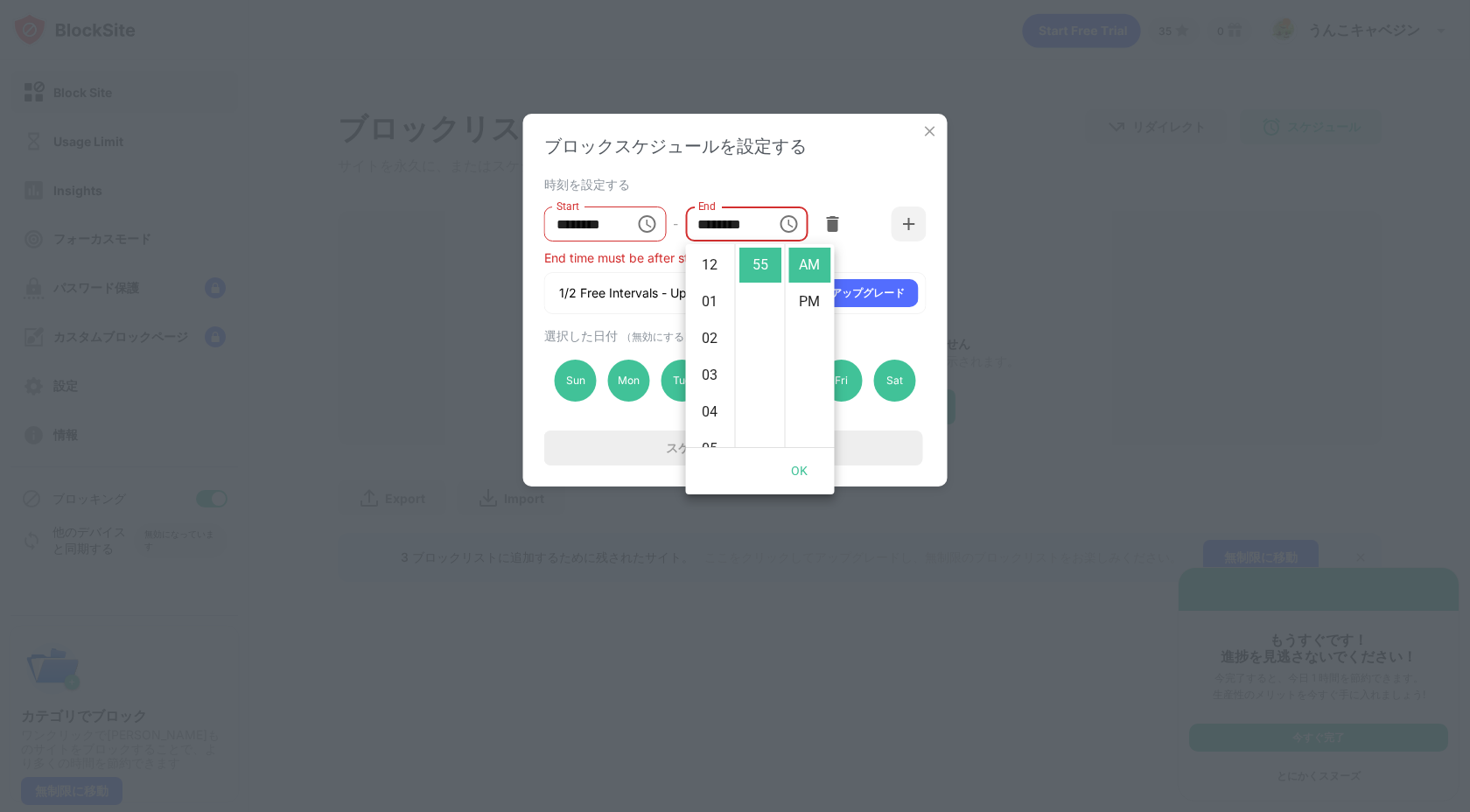
click at [705, 260] on li "12" at bounding box center [710, 265] width 42 height 35
click at [761, 264] on li "00" at bounding box center [759, 258] width 42 height 35
click at [803, 179] on div "時刻を設定する" at bounding box center [733, 183] width 378 height 14
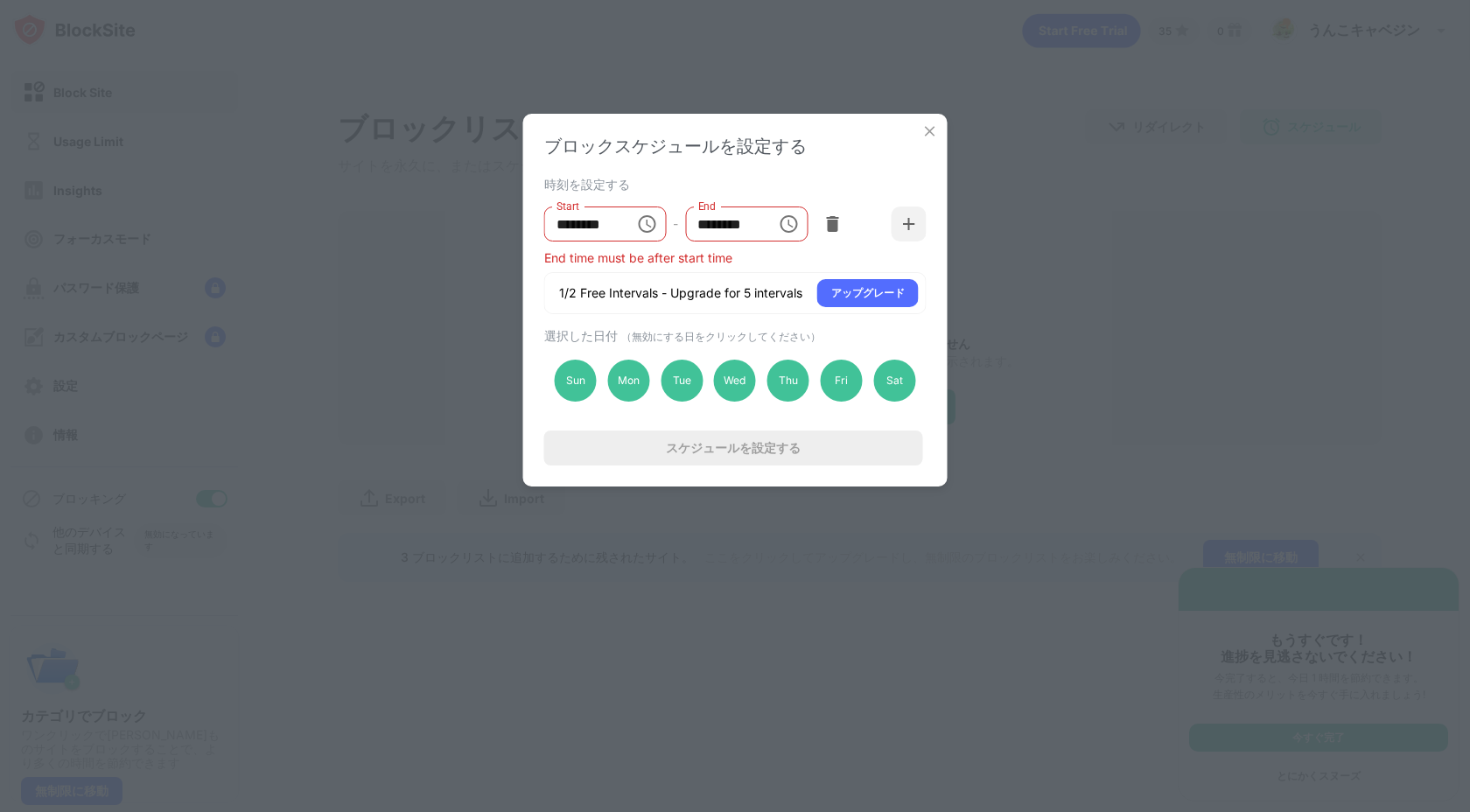
click at [798, 225] on icon "Choose time, selected time is 12:00 AM" at bounding box center [788, 224] width 21 height 21
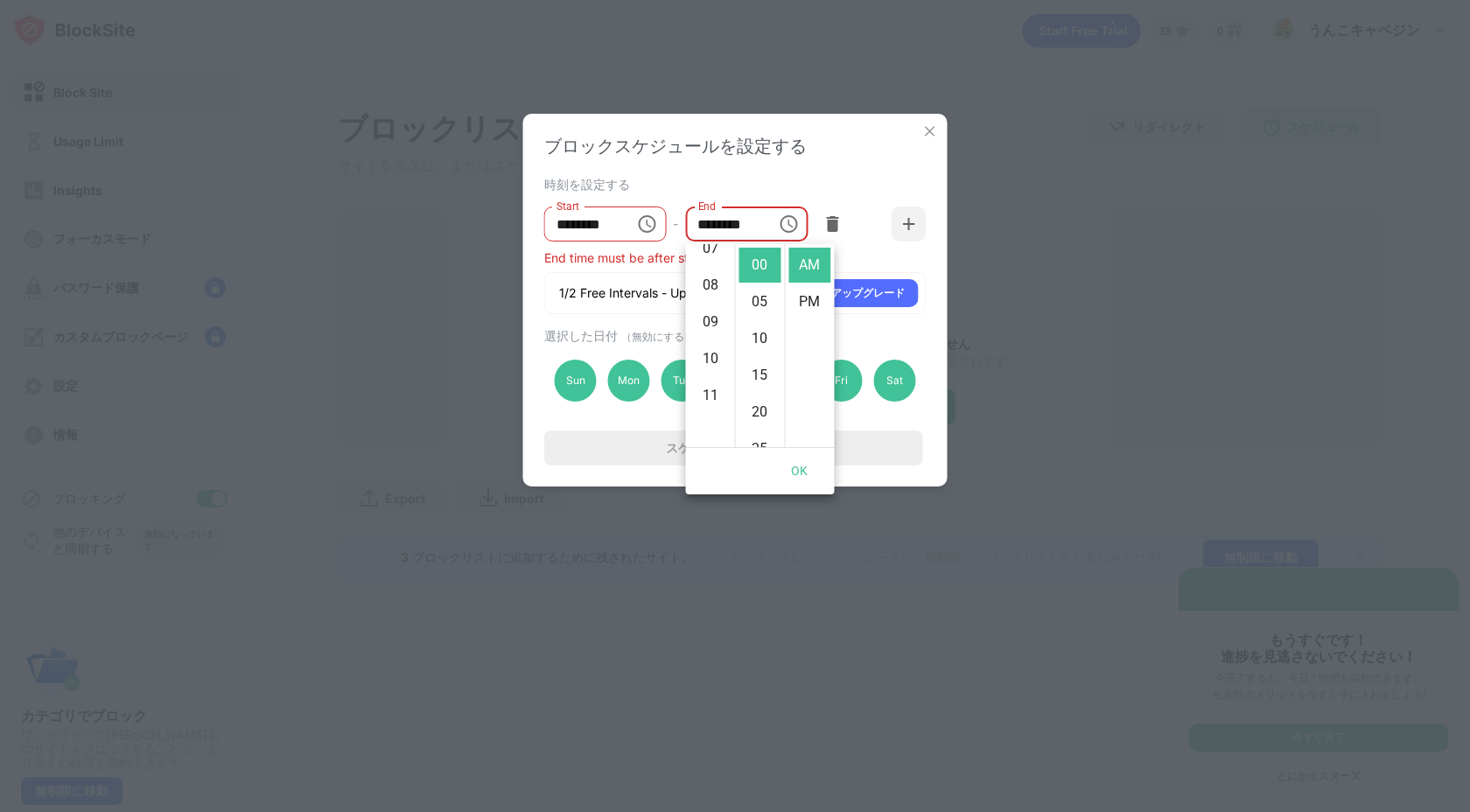
scroll to position [369, 0]
click at [711, 323] on ul "12 01 02 03 04 05 06 07 08 09 10 11" at bounding box center [711, 345] width 49 height 203
click at [711, 311] on li "11" at bounding box center [710, 301] width 42 height 35
click at [791, 293] on li "PM" at bounding box center [809, 302] width 42 height 35
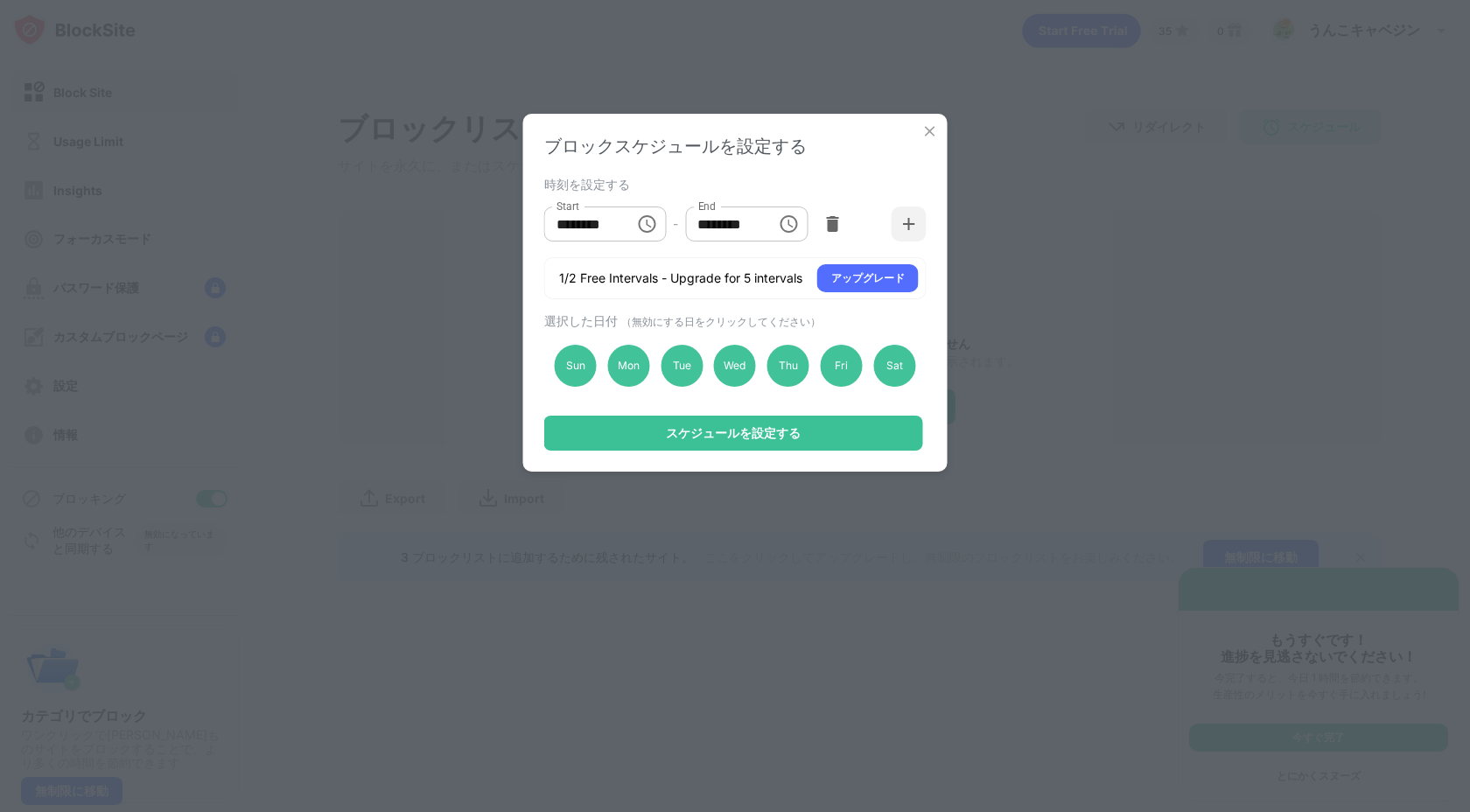
scroll to position [37, 0]
click at [804, 229] on button "Choose time, selected time is 11:00 PM" at bounding box center [788, 224] width 35 height 35
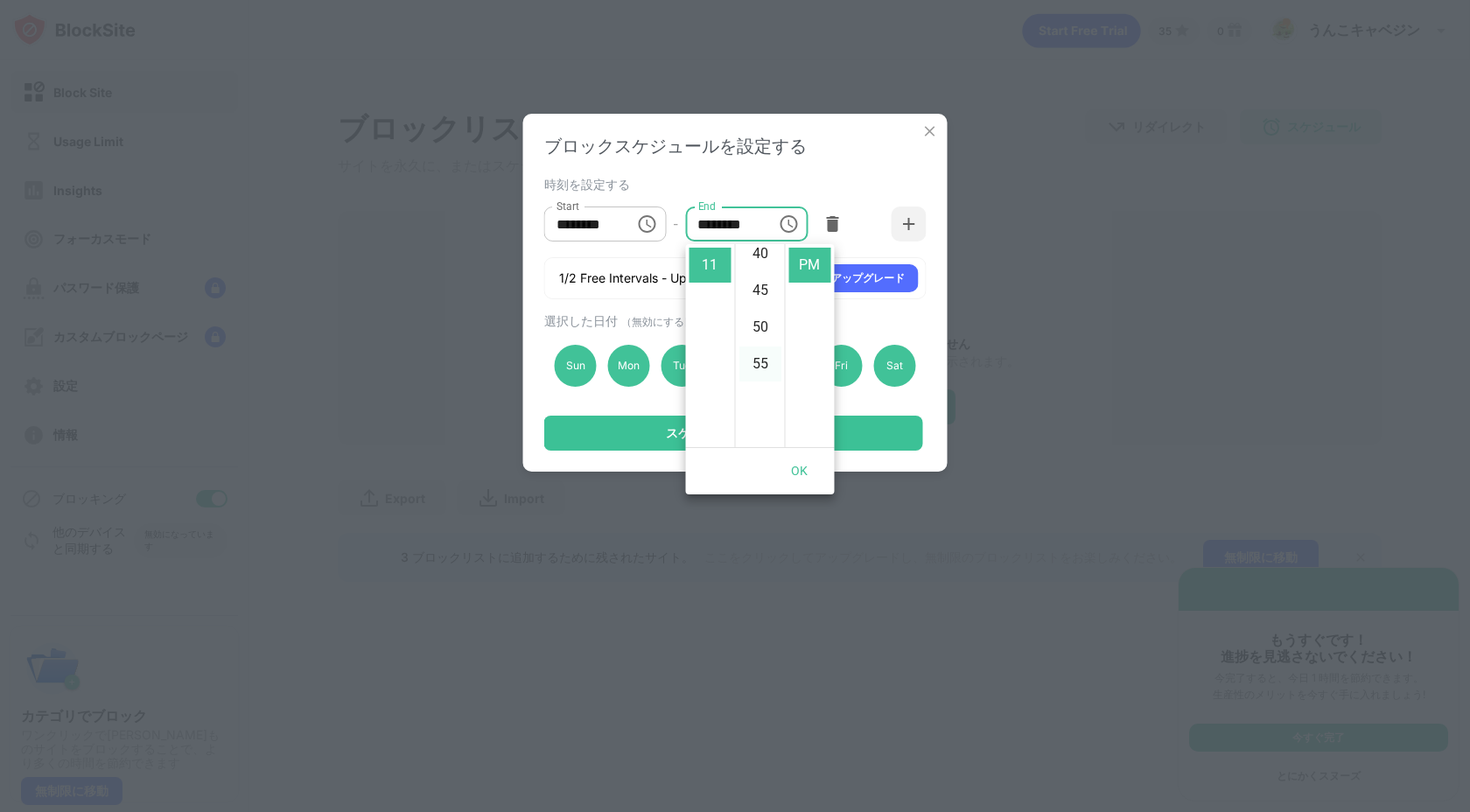
click at [757, 362] on li "55" at bounding box center [759, 364] width 42 height 35
type input "********"
click at [856, 434] on div "スケジュールを設定する" at bounding box center [734, 433] width 379 height 35
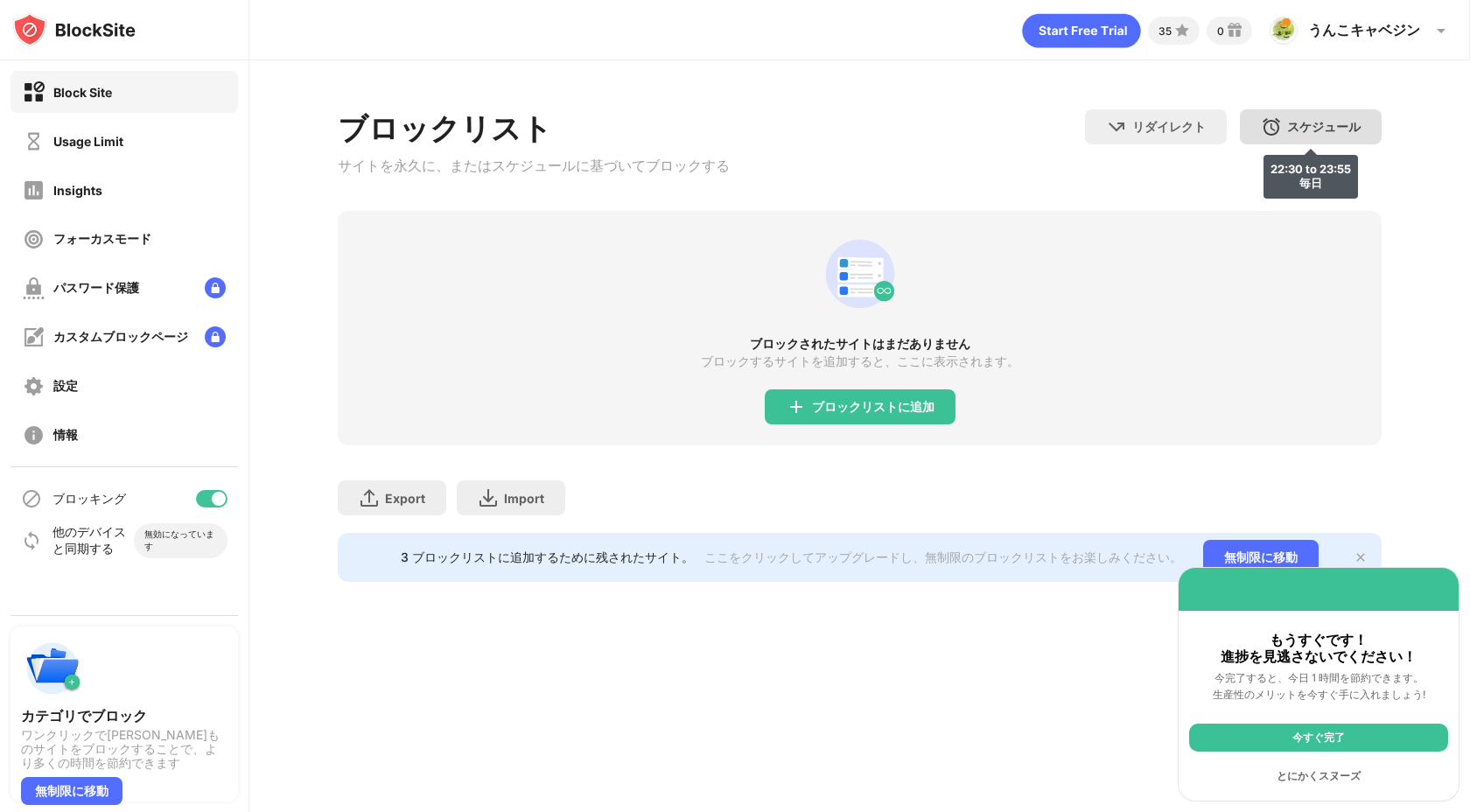
click at [1359, 112] on div "スケジュール 22:30 to 23:55 毎日" at bounding box center [1310, 127] width 141 height 35
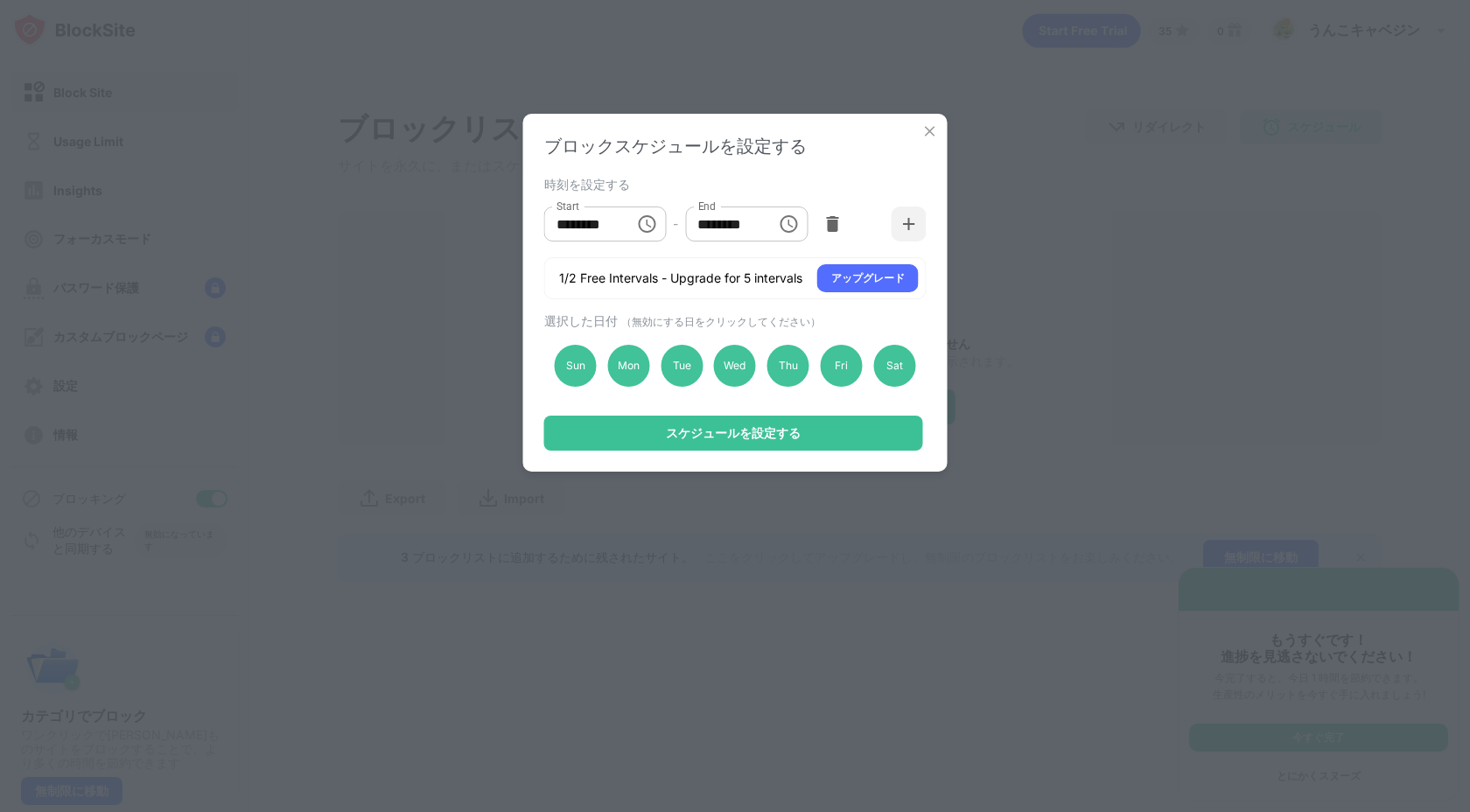
click at [887, 223] on div "Start ******** Start - End ******** End" at bounding box center [735, 224] width 383 height 53
click at [897, 224] on div at bounding box center [909, 224] width 35 height 35
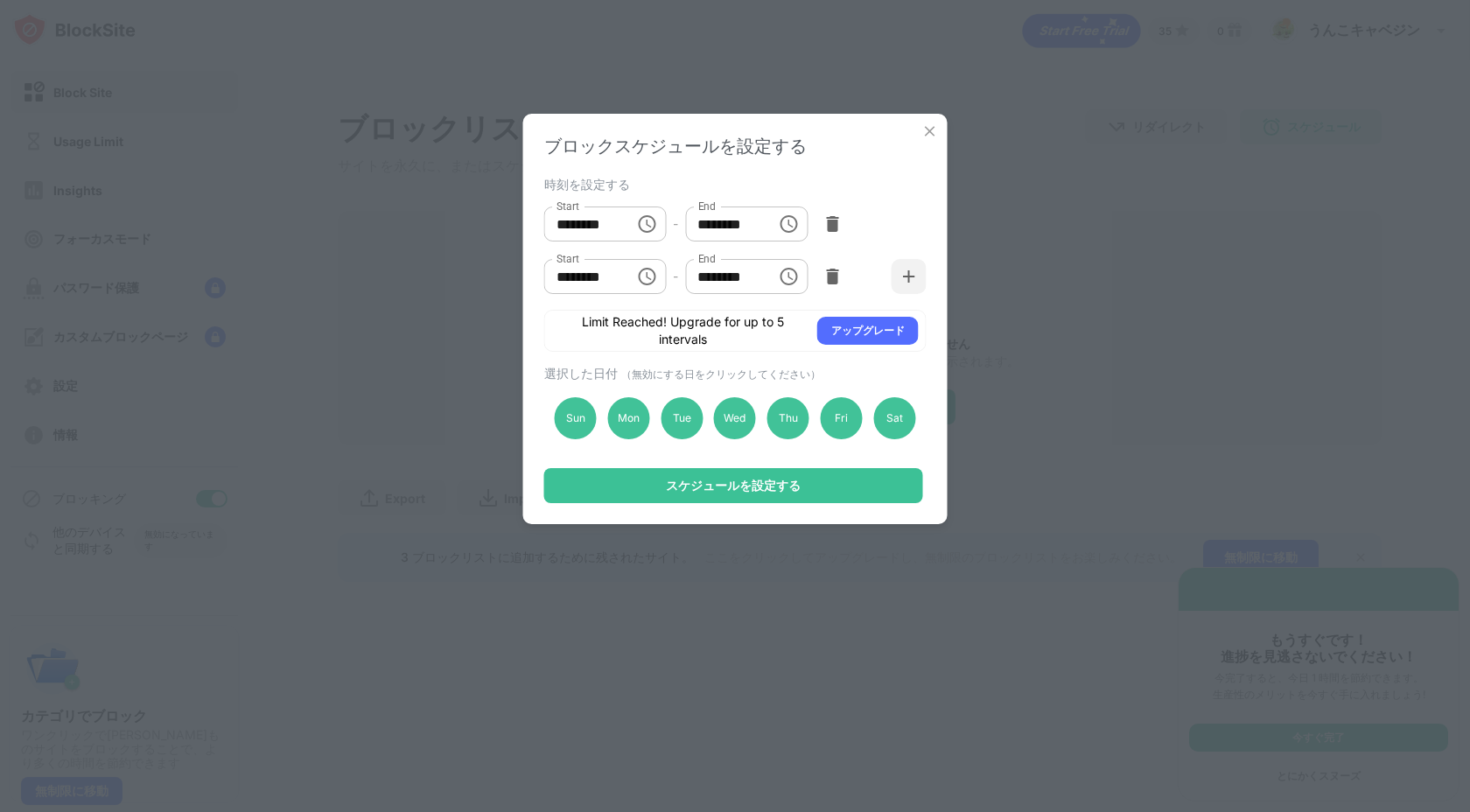
click at [648, 275] on icon "Choose time, selected time is 10:00 AM" at bounding box center [647, 276] width 21 height 21
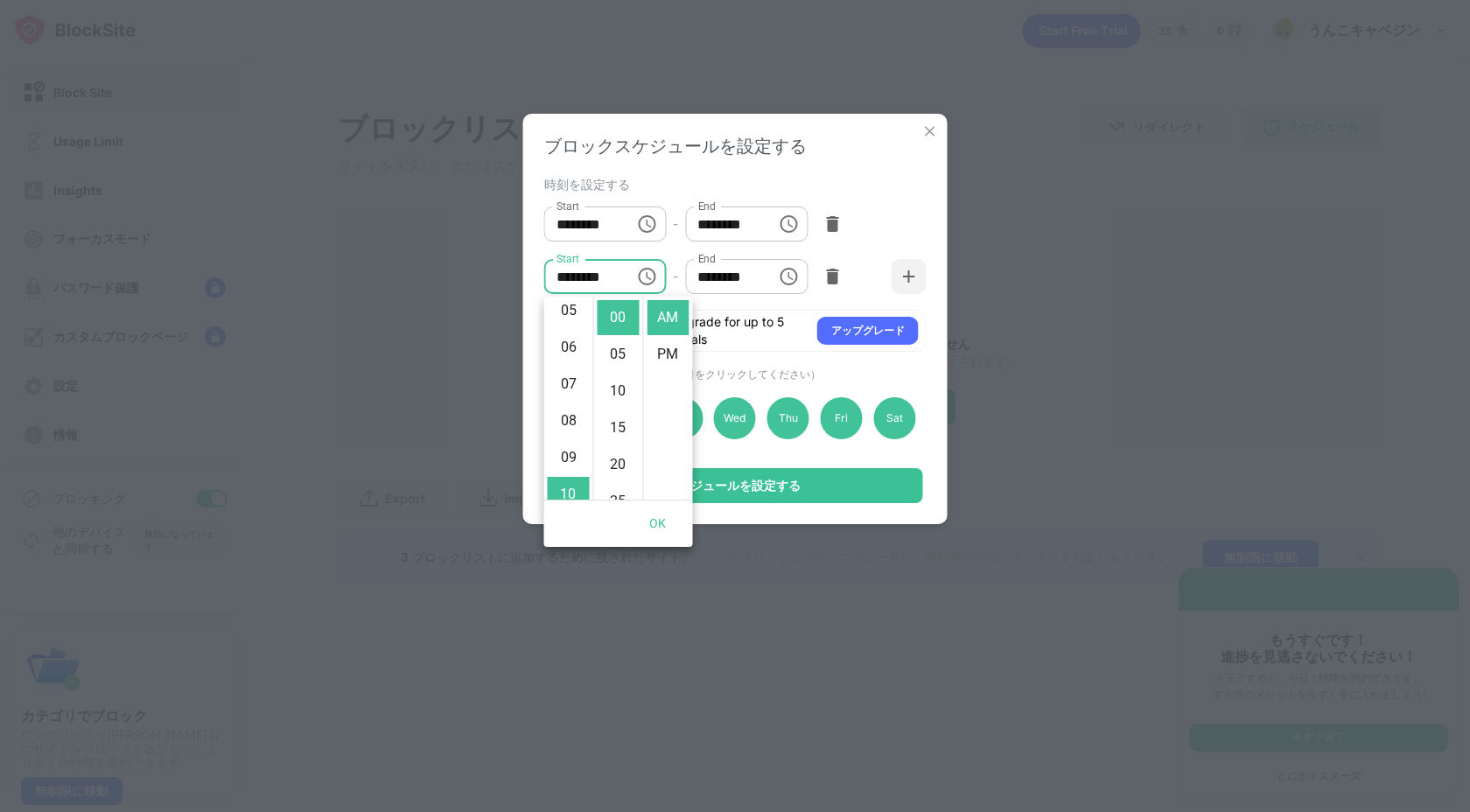
scroll to position [0, 0]
click at [572, 320] on li "12" at bounding box center [568, 318] width 42 height 35
type input "********"
click at [776, 298] on div "Start ******** Start - End ******** End" at bounding box center [735, 276] width 383 height 53
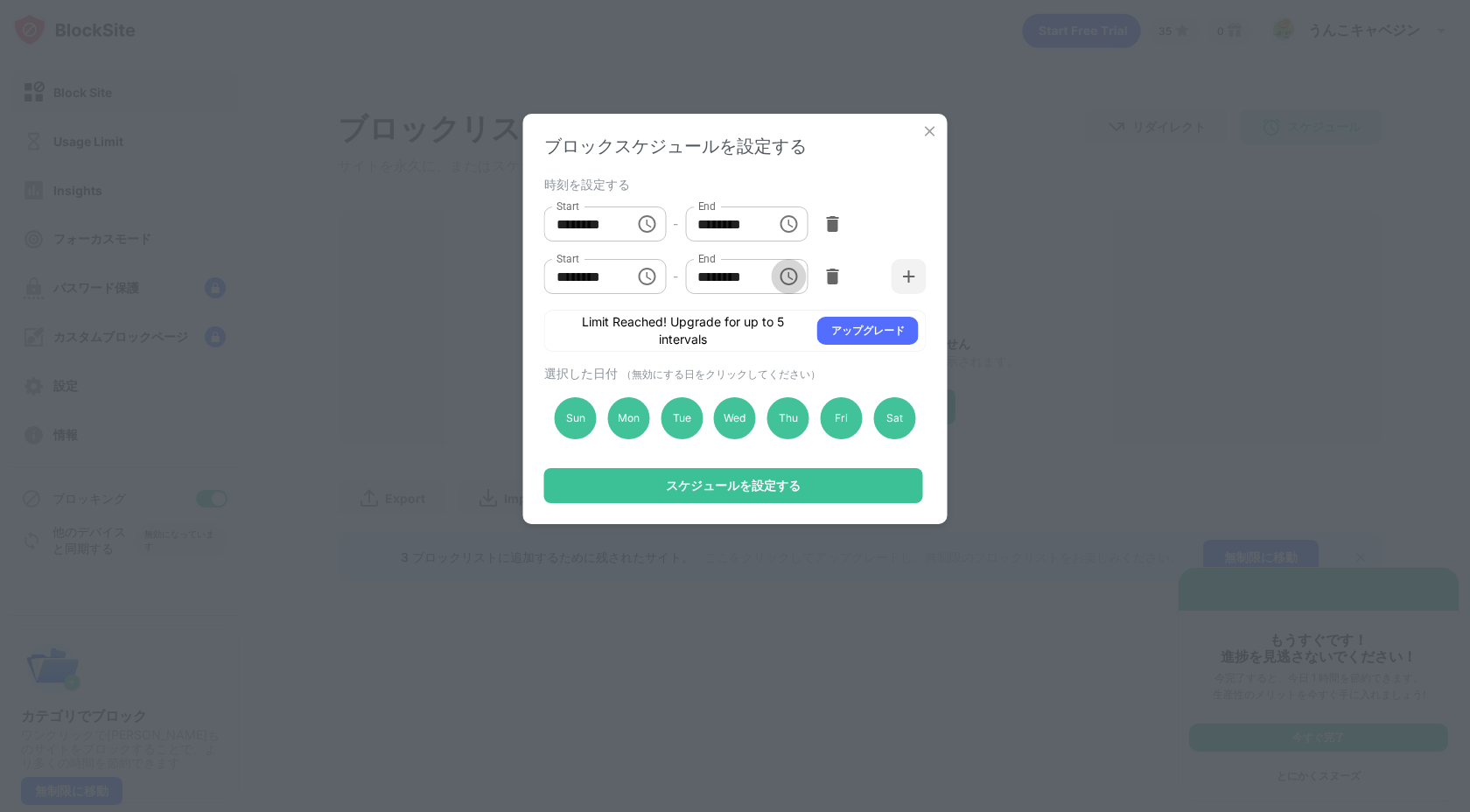
click at [801, 281] on button "Choose time, selected time is 1:00 PM" at bounding box center [788, 276] width 35 height 35
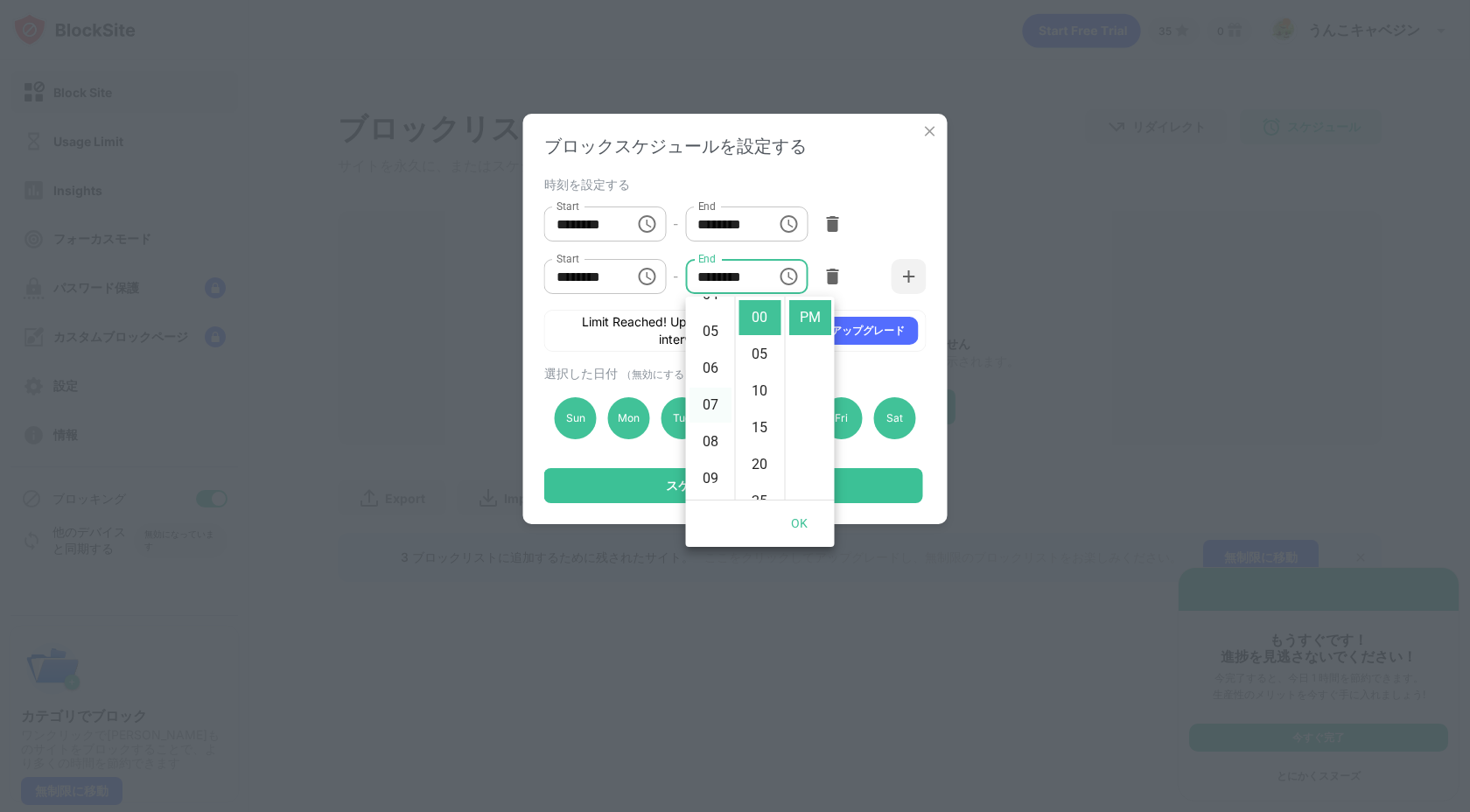
scroll to position [170, 0]
click at [711, 367] on li "06" at bounding box center [710, 369] width 42 height 35
click at [754, 366] on li "30" at bounding box center [759, 371] width 42 height 35
type input "********"
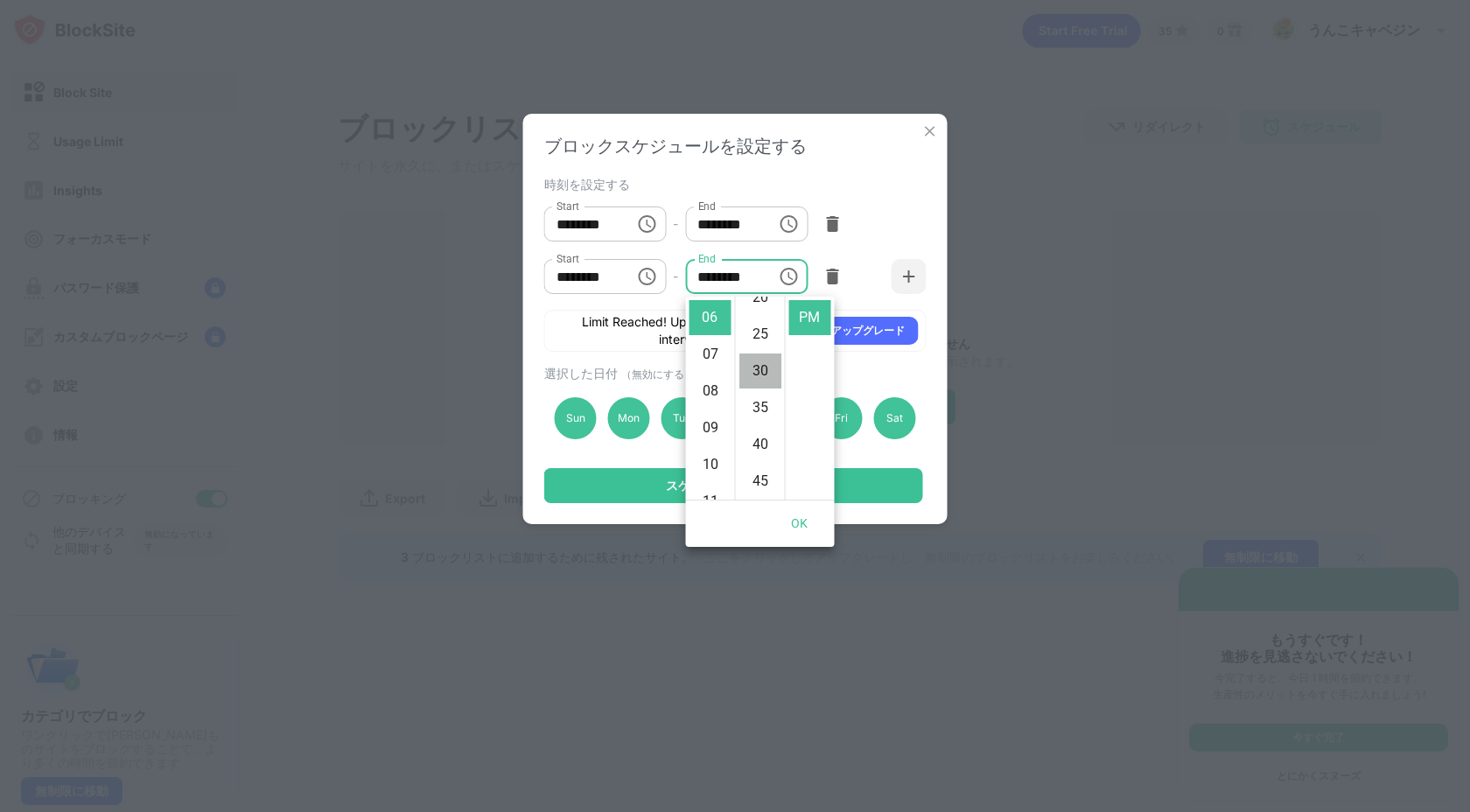
scroll to position [221, 0]
click at [874, 270] on div "Start ******** Start - End ******** End" at bounding box center [735, 276] width 383 height 53
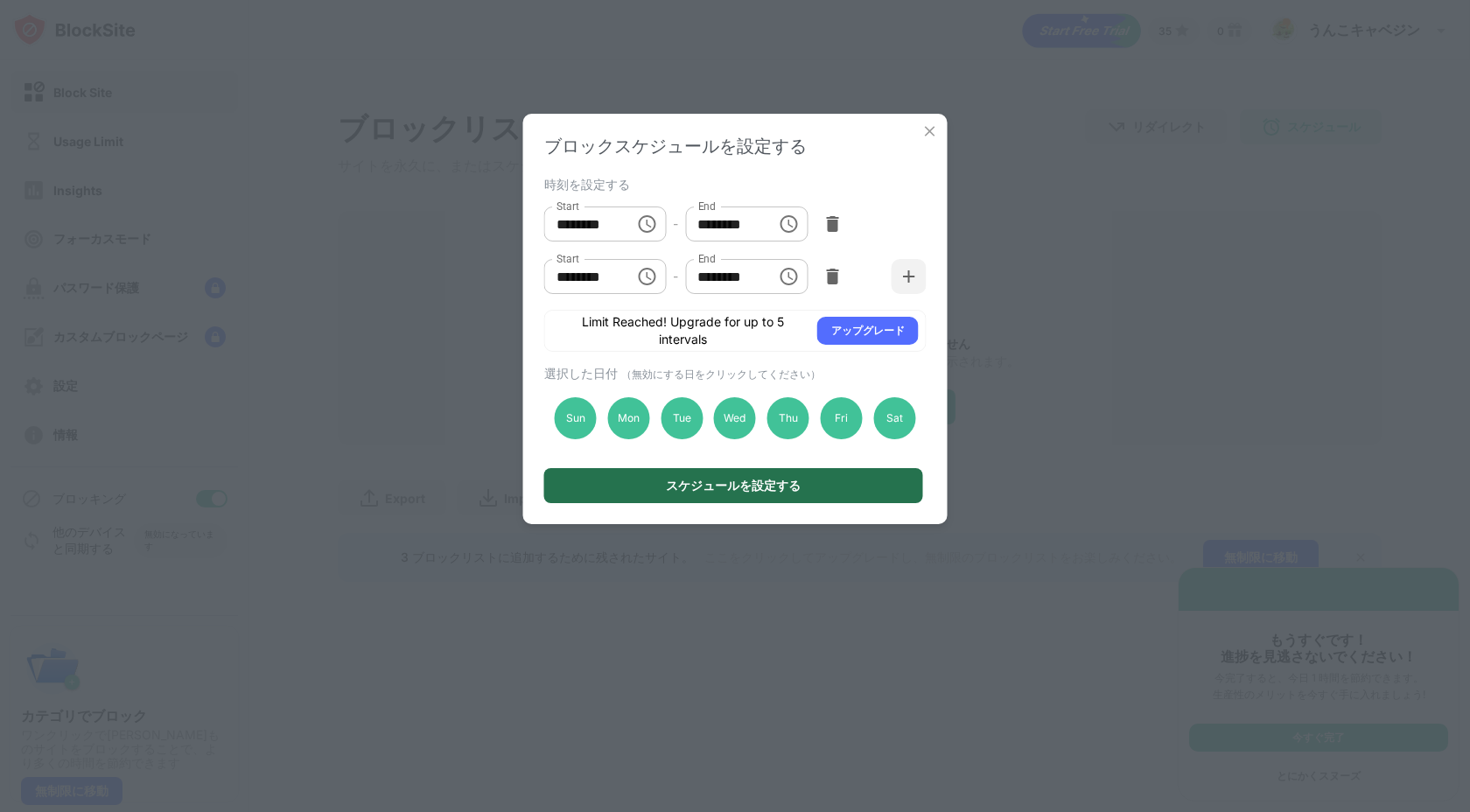
click at [815, 477] on div "スケジュールを設定する" at bounding box center [734, 486] width 379 height 35
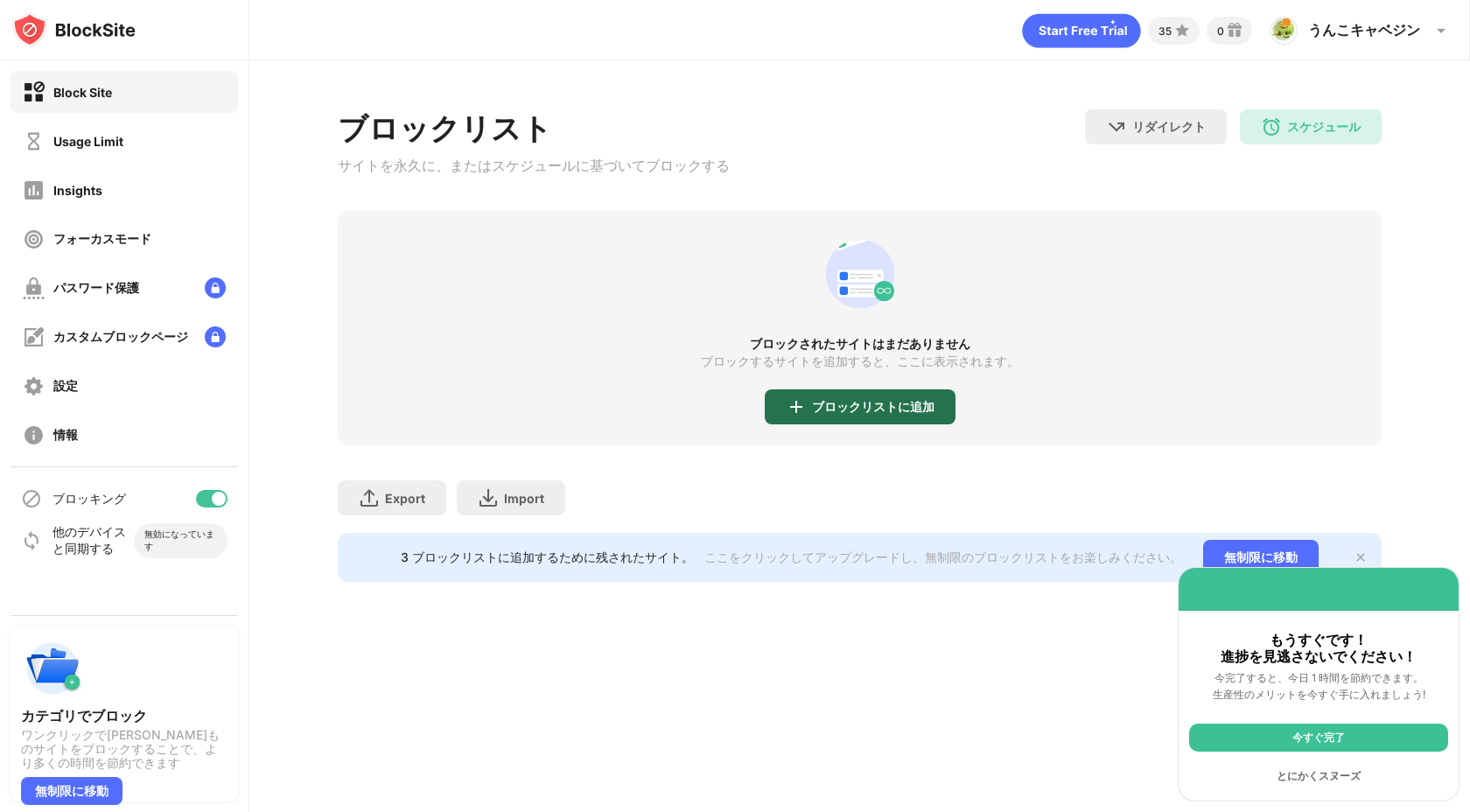
click at [858, 414] on div "ブロックリストに追加" at bounding box center [873, 406] width 123 height 14
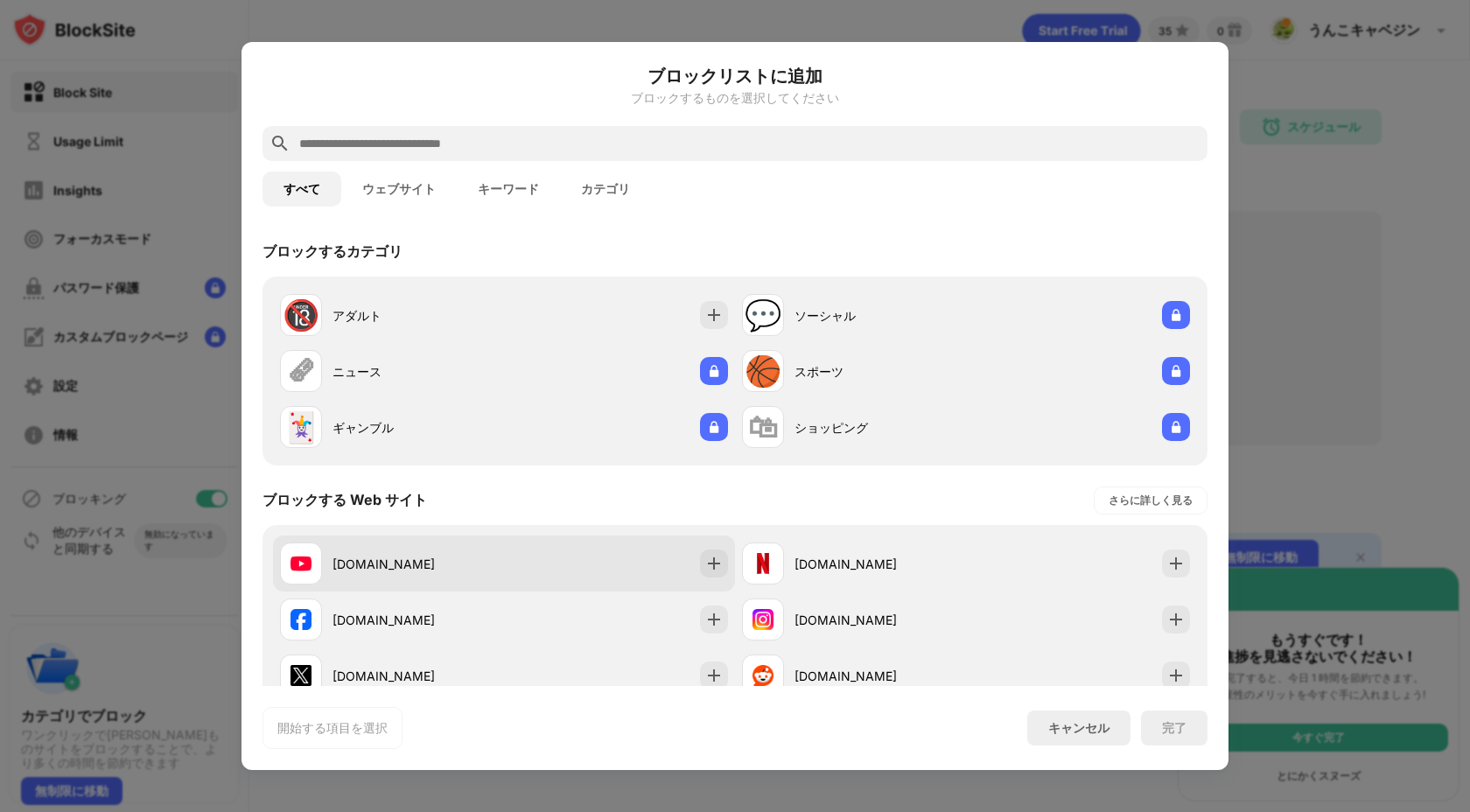
click at [525, 556] on div "youtube.com" at bounding box center [504, 564] width 462 height 56
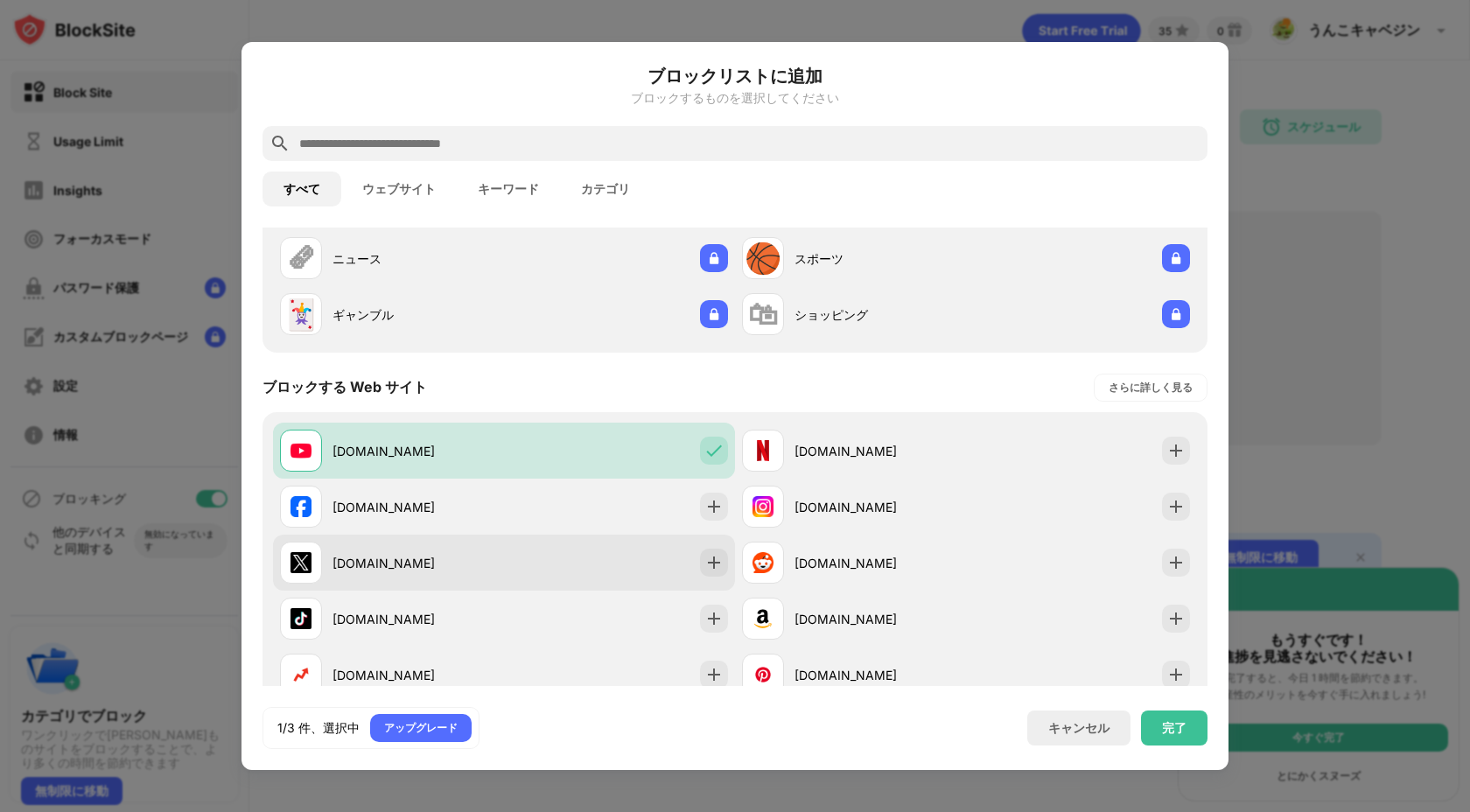
click at [523, 552] on div "x.com" at bounding box center [504, 563] width 462 height 56
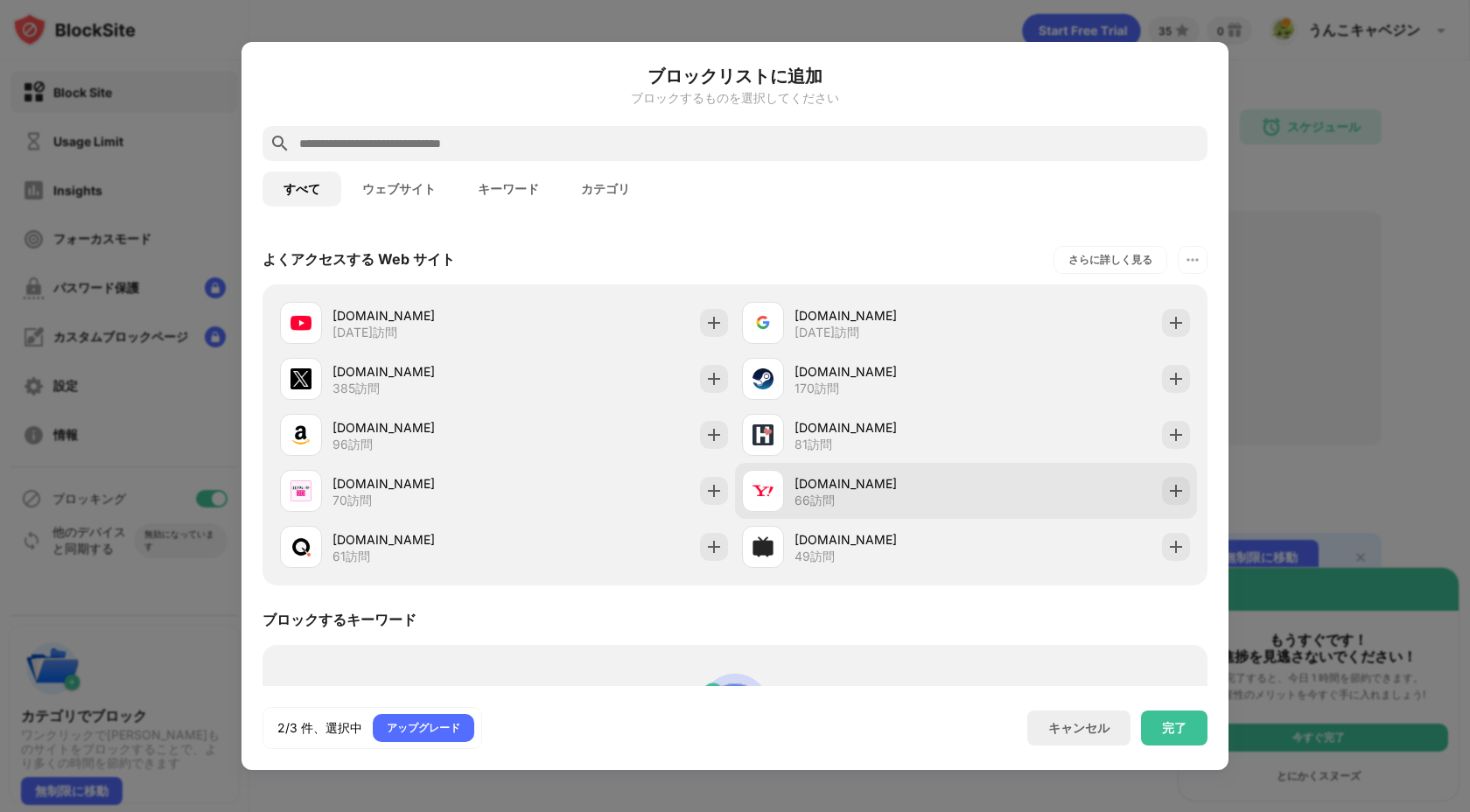
scroll to position [738, 0]
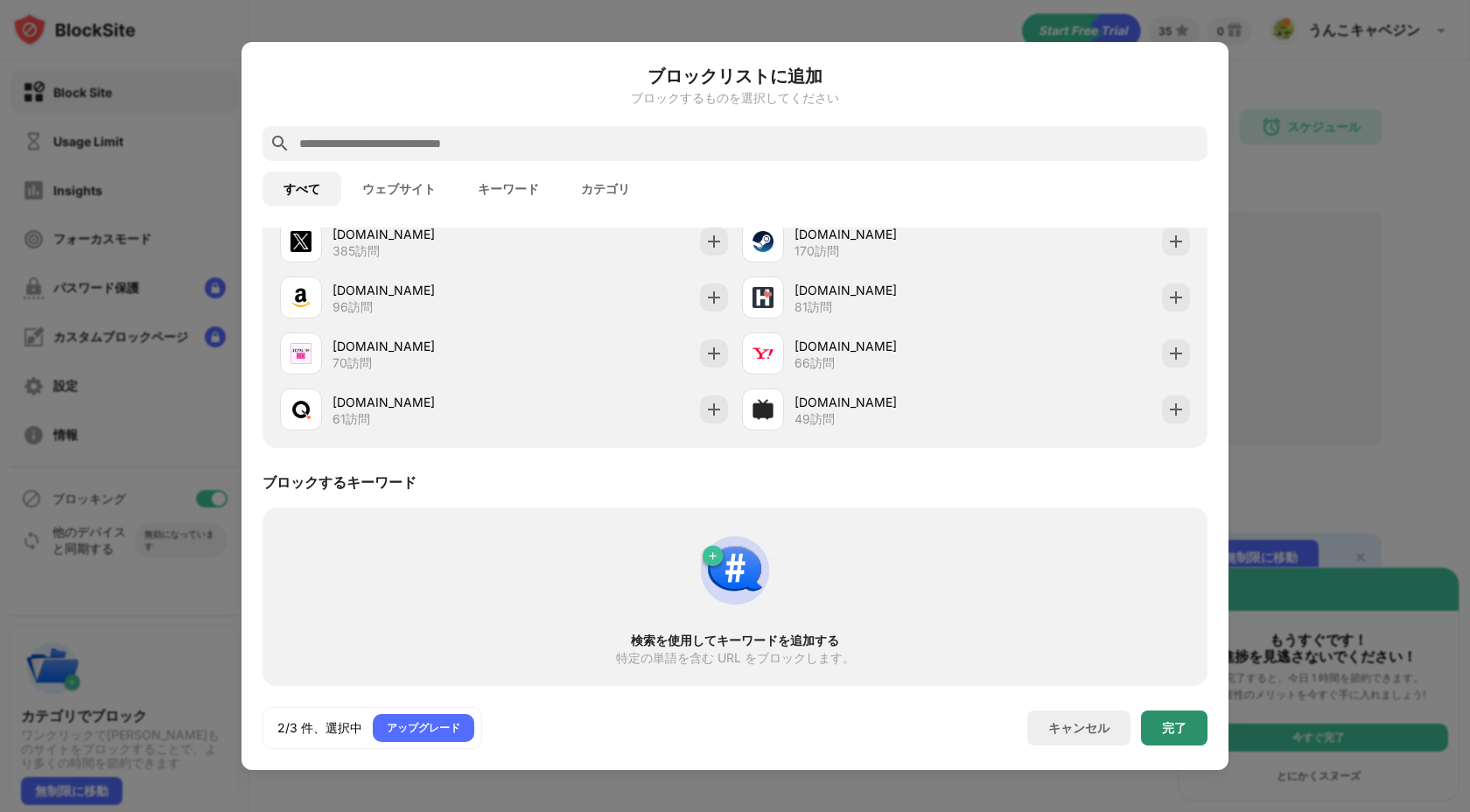
click at [1171, 714] on div "完了" at bounding box center [1174, 728] width 67 height 35
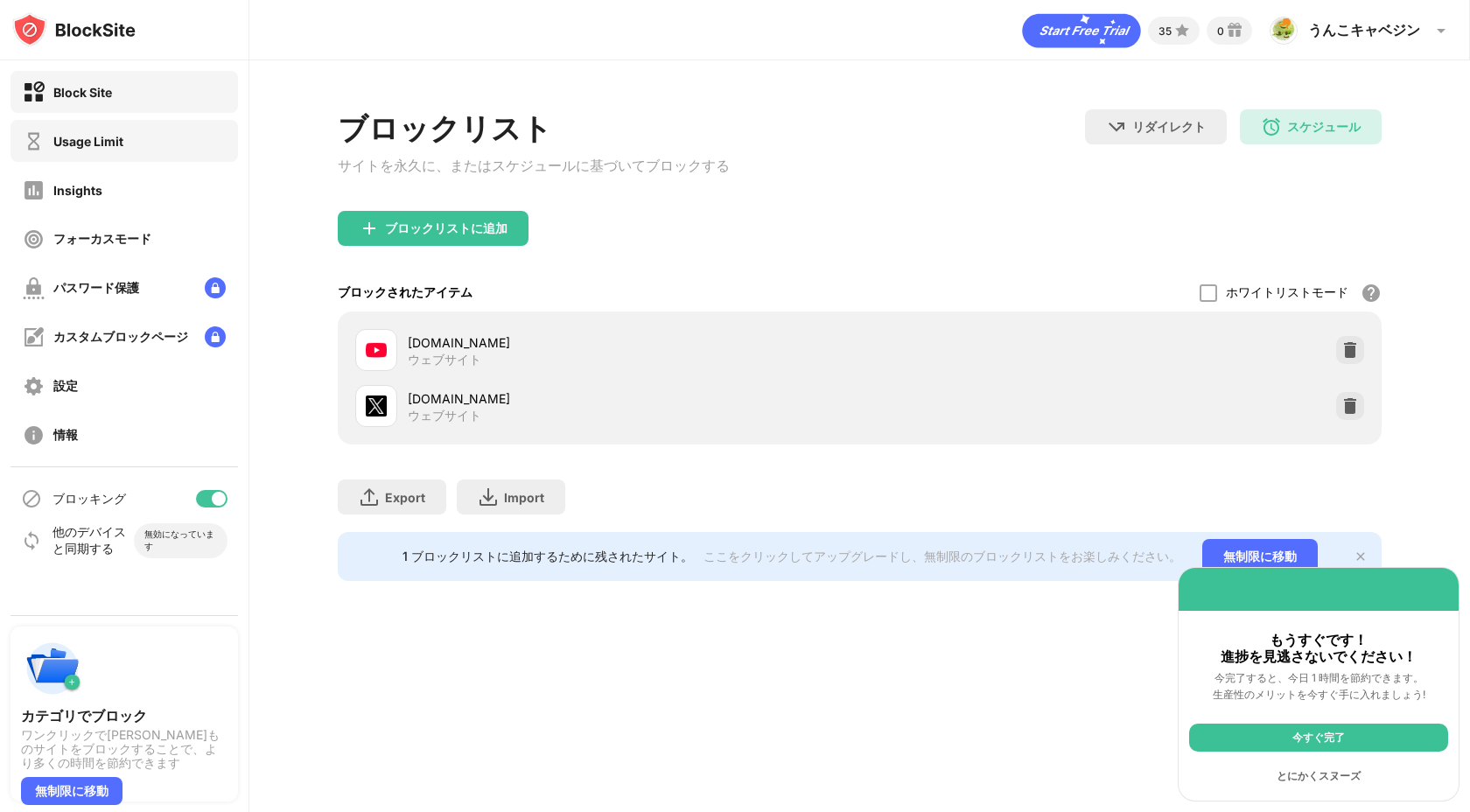
click at [134, 159] on div "Usage Limit" at bounding box center [124, 140] width 227 height 42
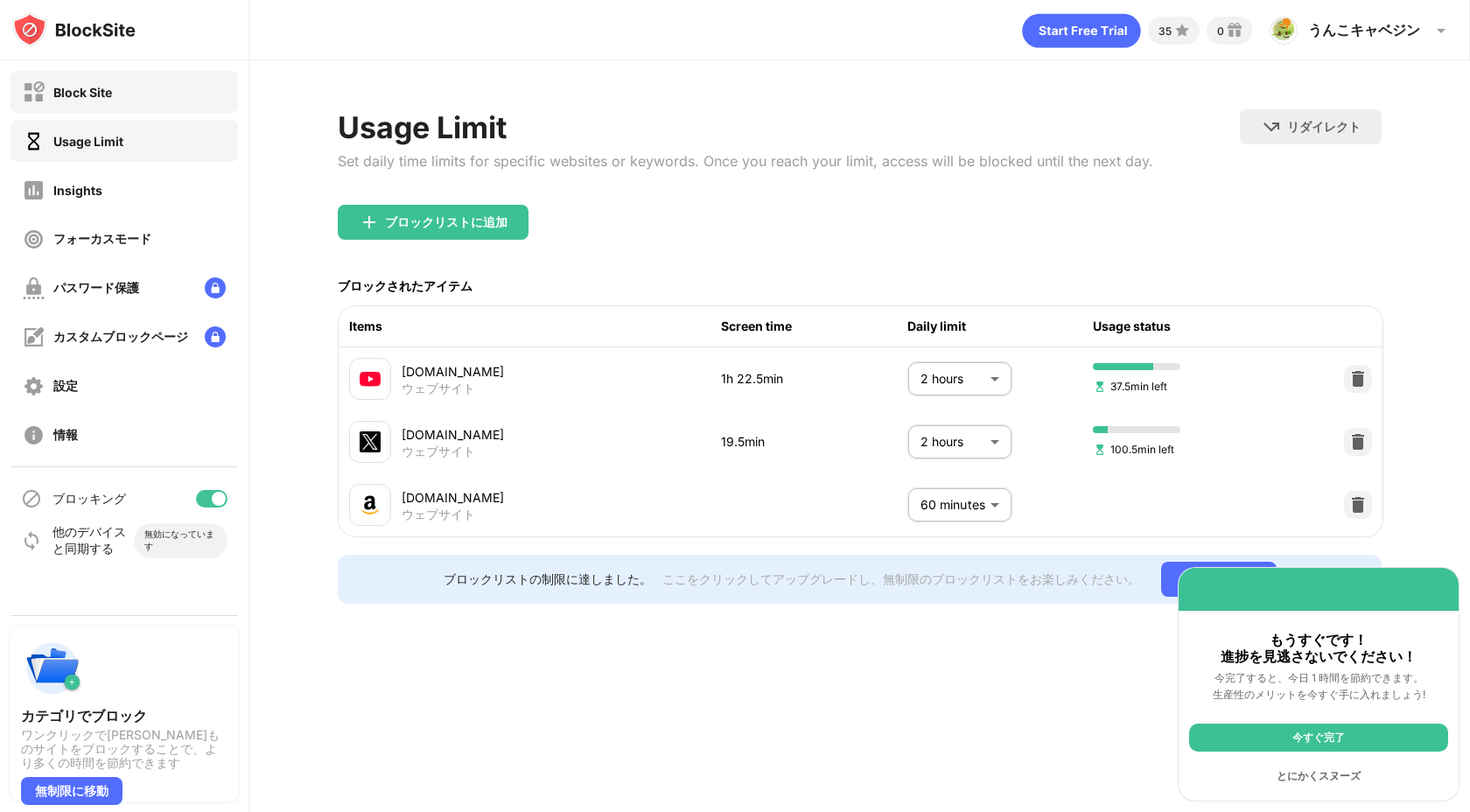
click at [152, 94] on div "Block Site" at bounding box center [124, 91] width 227 height 42
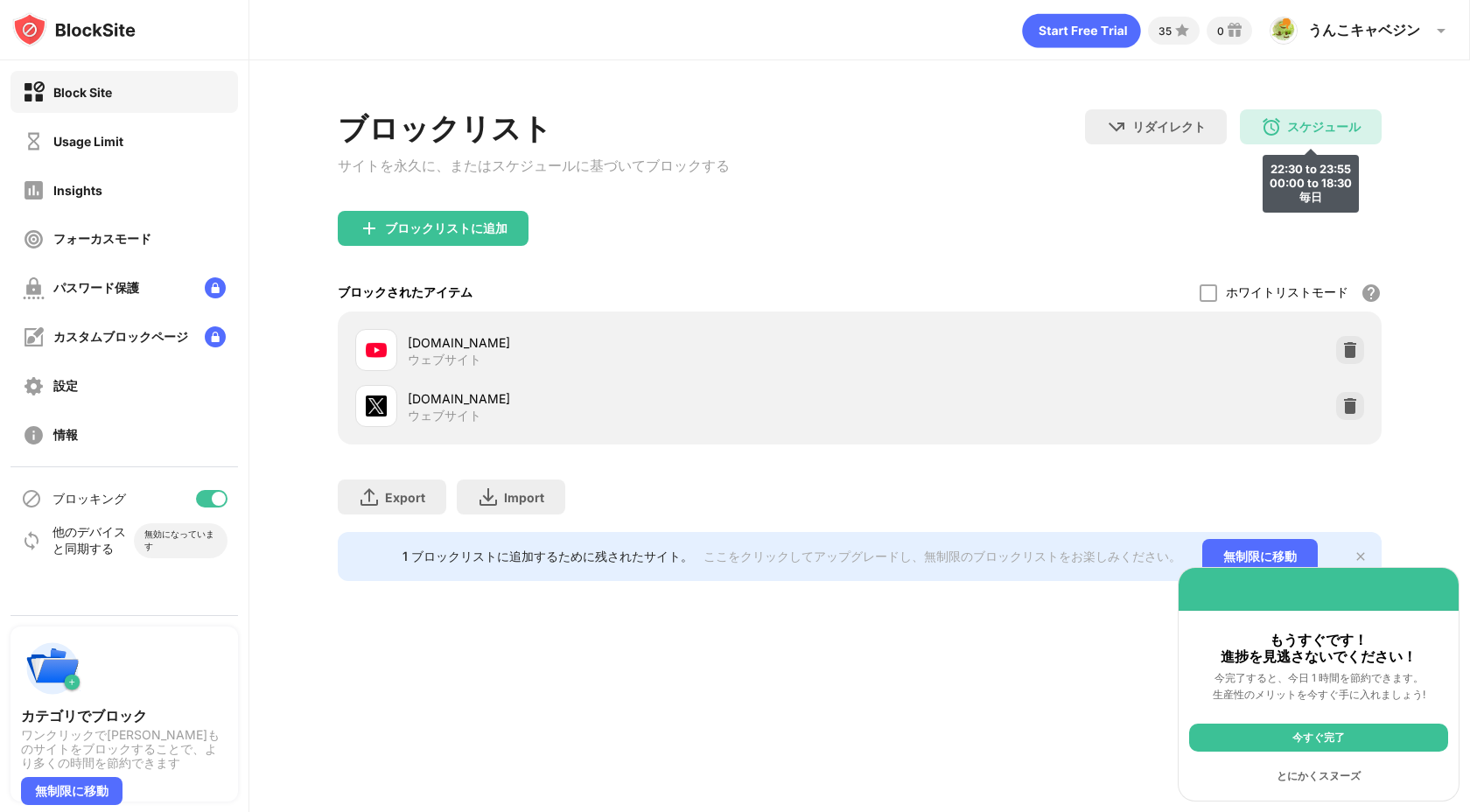
click at [1290, 121] on div "スケジュール" at bounding box center [1324, 127] width 74 height 17
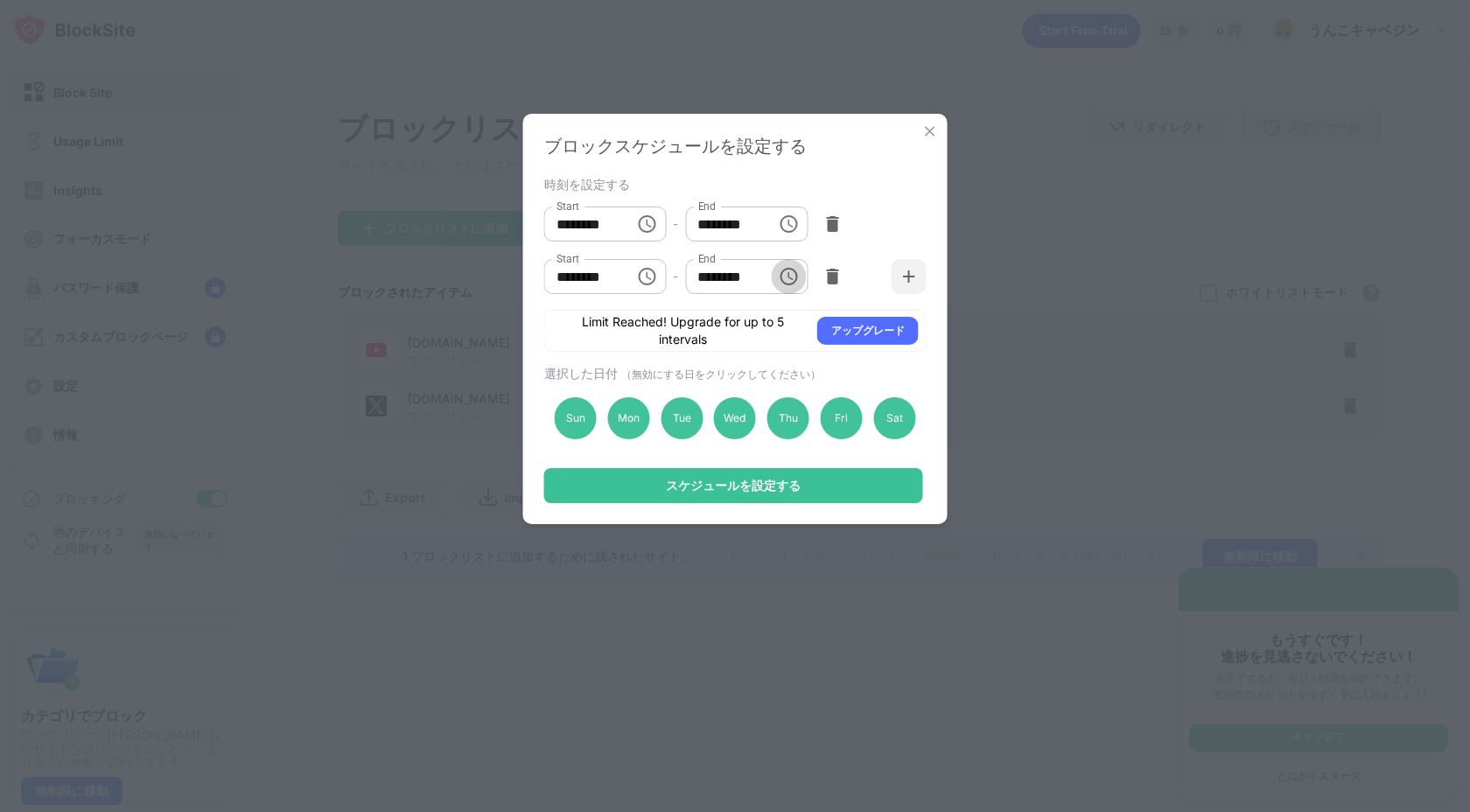
click at [788, 276] on icon "Choose time, selected time is 6:30 PM" at bounding box center [790, 276] width 6 height 8
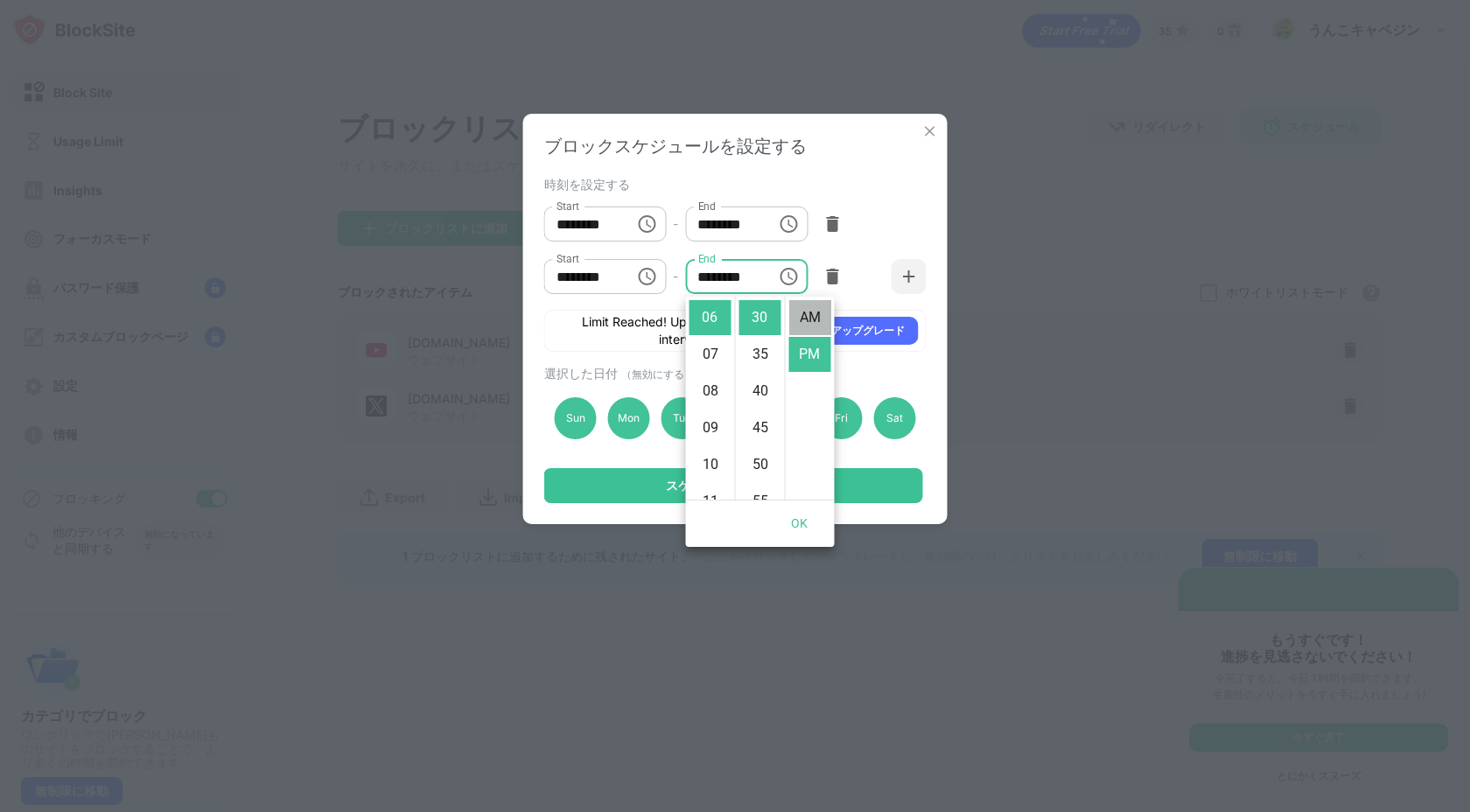
click at [810, 329] on li "AM" at bounding box center [809, 318] width 42 height 35
type input "********"
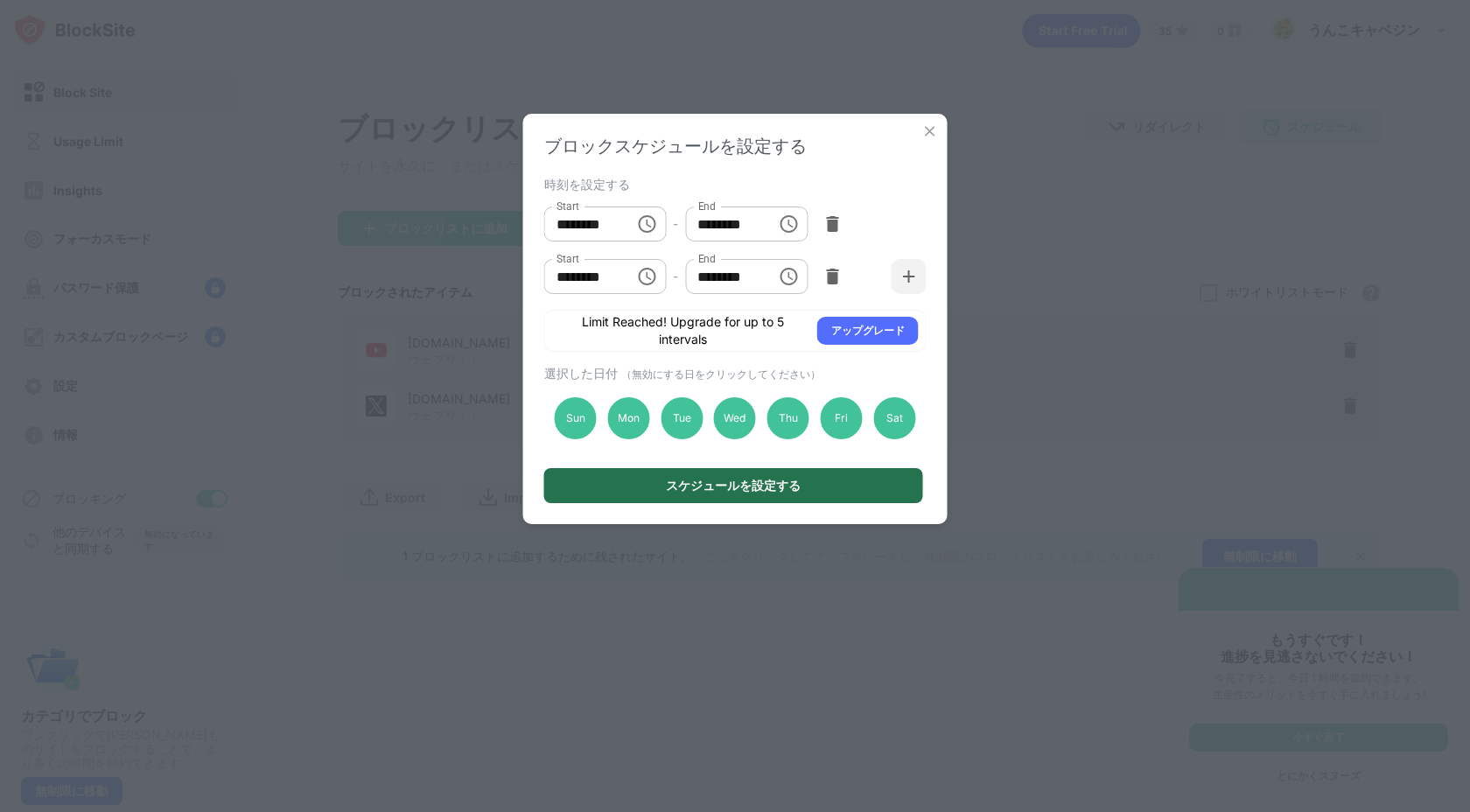
click at [860, 488] on div "スケジュールを設定する" at bounding box center [734, 486] width 379 height 35
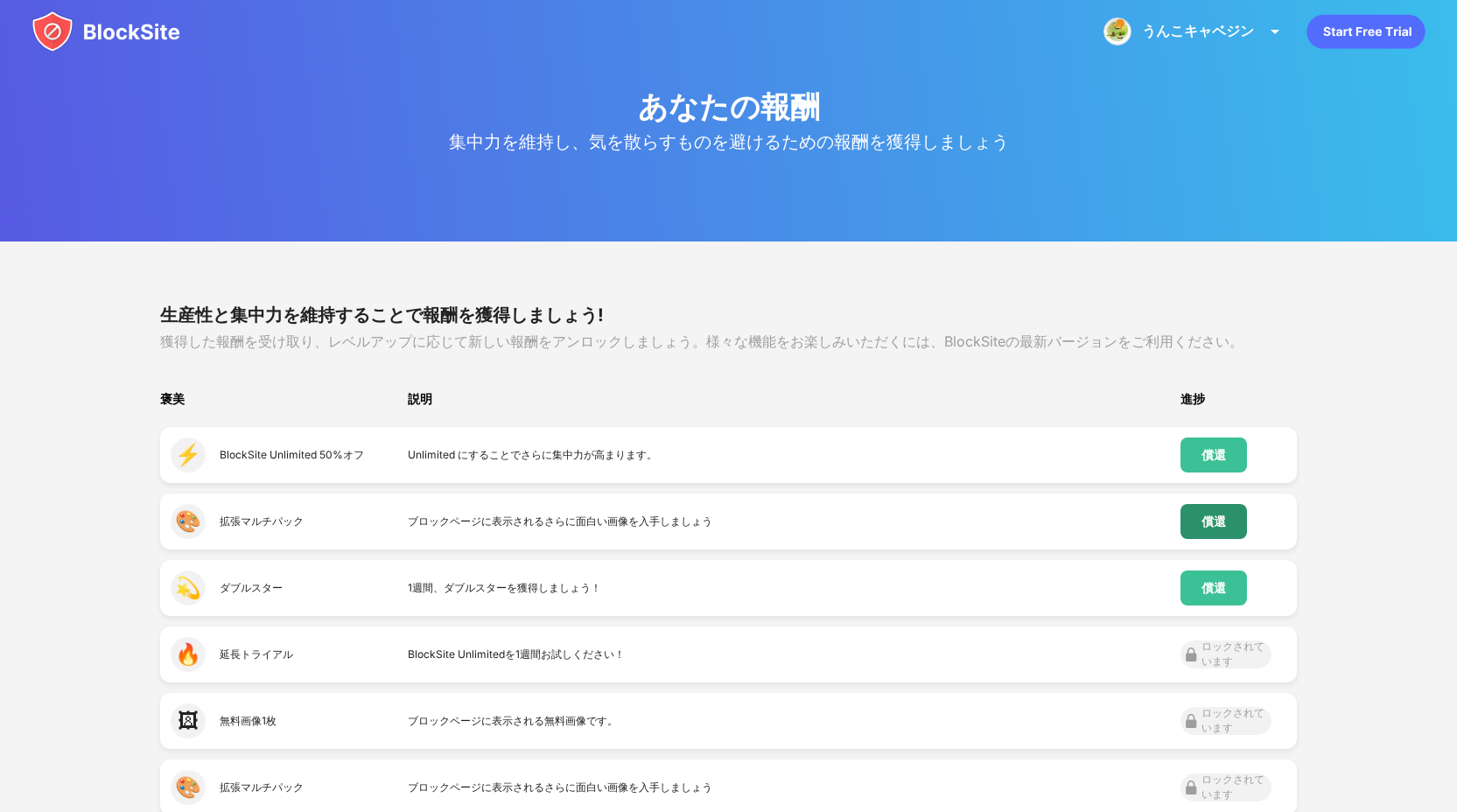
click at [1202, 523] on div "償還" at bounding box center [1214, 522] width 67 height 35
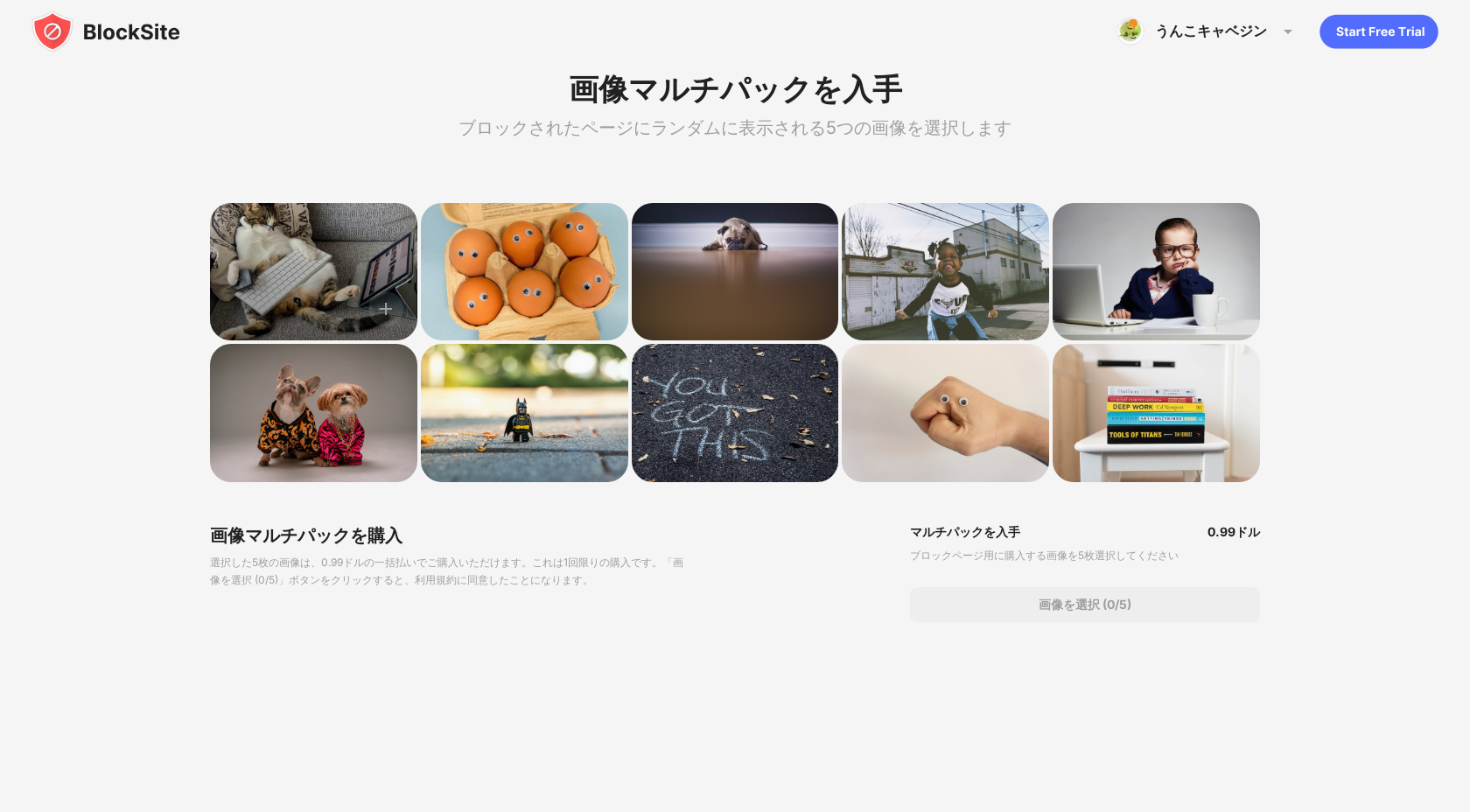
click at [283, 288] on div at bounding box center [313, 273] width 207 height 139
click at [401, 310] on img at bounding box center [386, 309] width 35 height 35
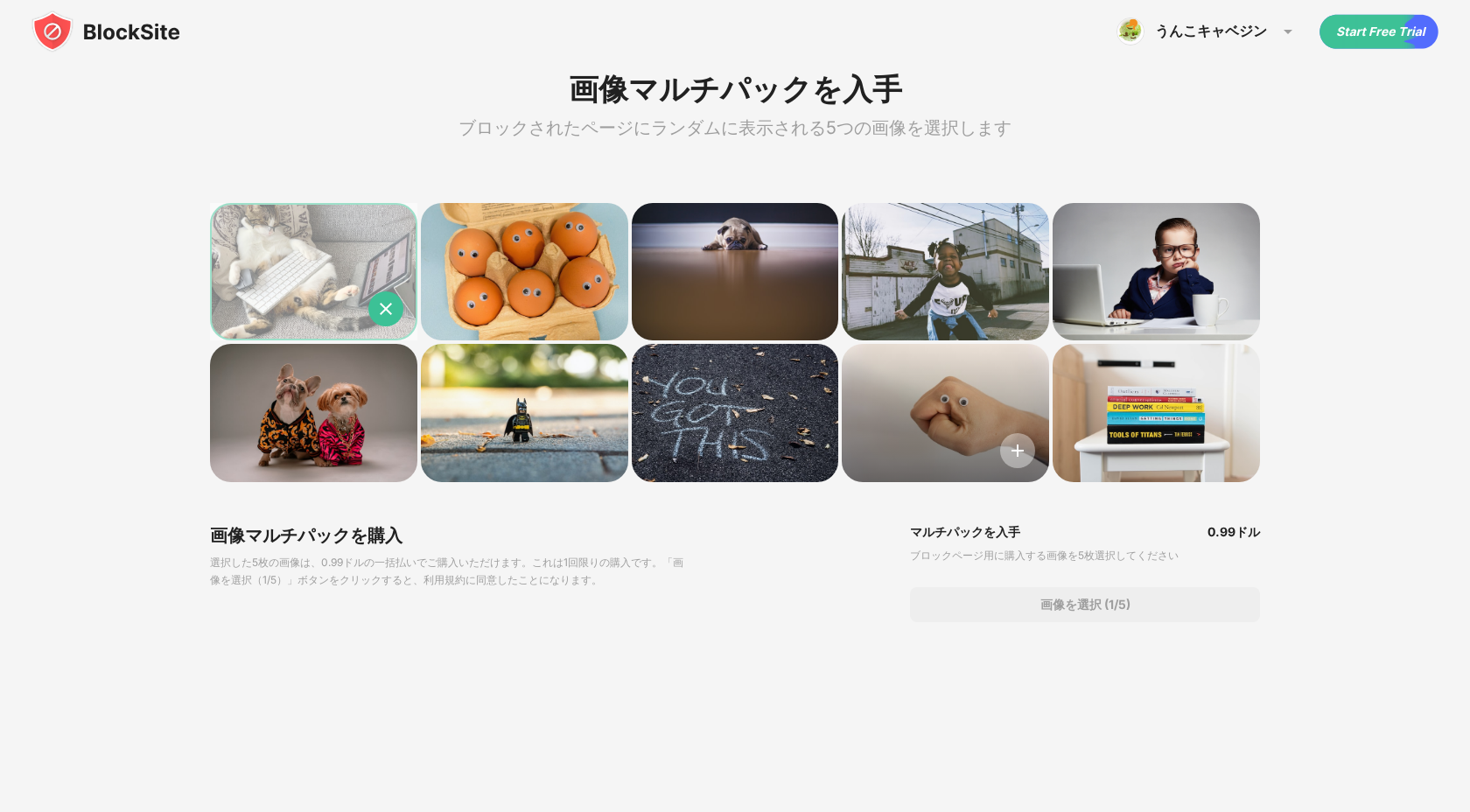
click at [1021, 455] on img at bounding box center [1018, 451] width 35 height 35
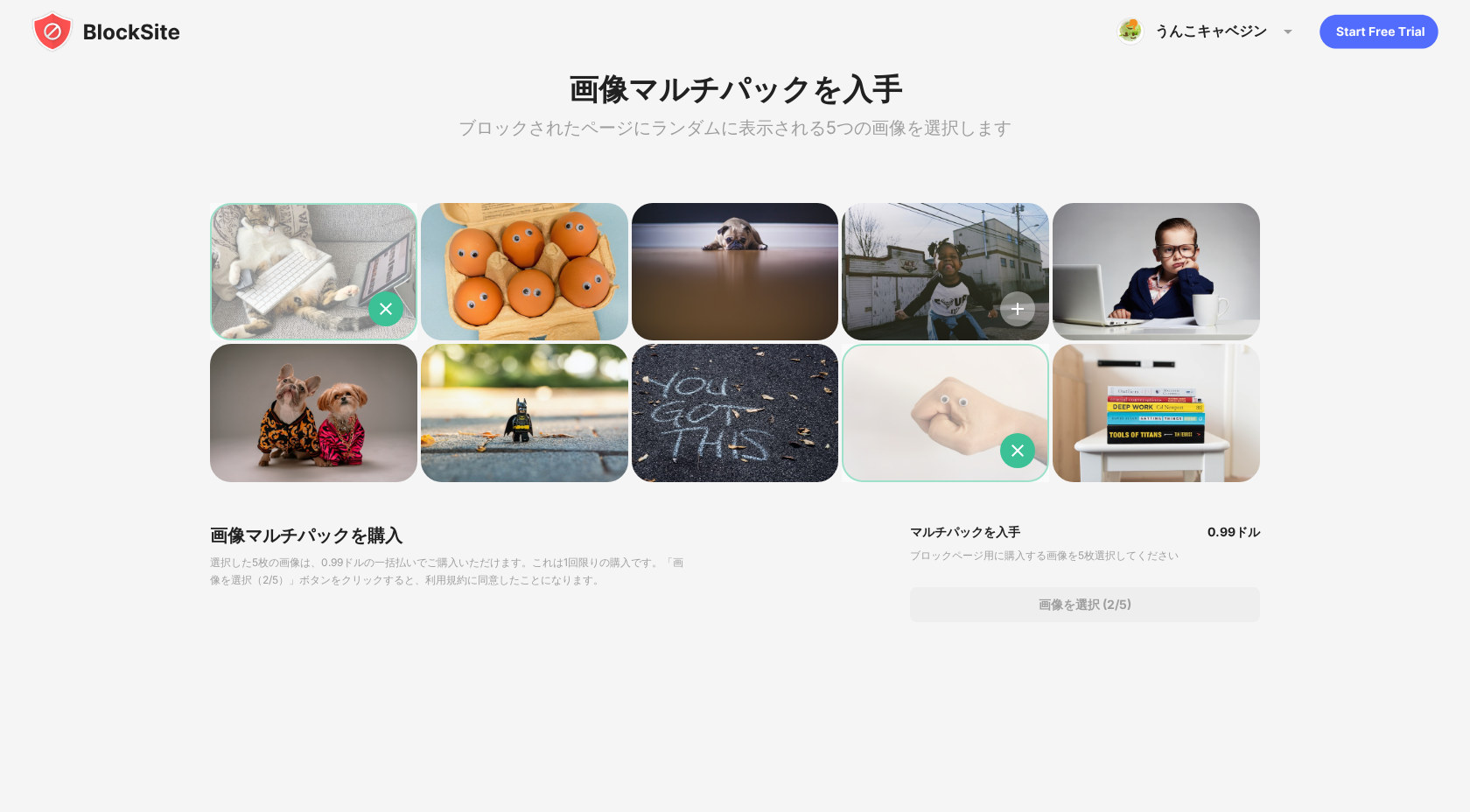
click at [1027, 321] on img at bounding box center [1018, 309] width 35 height 35
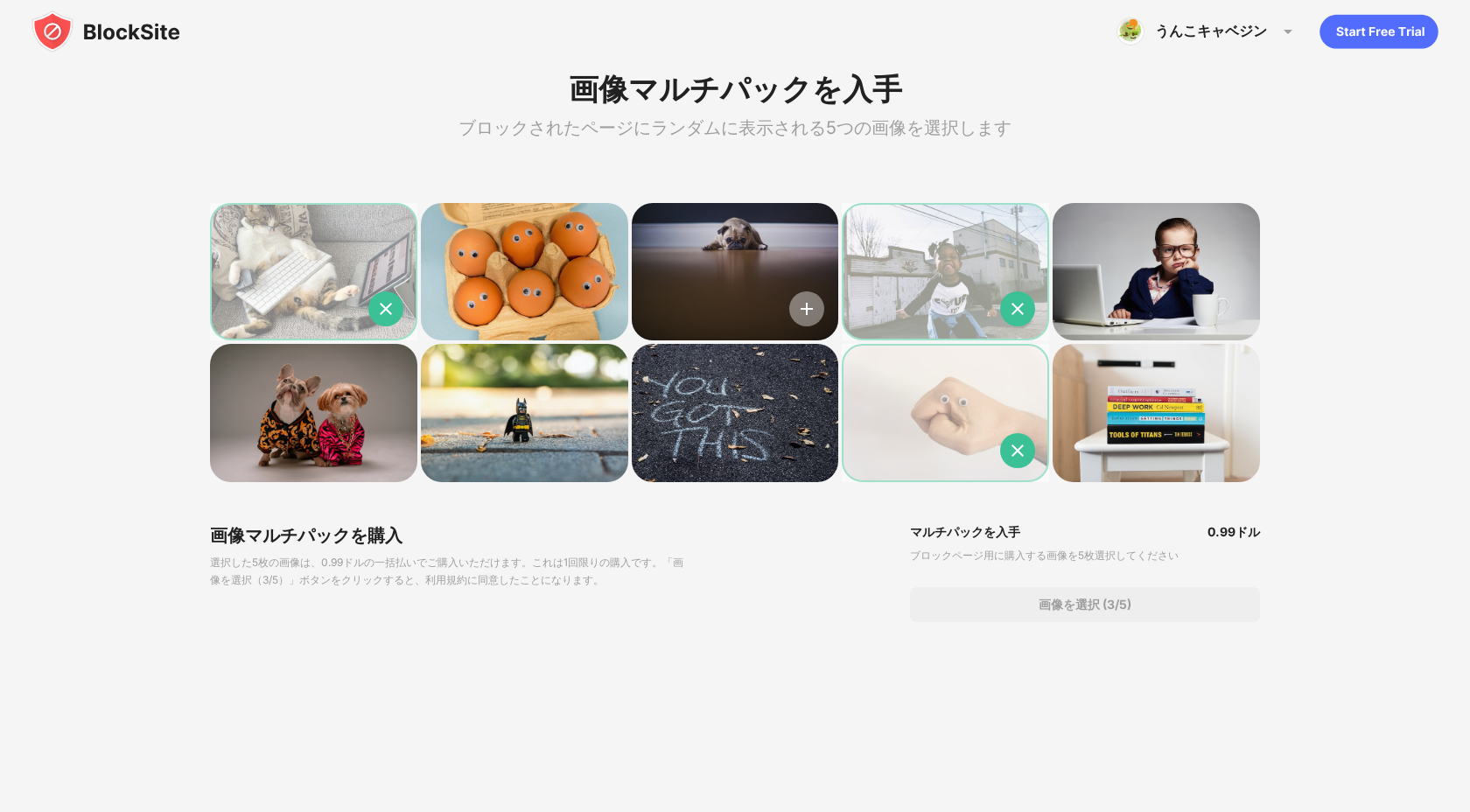
click at [815, 321] on img at bounding box center [807, 309] width 35 height 35
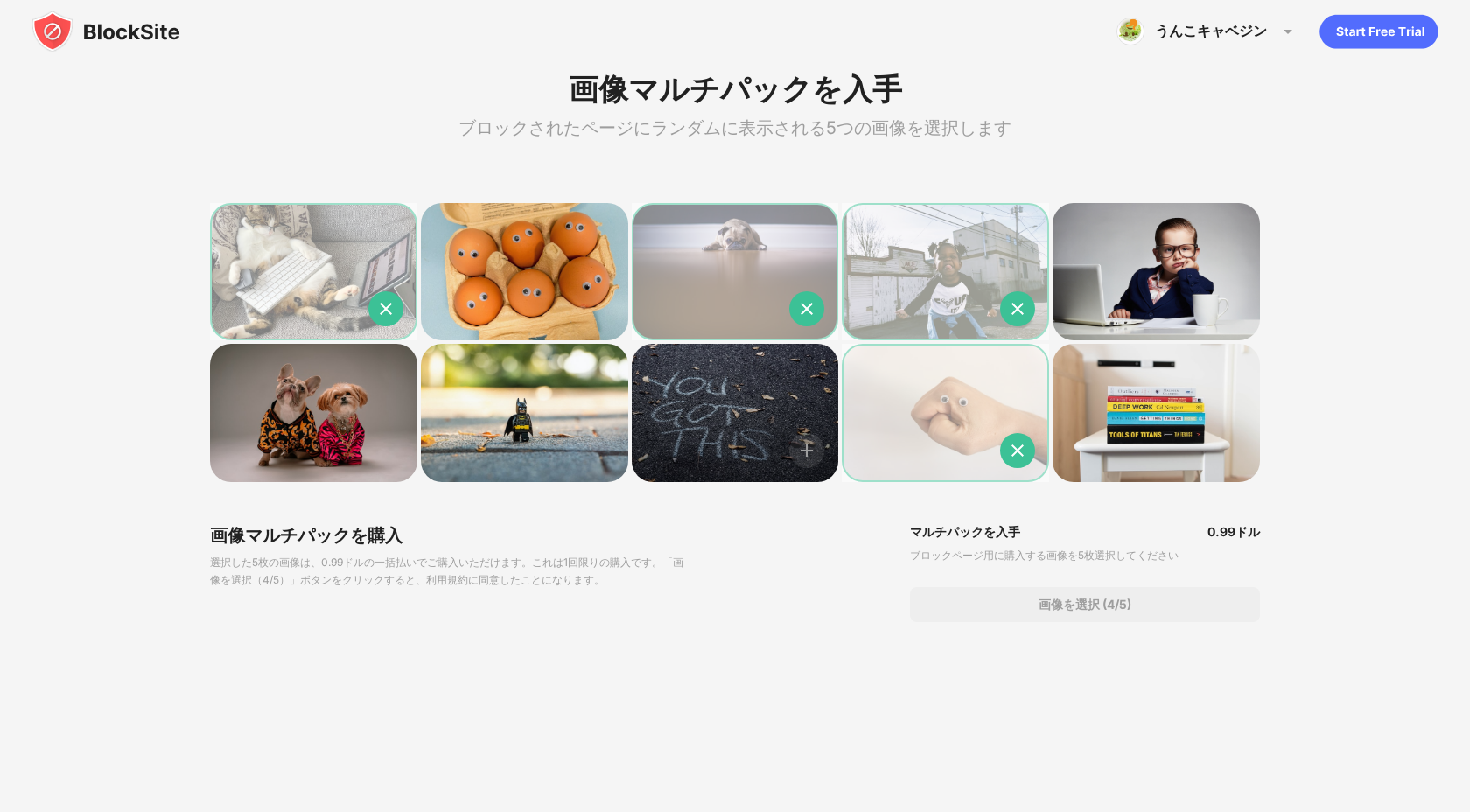
click at [829, 446] on div at bounding box center [735, 413] width 207 height 139
click at [813, 447] on img at bounding box center [807, 451] width 35 height 35
